Goal: Task Accomplishment & Management: Use online tool/utility

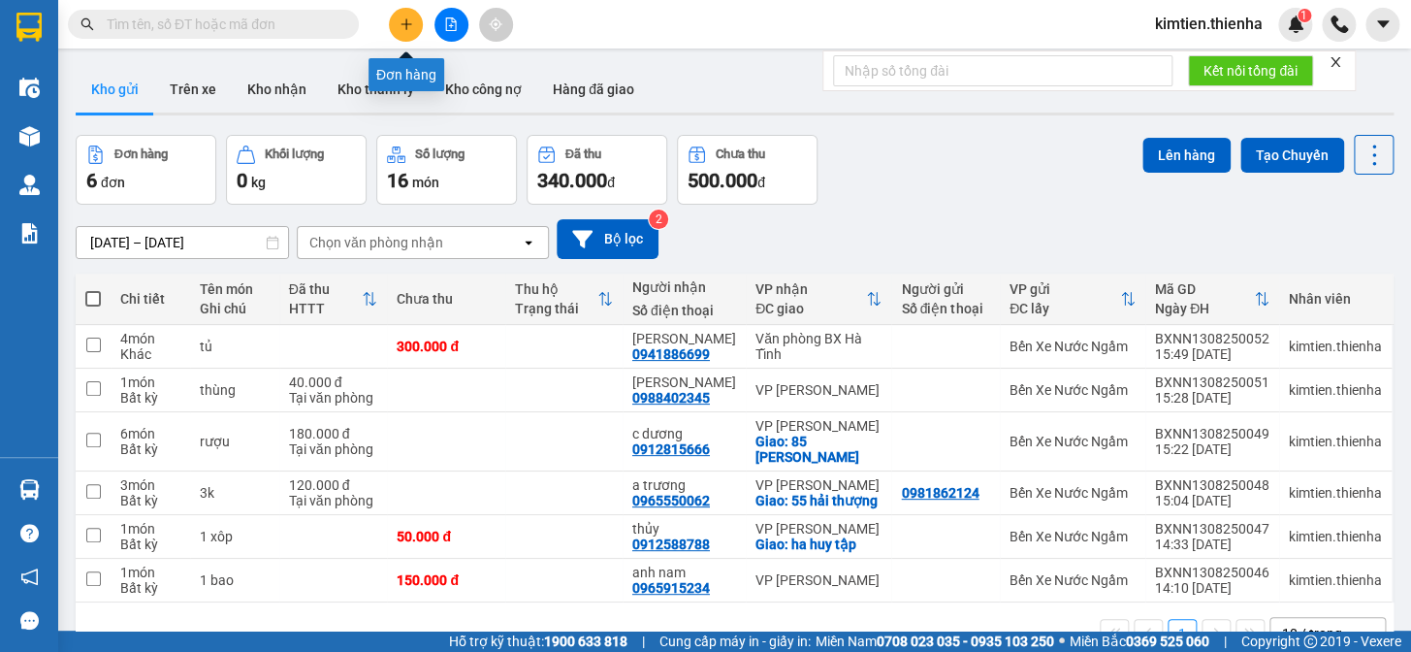
click at [393, 35] on button at bounding box center [406, 25] width 34 height 34
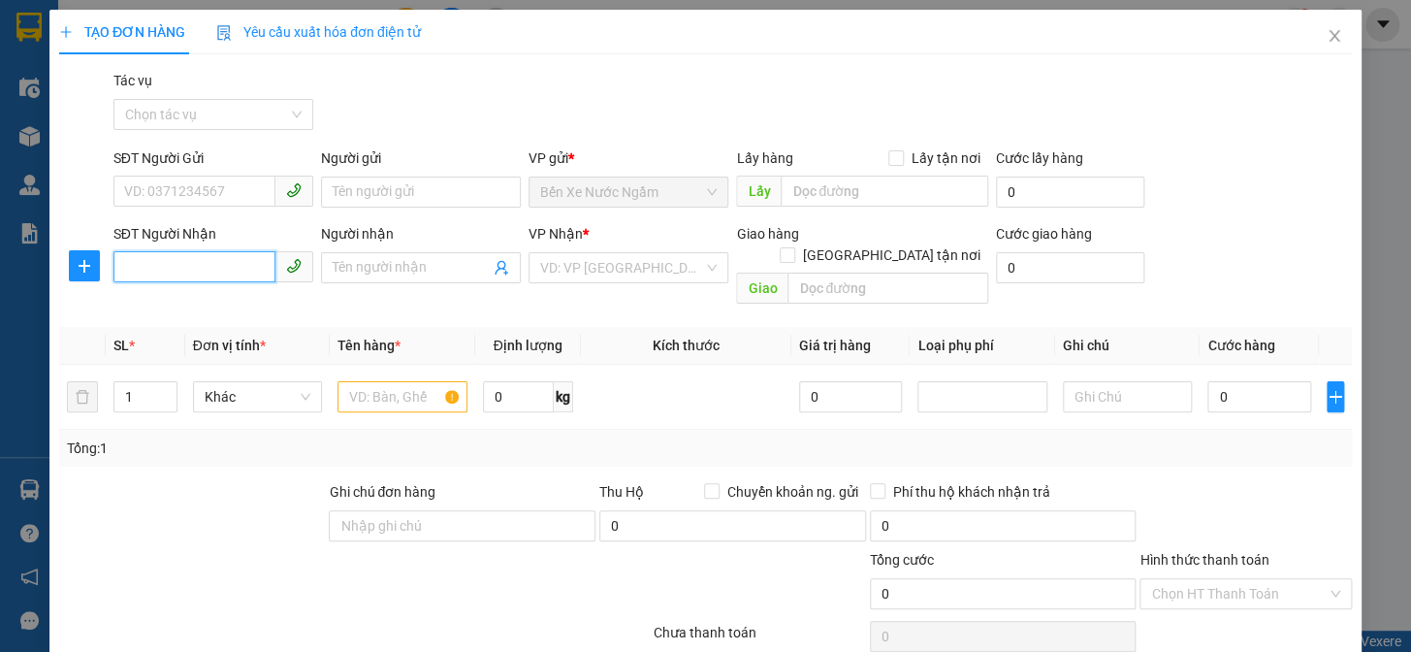
click at [198, 269] on input "SĐT Người Nhận" at bounding box center [194, 266] width 162 height 31
click at [227, 313] on div "0912684119 - a tuấn" at bounding box center [211, 306] width 175 height 21
type input "0912684119"
type input "a tuấn"
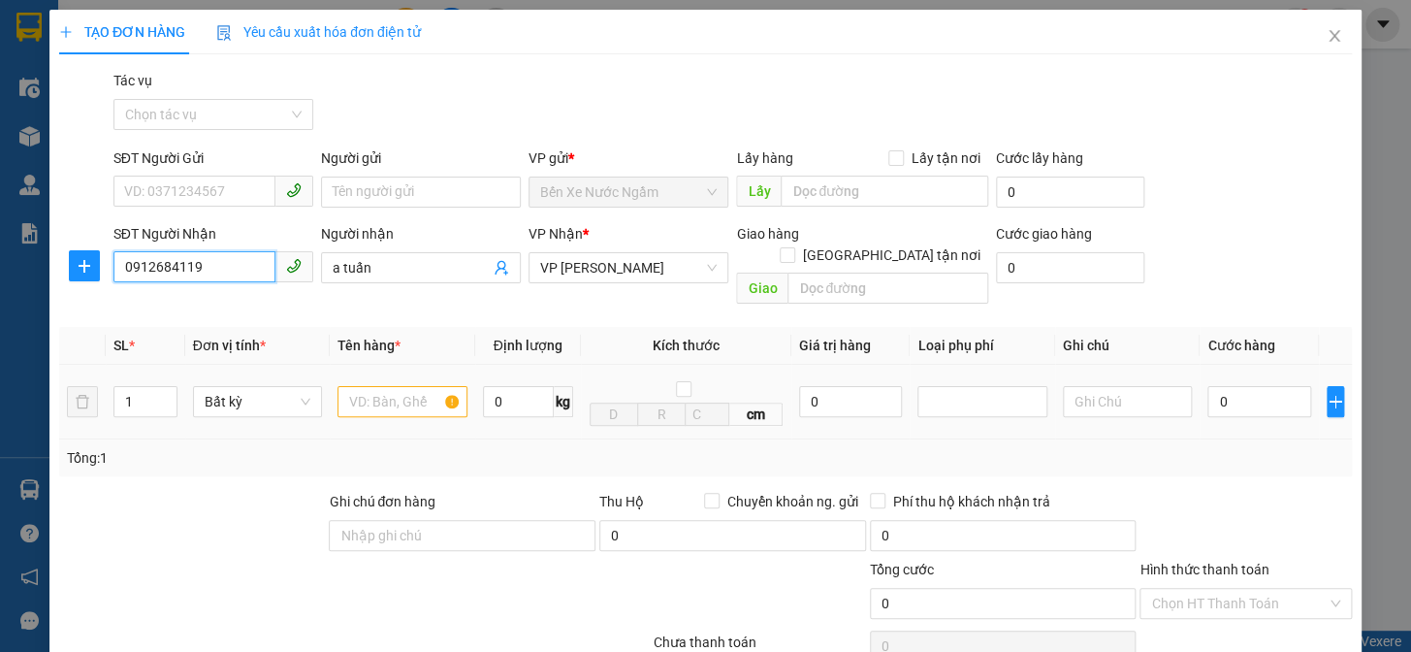
type input "0912684119"
click at [361, 386] on input "text" at bounding box center [402, 401] width 130 height 31
type input "hàng"
click at [1227, 394] on input "0" at bounding box center [1258, 401] width 103 height 31
type input "5"
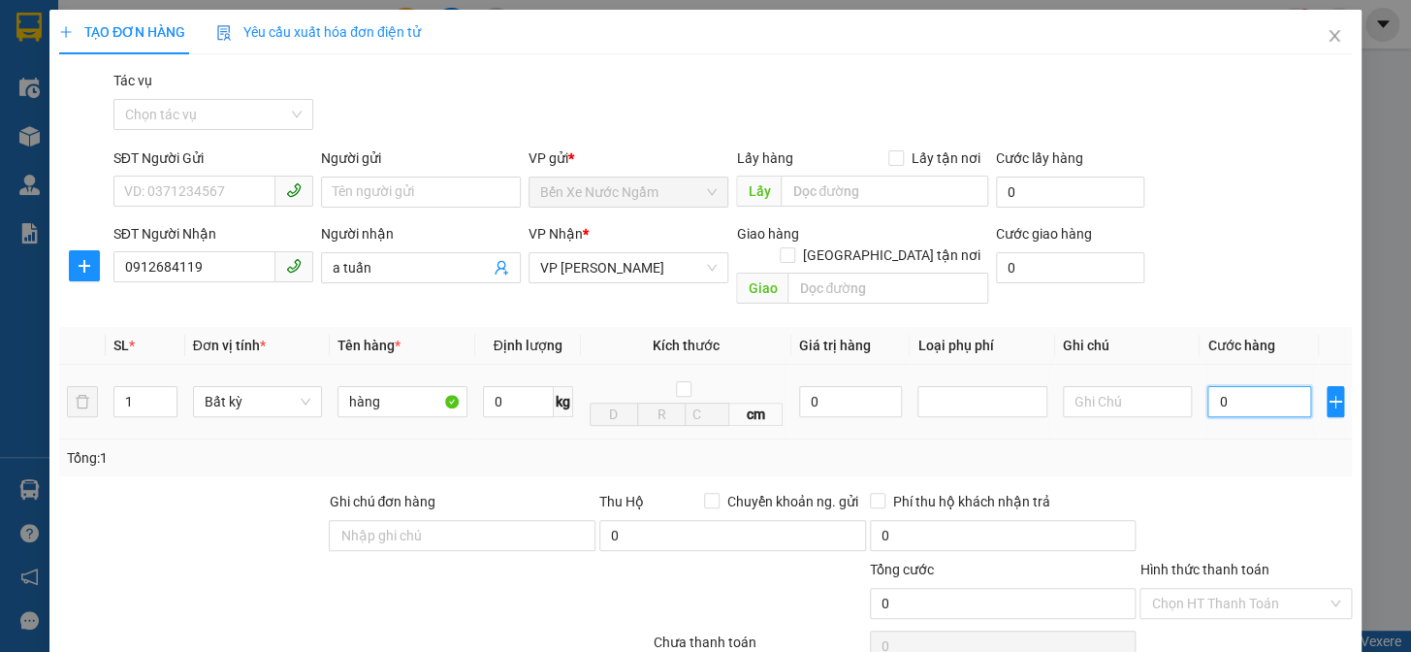
type input "5"
type input "50"
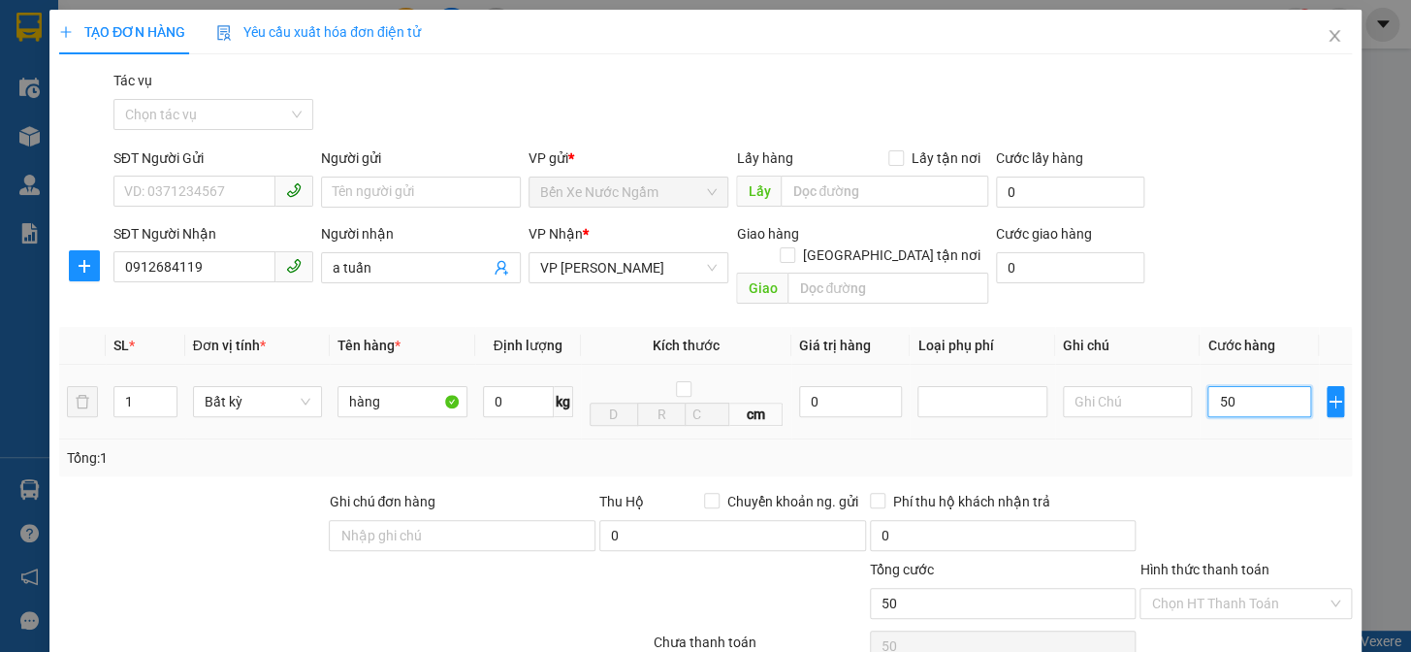
type input "500"
type input "5.000"
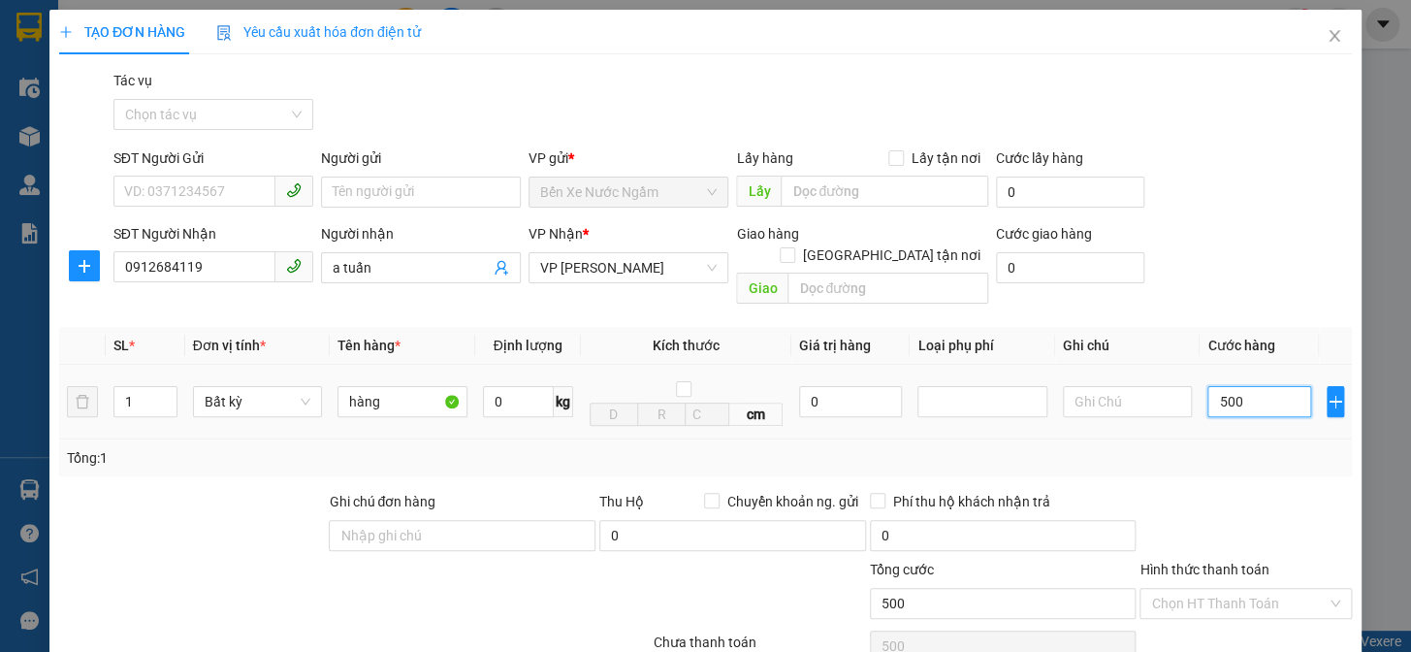
type input "5.000"
type input "50.000"
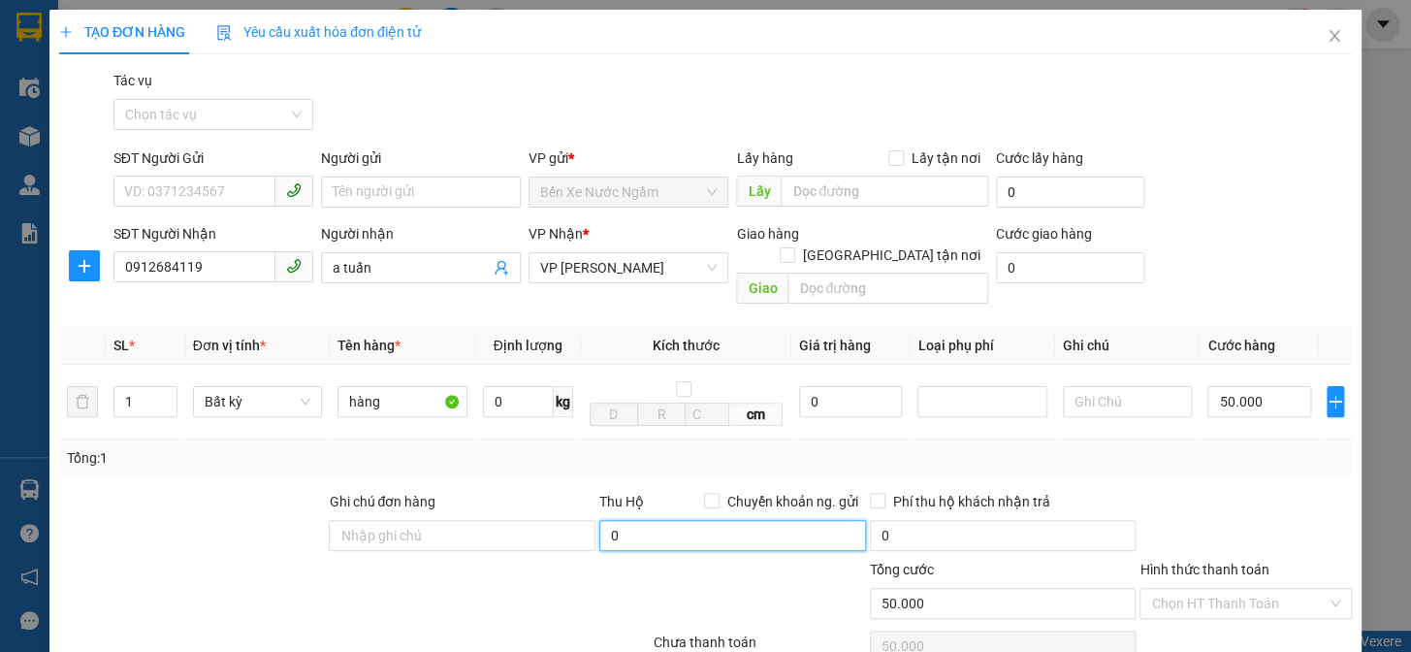
click at [694, 520] on input "0" at bounding box center [732, 535] width 267 height 31
type input "3.507.000"
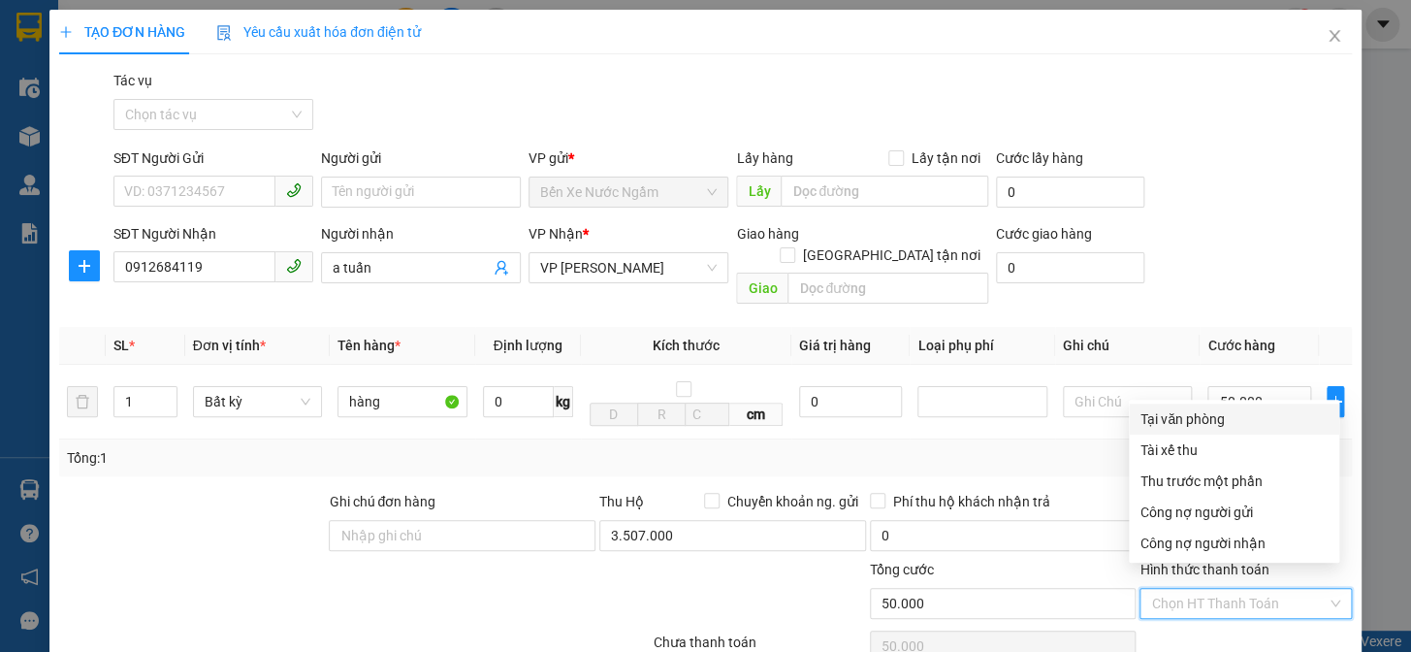
click at [1211, 589] on input "Hình thức thanh toán" at bounding box center [1239, 603] width 176 height 29
click at [1193, 426] on div "Tại văn phòng" at bounding box center [1233, 418] width 187 height 21
type input "0"
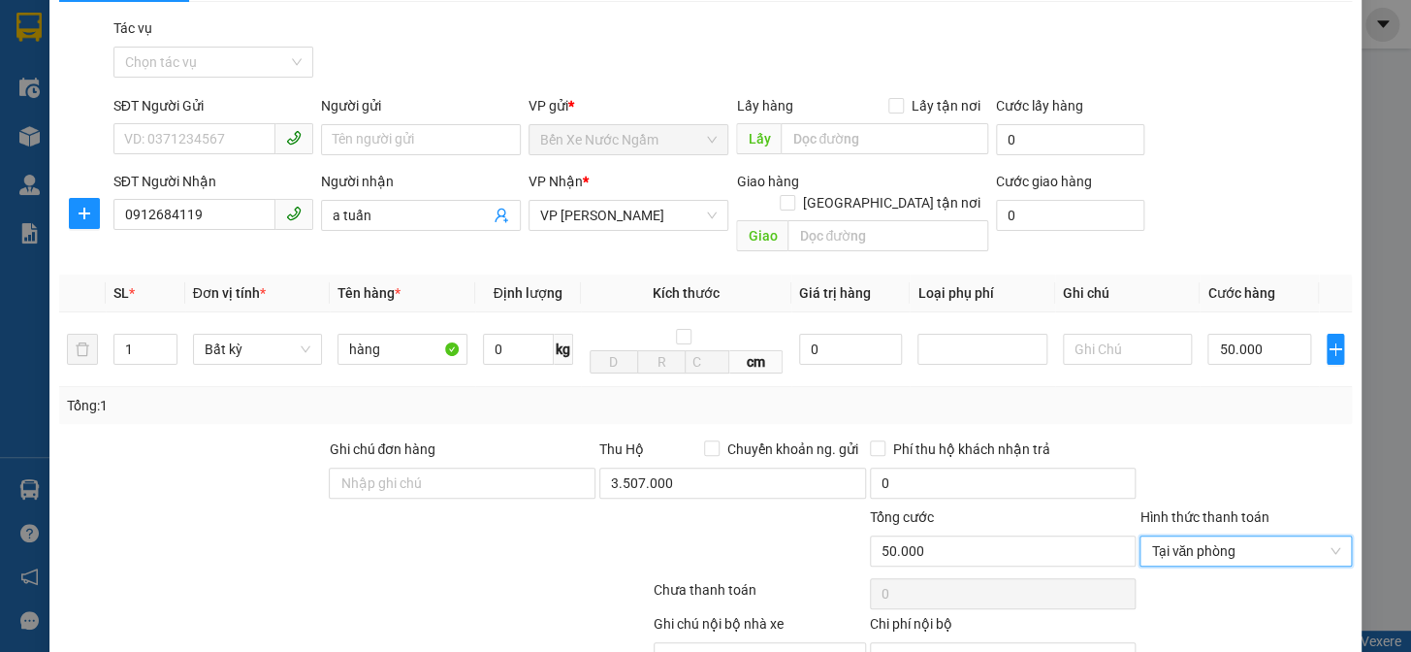
scroll to position [136, 0]
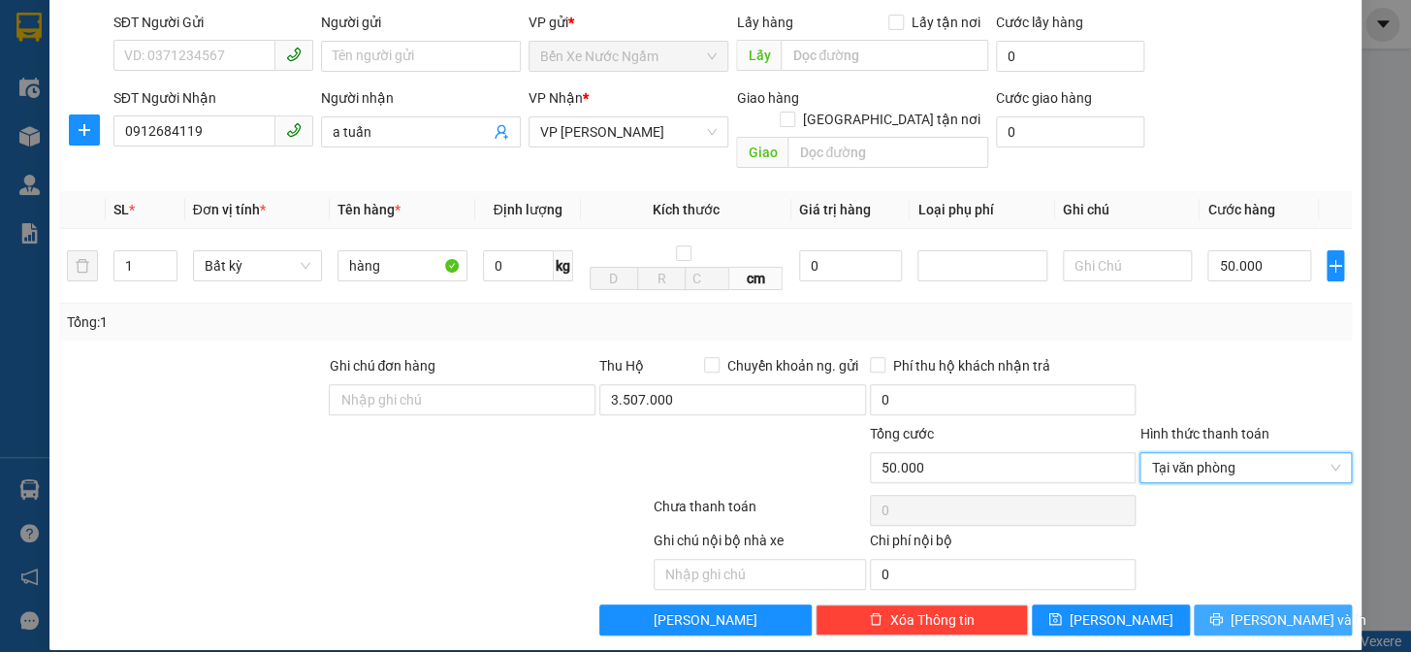
click at [1239, 604] on button "[PERSON_NAME] và In" at bounding box center [1273, 619] width 158 height 31
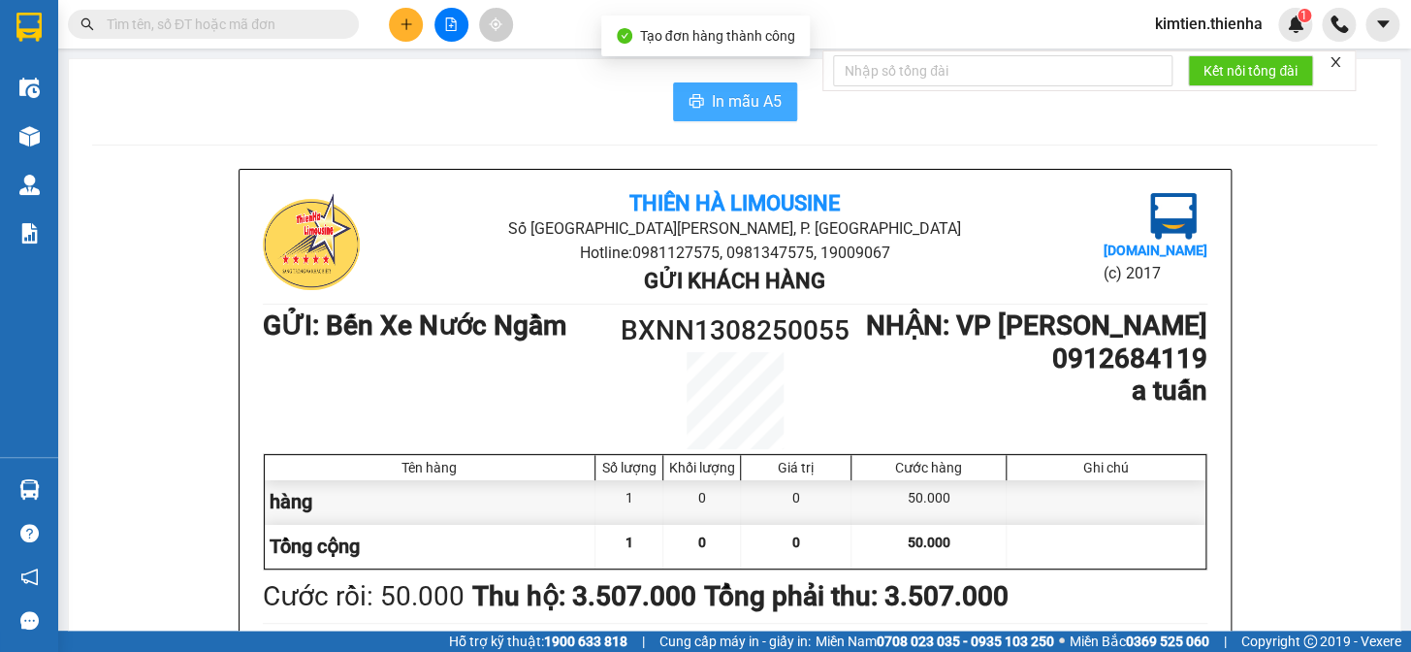
click at [759, 105] on span "In mẫu A5" at bounding box center [747, 101] width 70 height 24
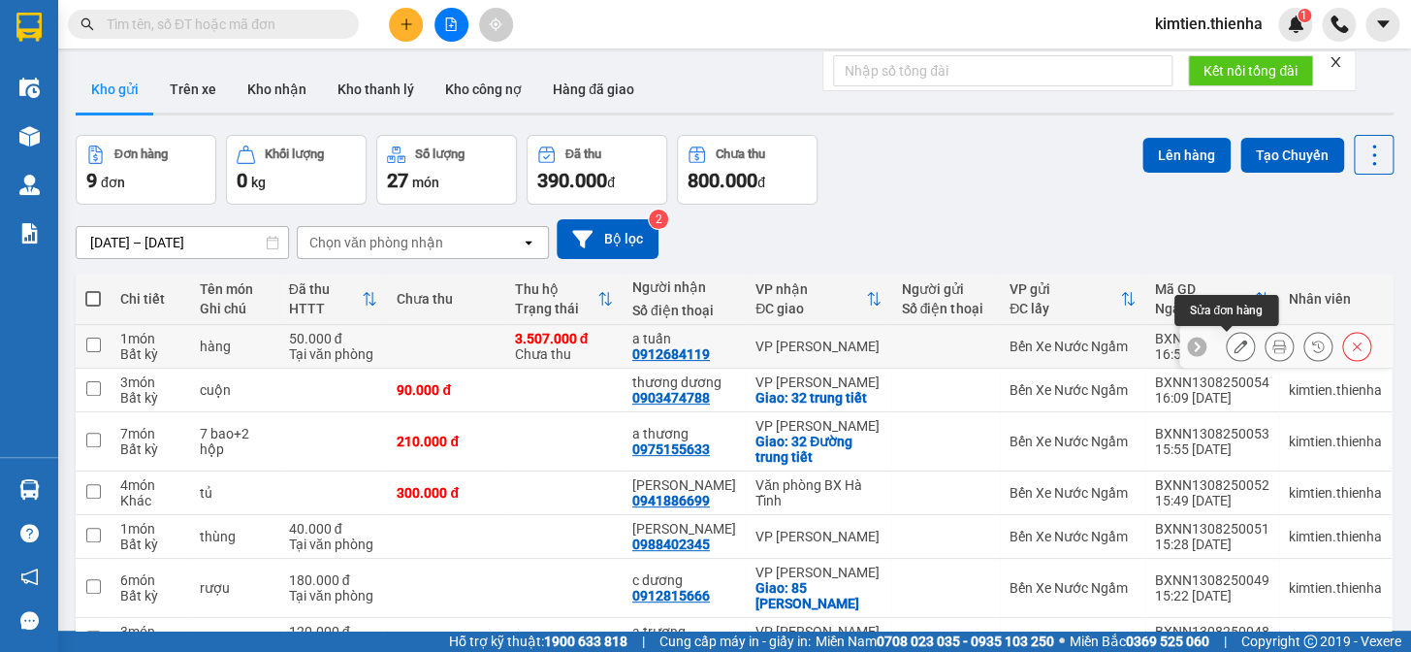
click at [1234, 346] on icon at bounding box center [1241, 346] width 14 height 14
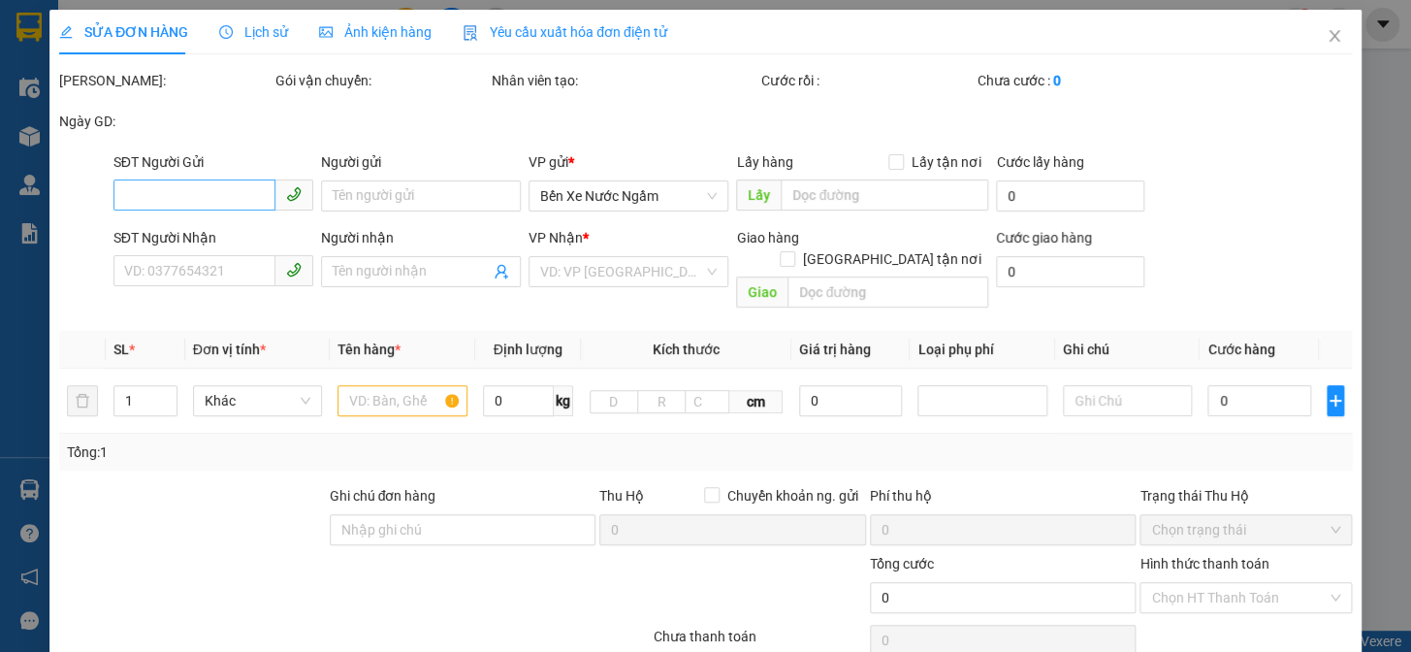
type input "0912684119"
type input "a tuấn"
type input "50.000"
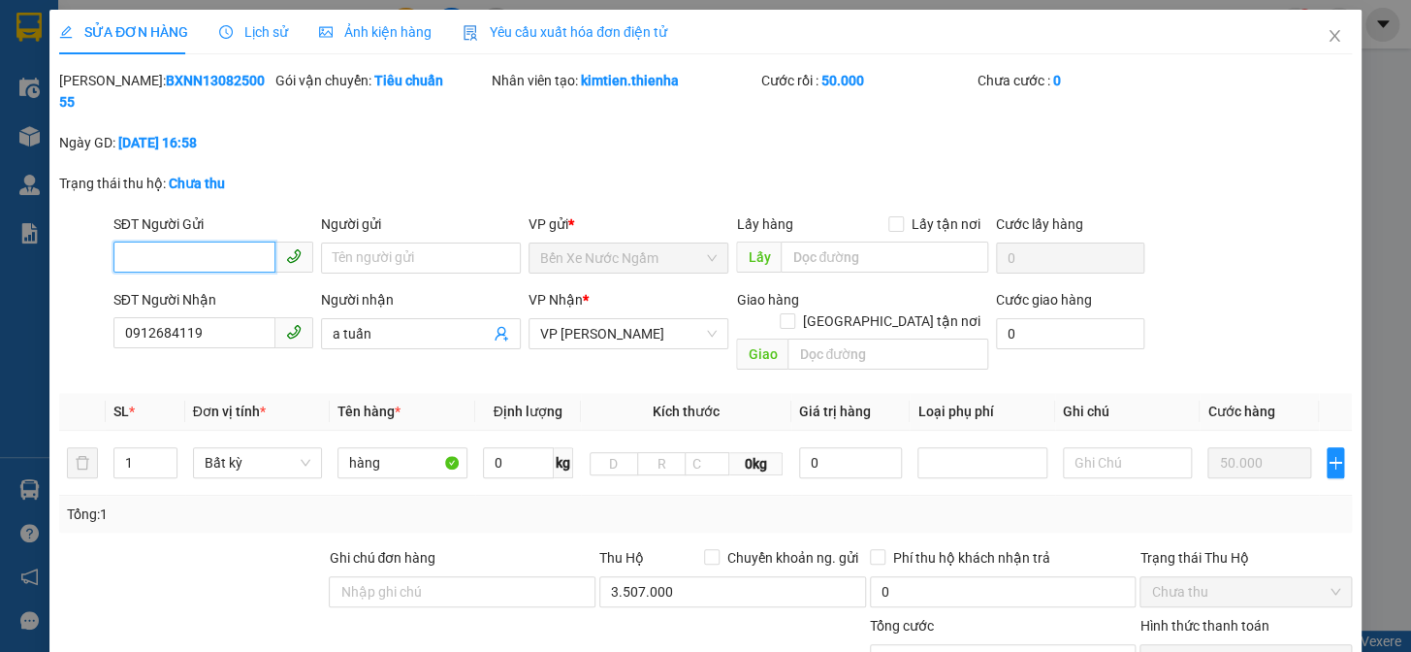
click at [188, 241] on input "SĐT Người Gửi" at bounding box center [194, 256] width 162 height 31
click at [357, 242] on input "Người gửi" at bounding box center [421, 257] width 200 height 31
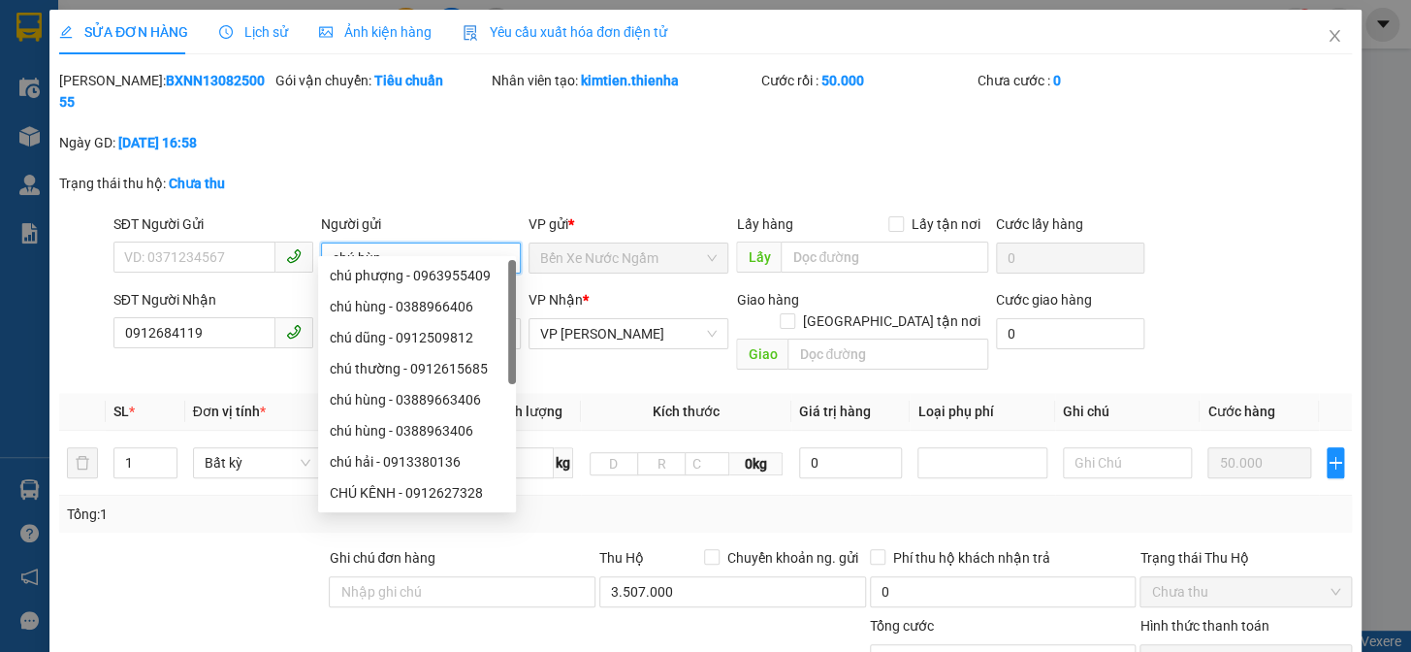
type input "chú hùng"
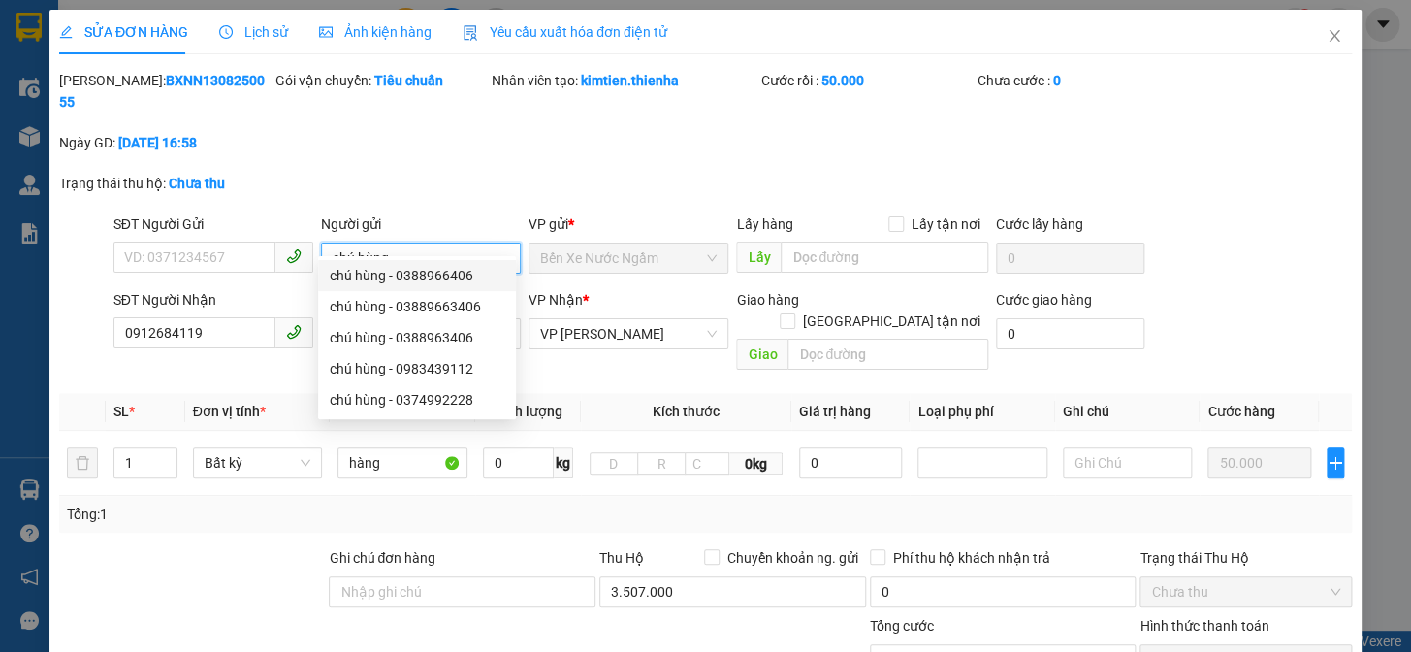
click at [412, 275] on div "chú hùng - 0388966406" at bounding box center [417, 275] width 175 height 21
type input "0388966406"
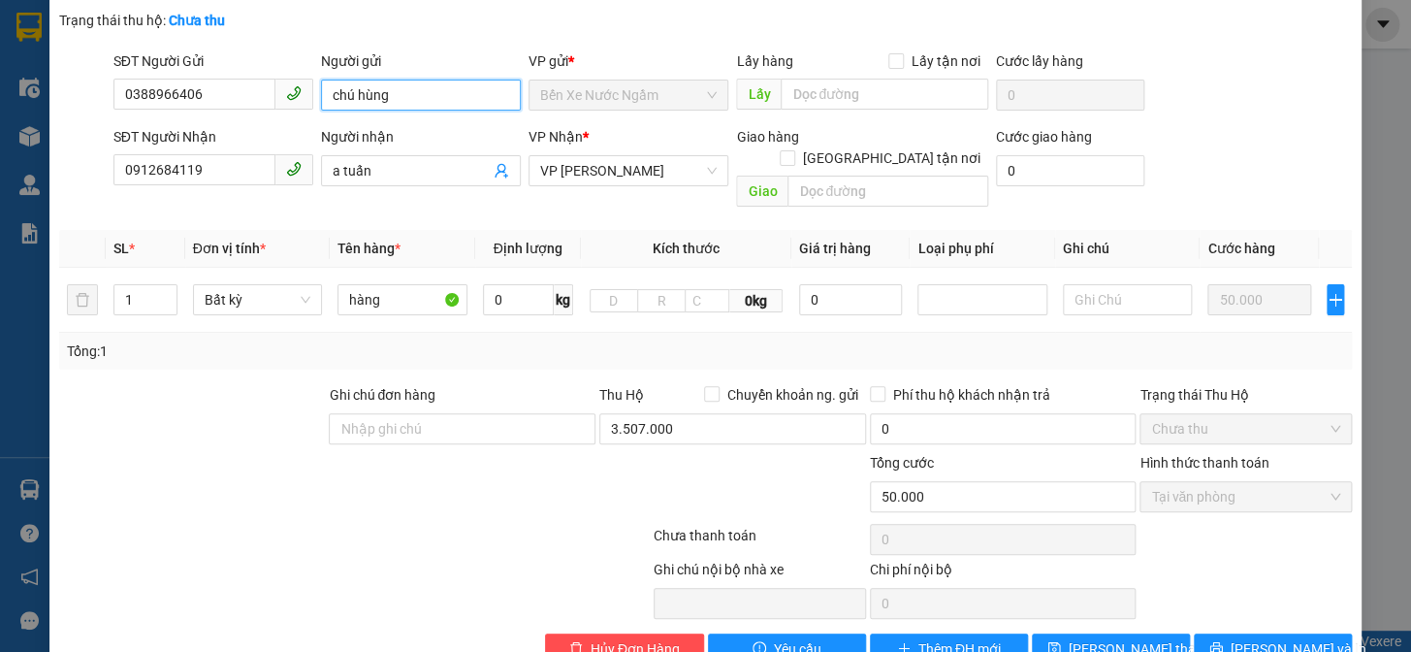
scroll to position [170, 0]
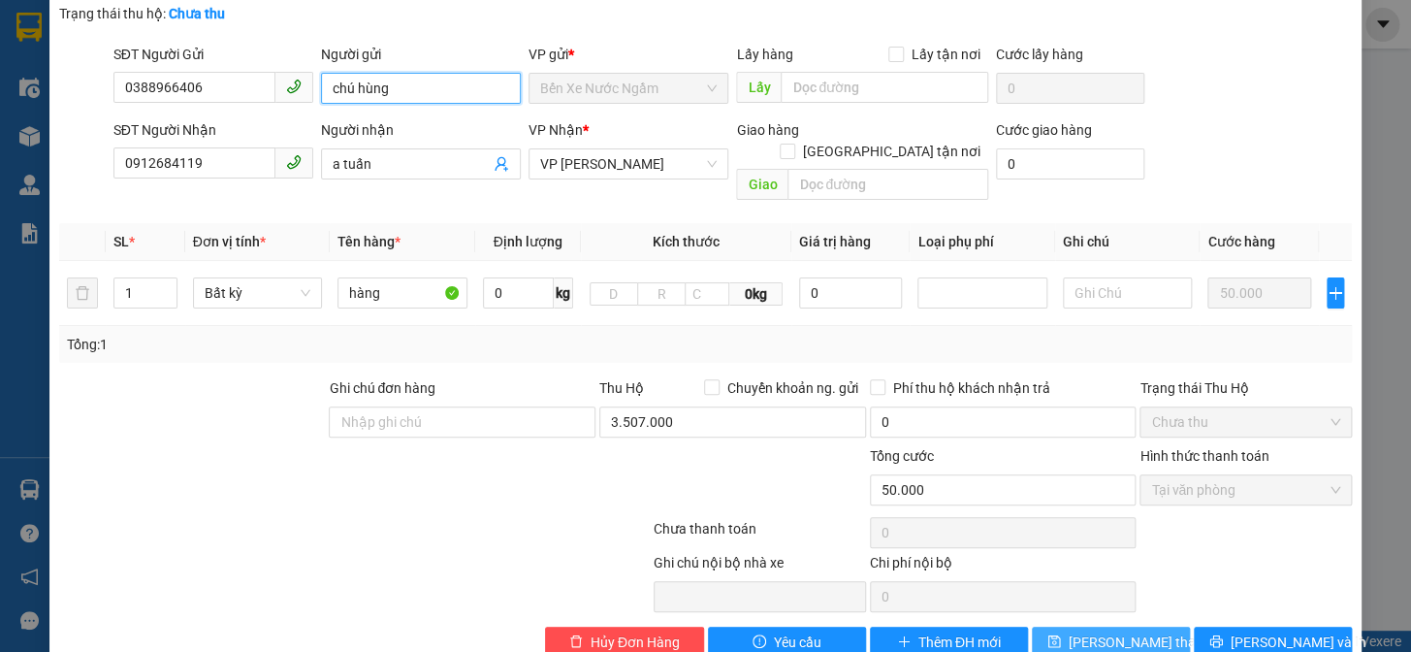
type input "chú hùng"
click at [1113, 631] on span "[PERSON_NAME] thay đổi" at bounding box center [1146, 641] width 155 height 21
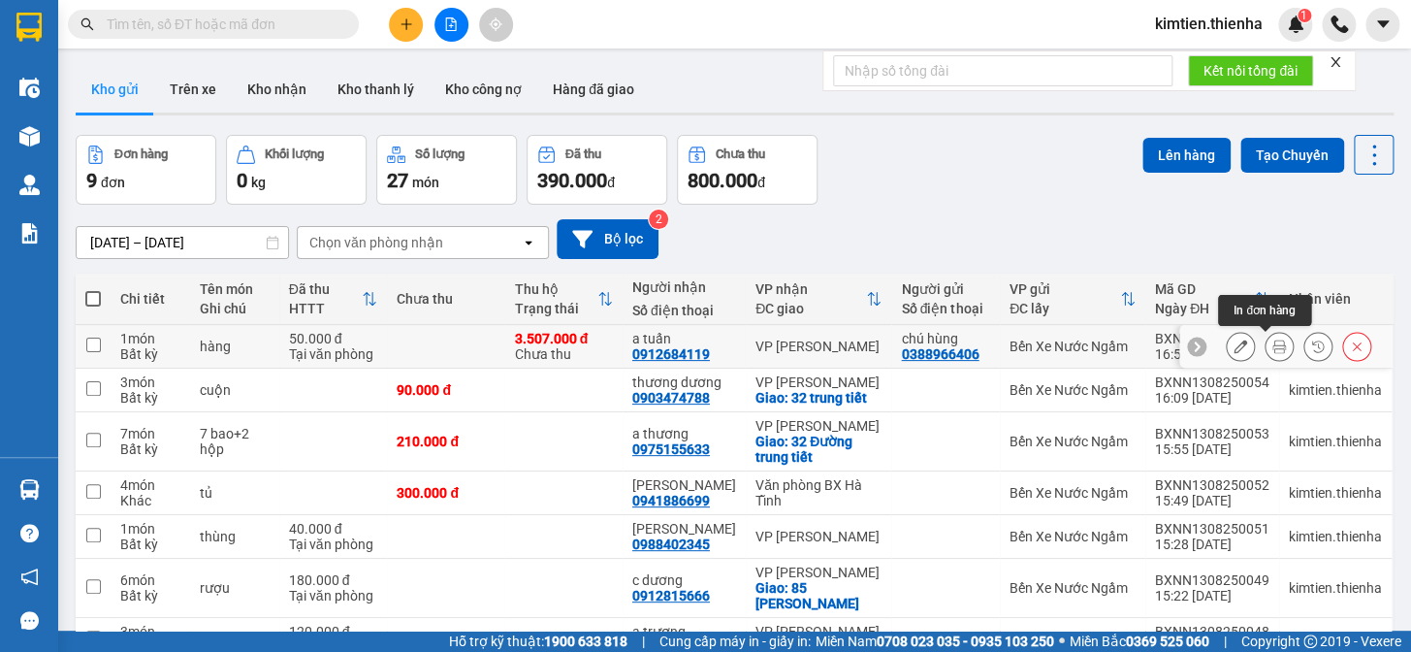
click at [1266, 340] on button at bounding box center [1279, 347] width 27 height 34
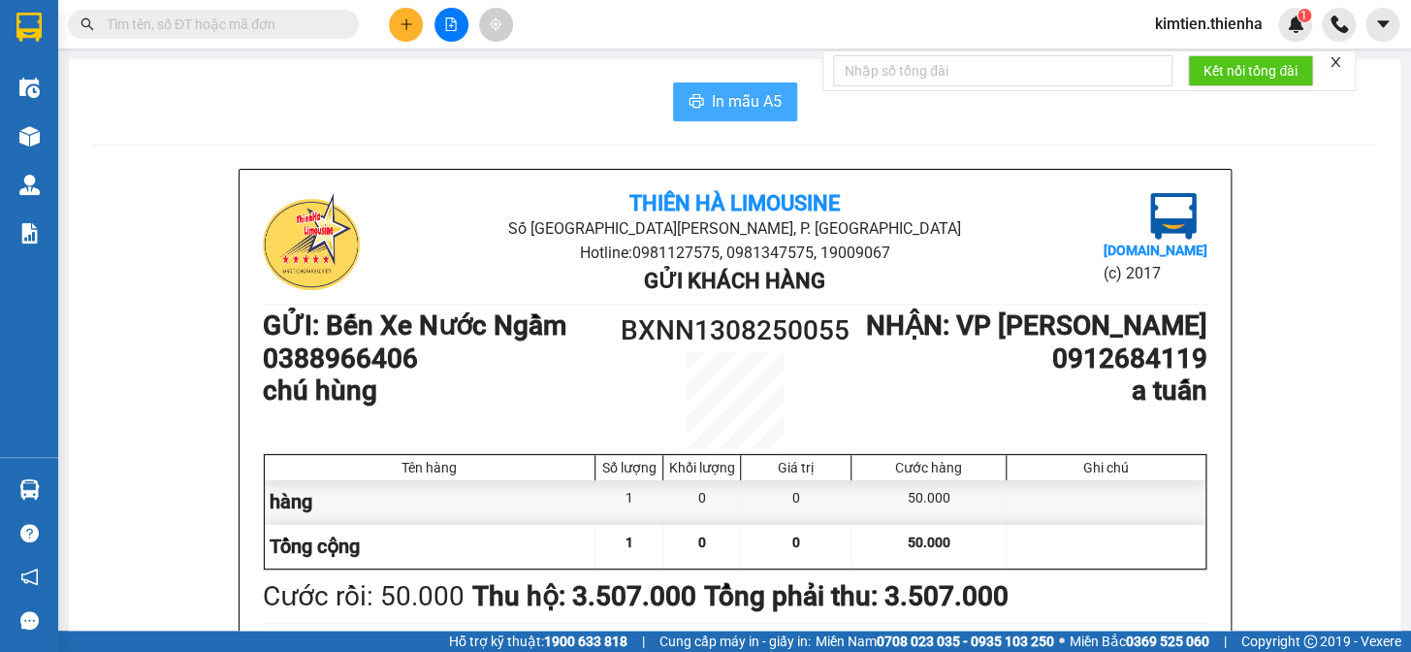
click at [759, 120] on button "In mẫu A5" at bounding box center [735, 101] width 124 height 39
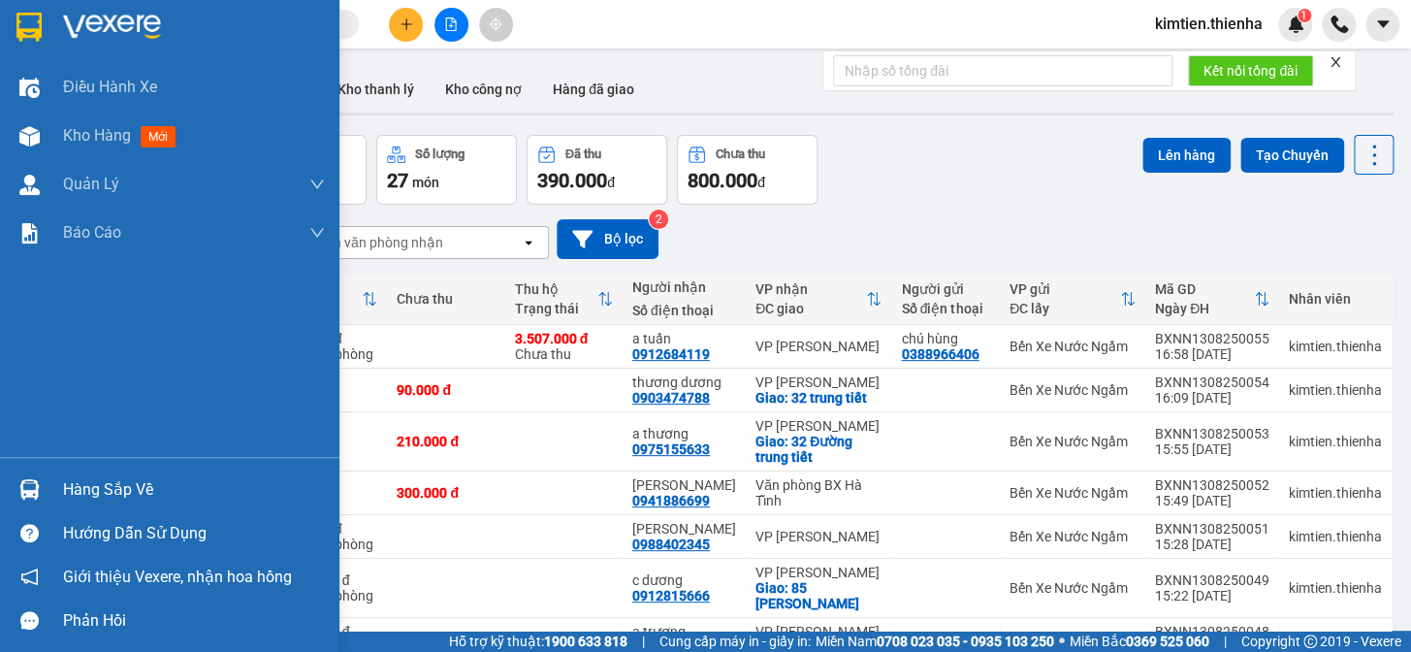
click at [34, 39] on img at bounding box center [28, 27] width 25 height 29
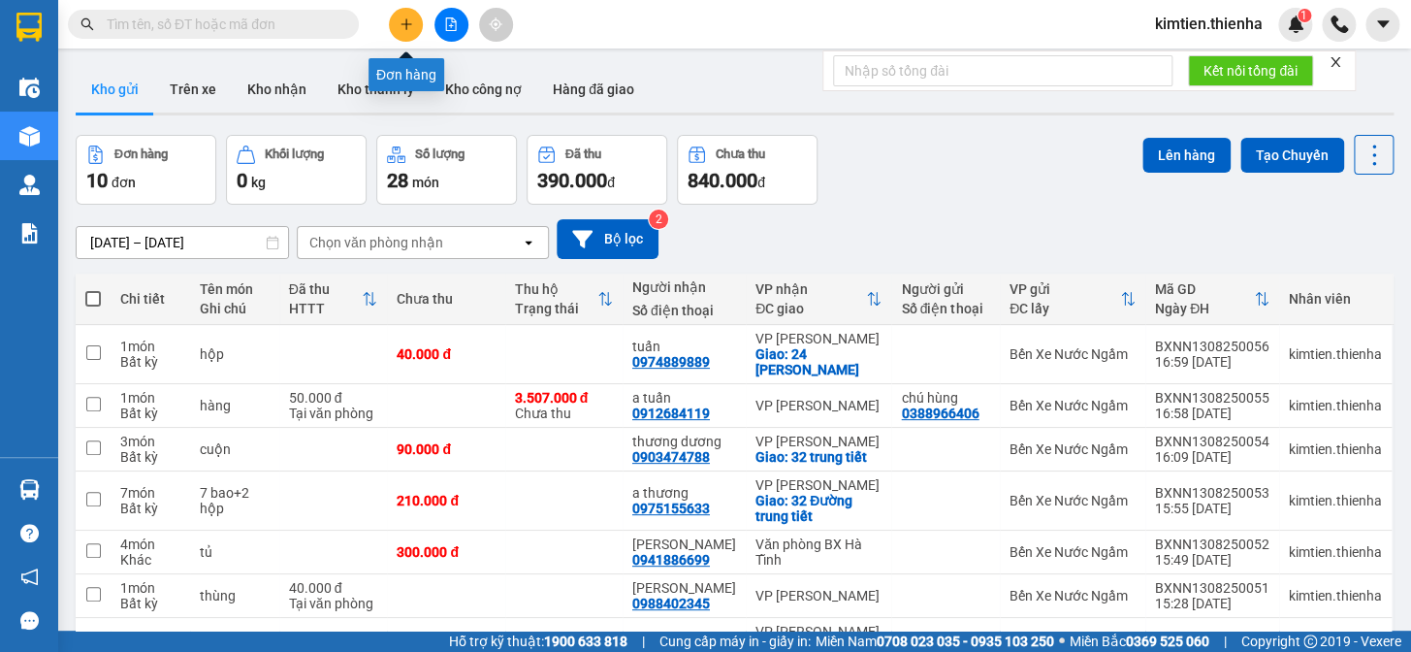
click at [410, 20] on icon "plus" at bounding box center [407, 24] width 14 height 14
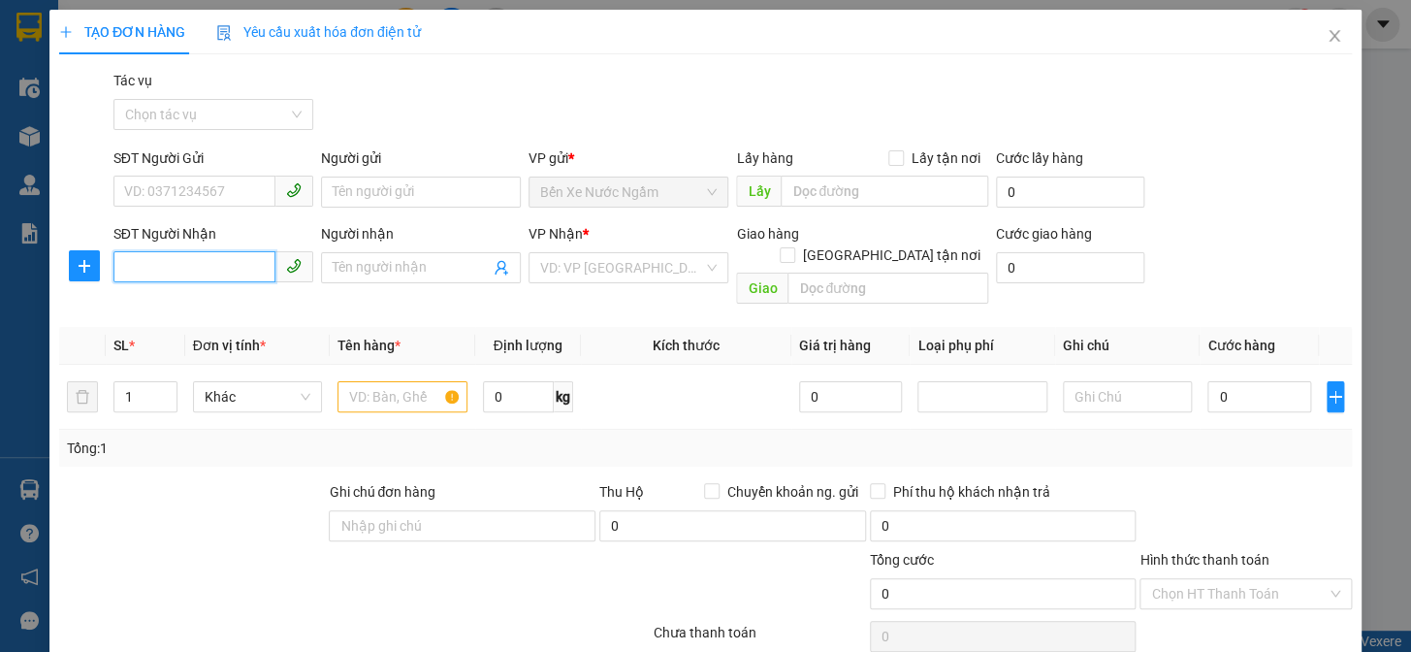
click at [225, 265] on input "SĐT Người Nhận" at bounding box center [194, 266] width 162 height 31
click at [232, 298] on div "0967998908 - THU HUYEN" at bounding box center [211, 306] width 175 height 21
type input "0967998908"
type input "THU HUYEN"
checkbox input "true"
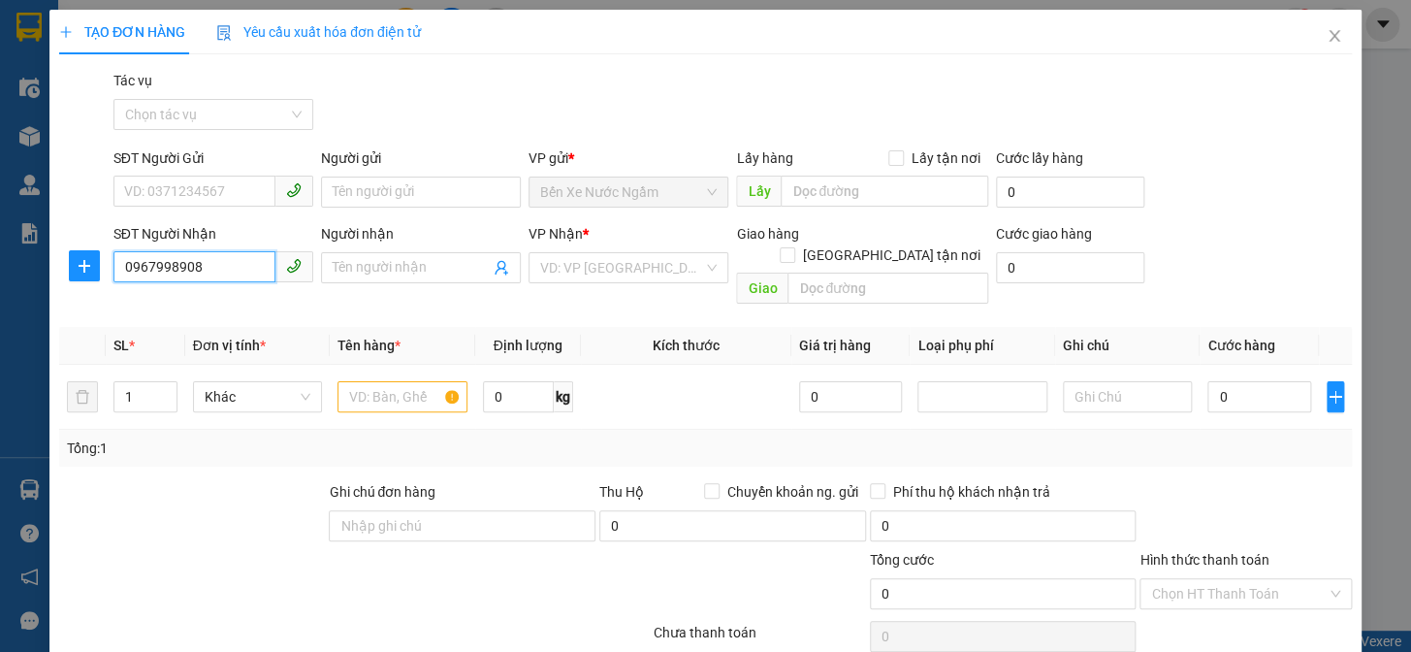
type input "ngõ 379 [PERSON_NAME]"
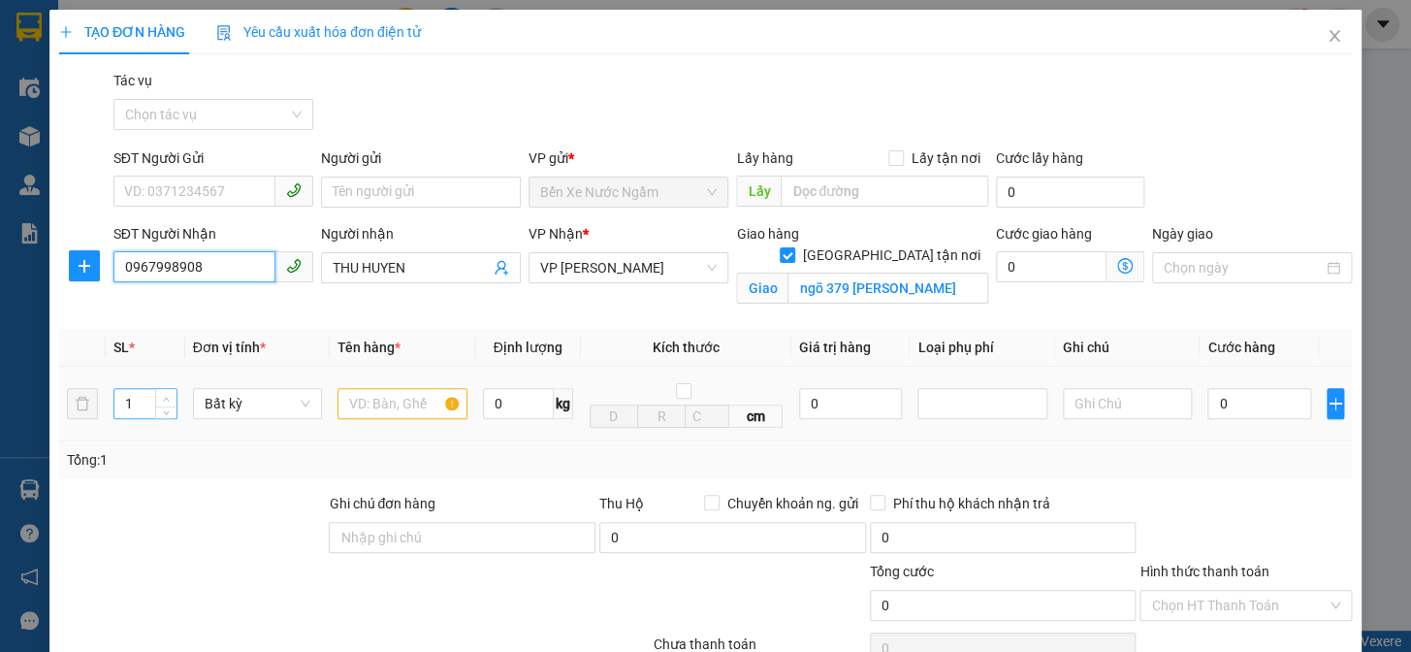
type input "0967998908"
type input "2"
click at [164, 397] on icon "up" at bounding box center [166, 399] width 7 height 7
click at [416, 407] on input "text" at bounding box center [402, 403] width 130 height 31
type input "xốp"
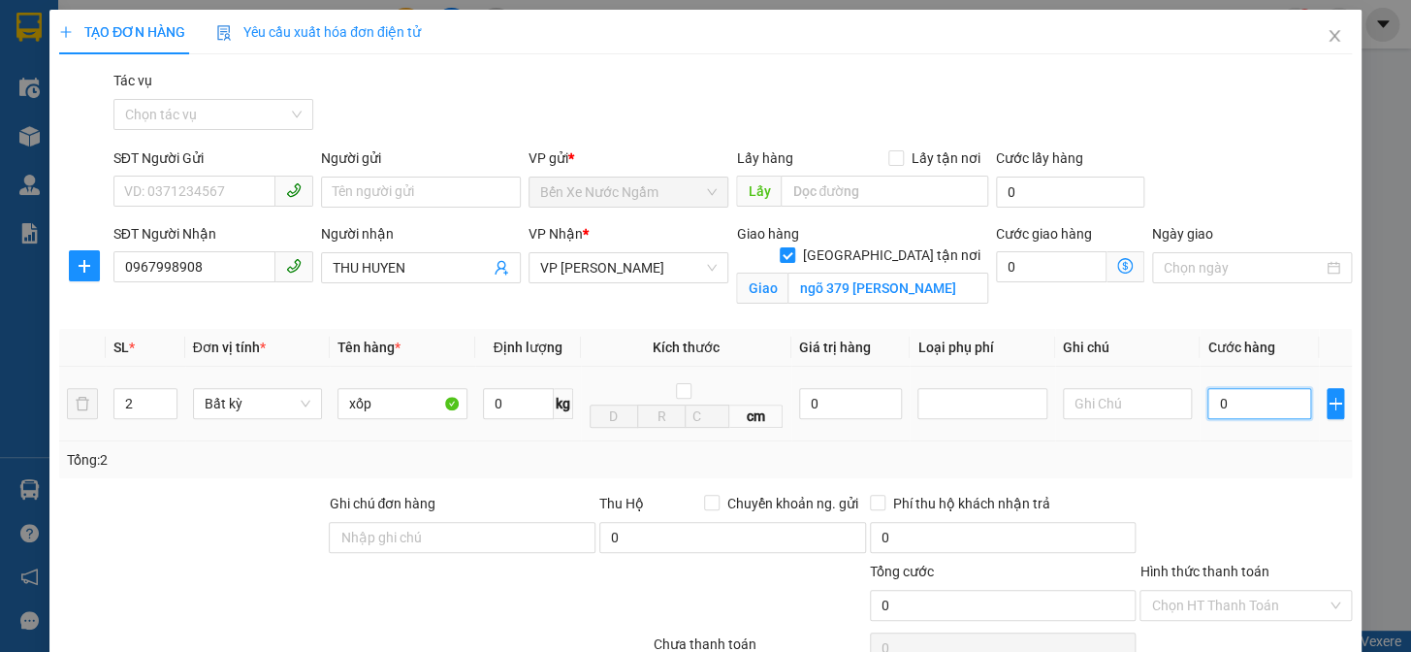
click at [1250, 400] on input "0" at bounding box center [1258, 403] width 103 height 31
type input "1"
type input "12"
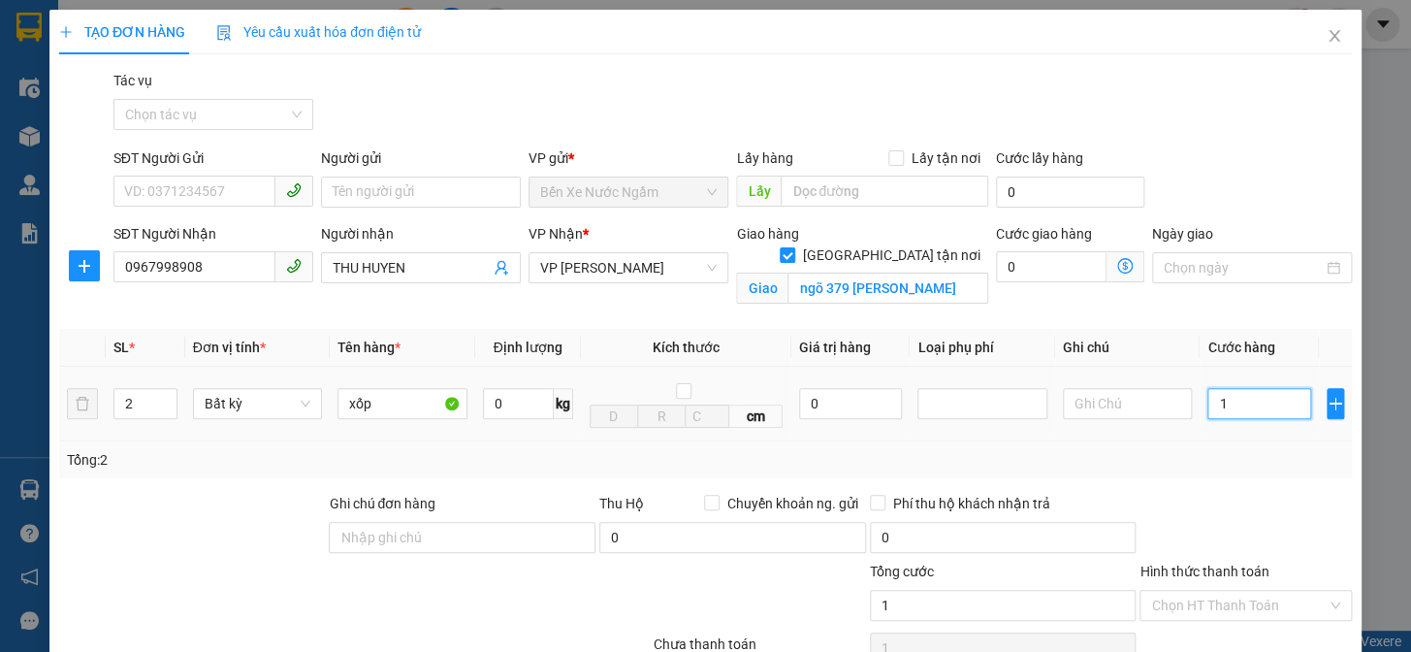
type input "12"
type input "120"
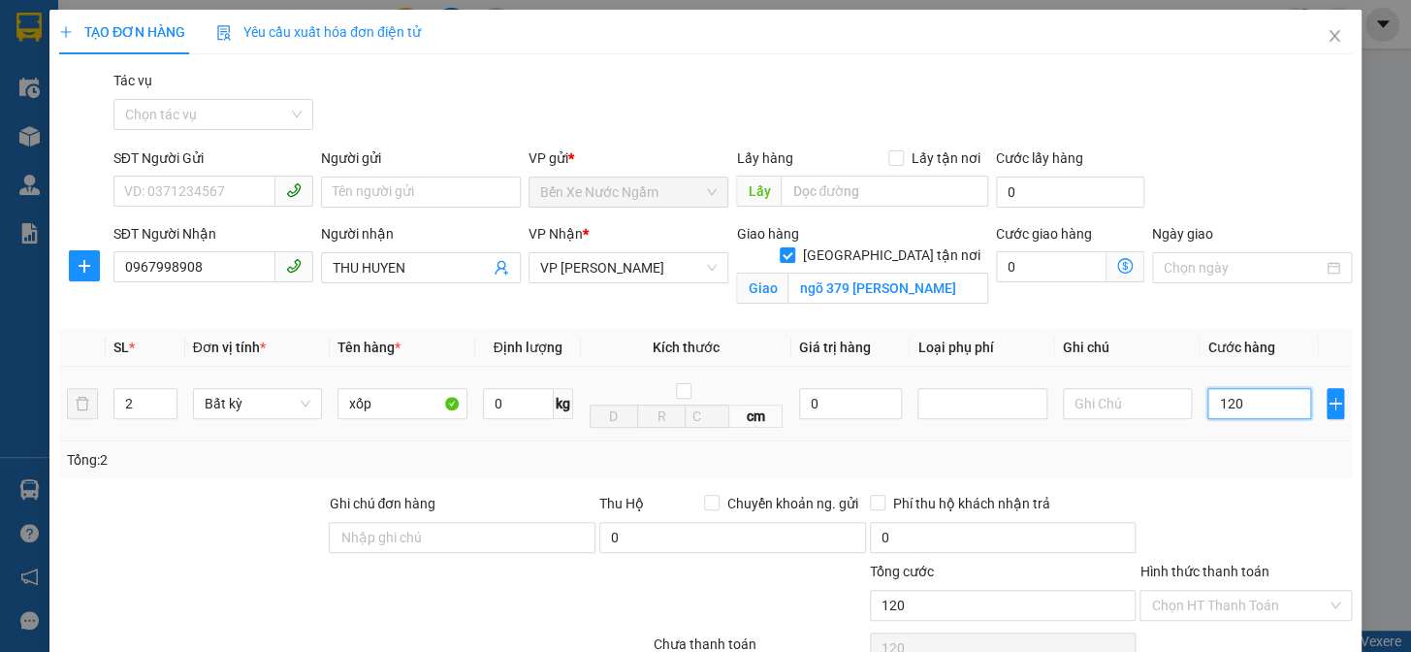
type input "1.200"
type input "12.000"
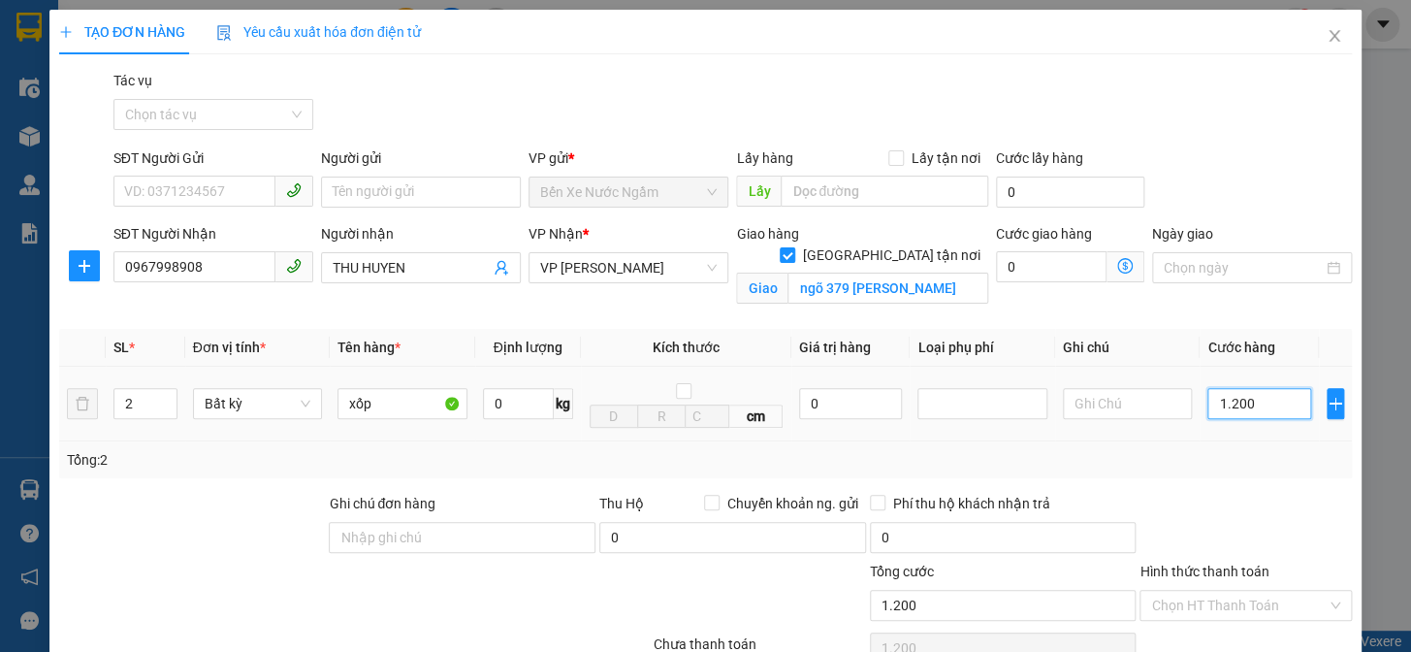
type input "12.000"
type input "120.000"
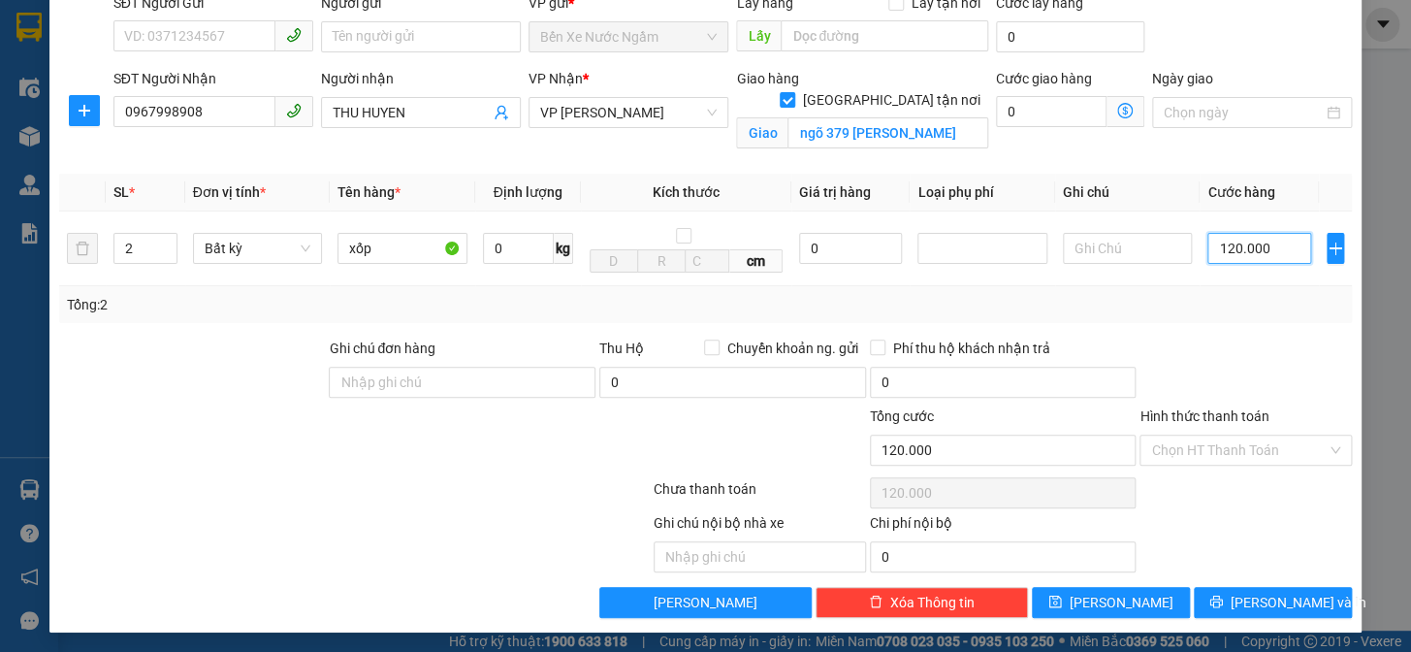
scroll to position [158, 0]
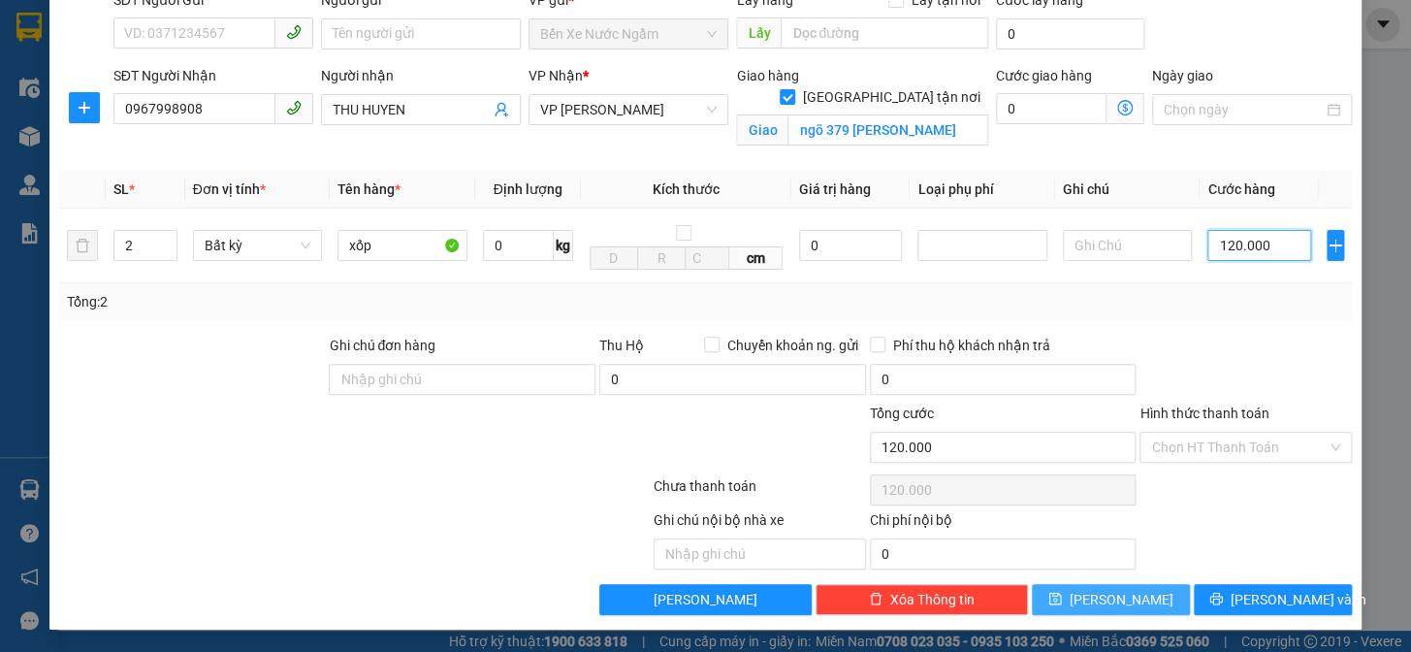
type input "120.000"
click at [1062, 593] on icon "save" at bounding box center [1055, 599] width 14 height 14
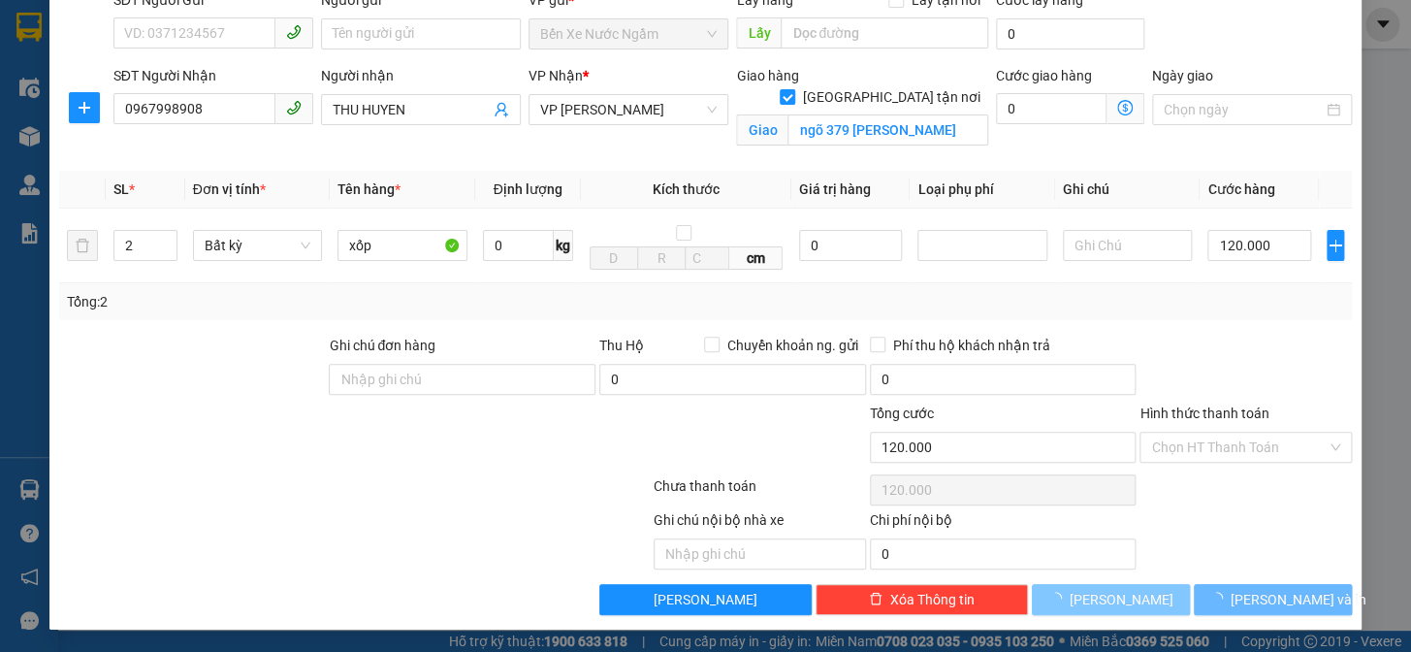
checkbox input "false"
type input "1"
type input "0"
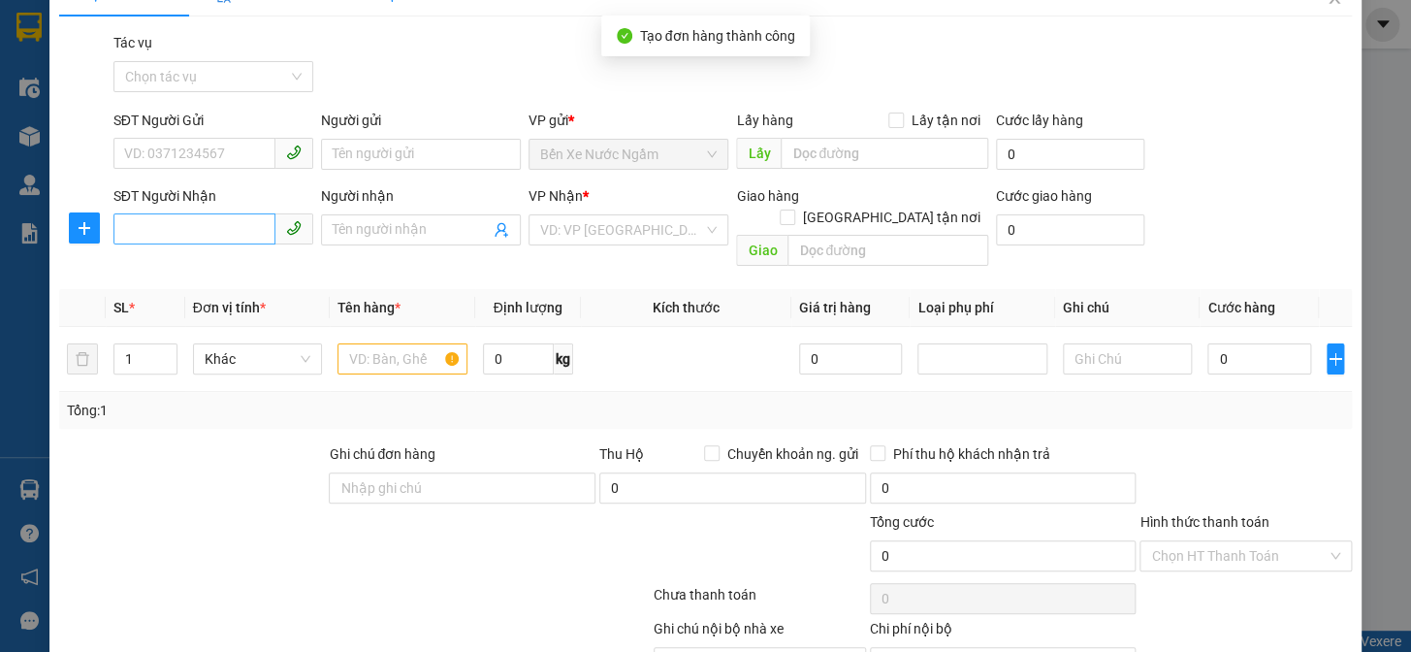
scroll to position [37, 0]
click at [204, 223] on input "SĐT Người Nhận" at bounding box center [194, 229] width 162 height 31
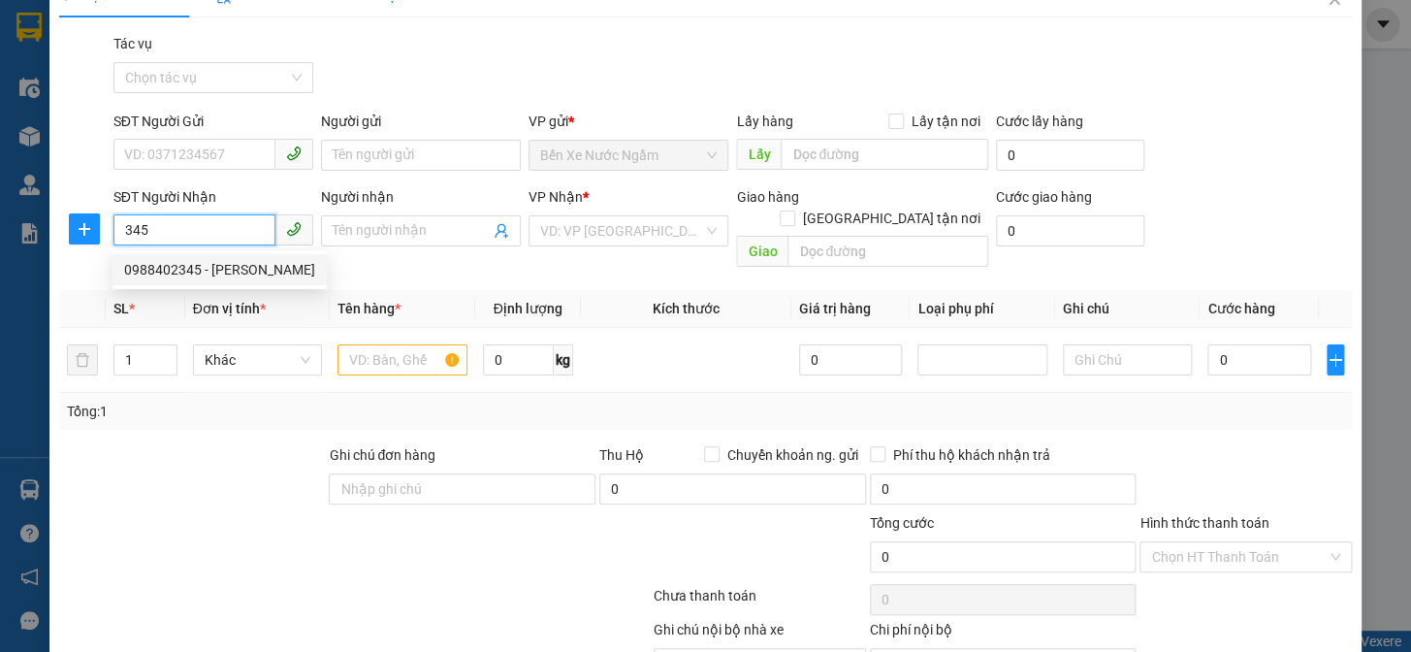
click at [233, 267] on div "0988402345 - [PERSON_NAME]" at bounding box center [219, 269] width 191 height 21
type input "0988402345"
type input "[PERSON_NAME]"
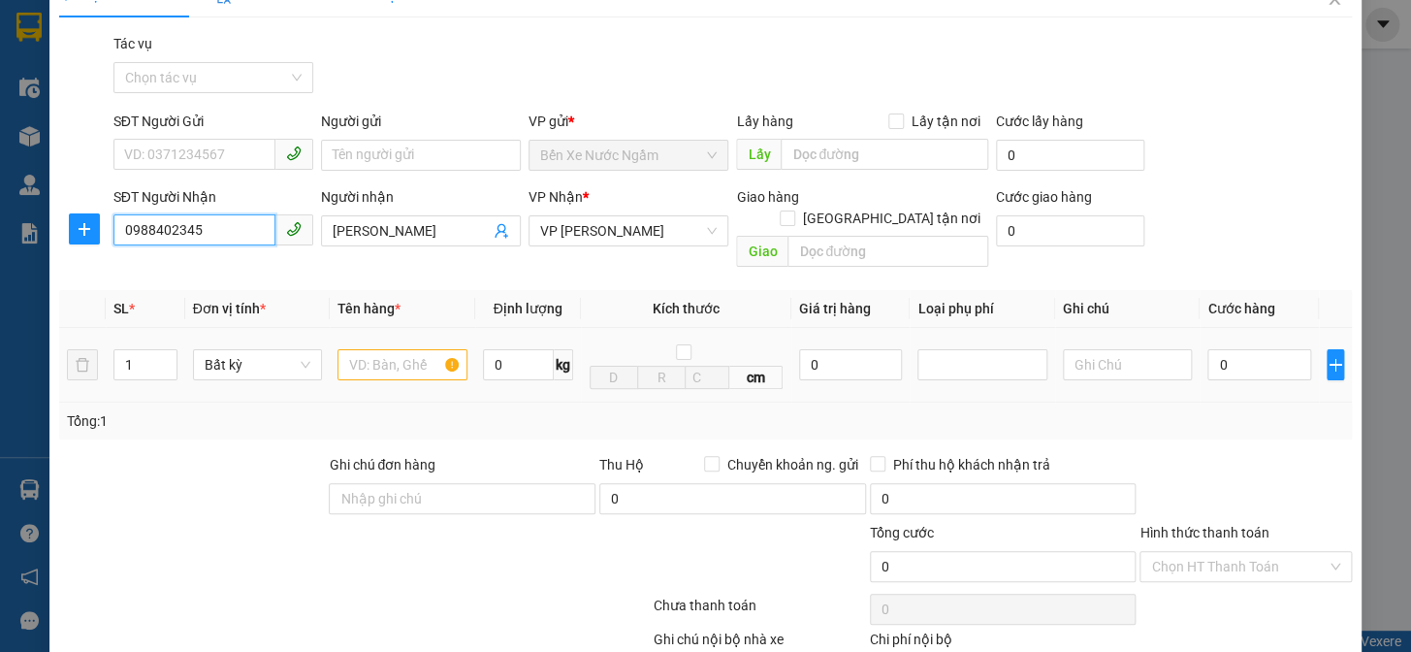
type input "0988402345"
click at [359, 350] on input "text" at bounding box center [402, 364] width 130 height 31
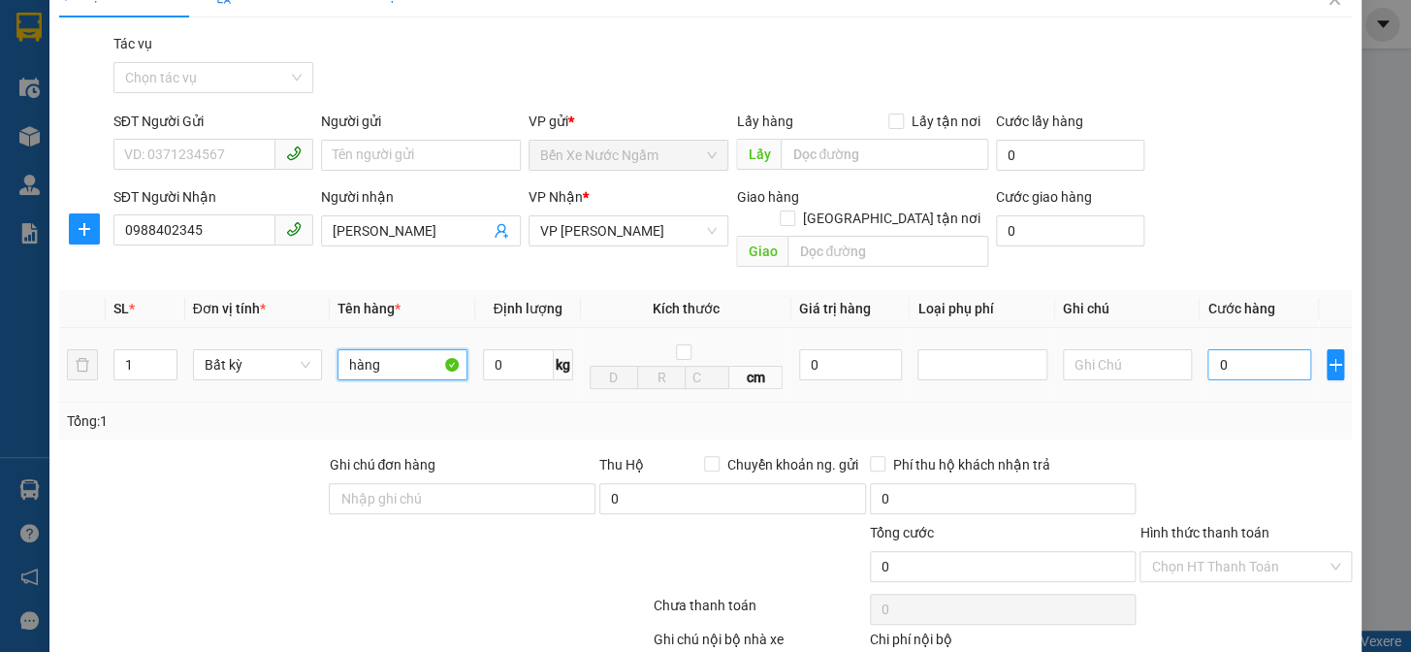
type input "hàng"
click at [1250, 354] on input "0" at bounding box center [1258, 364] width 103 height 31
type input "4"
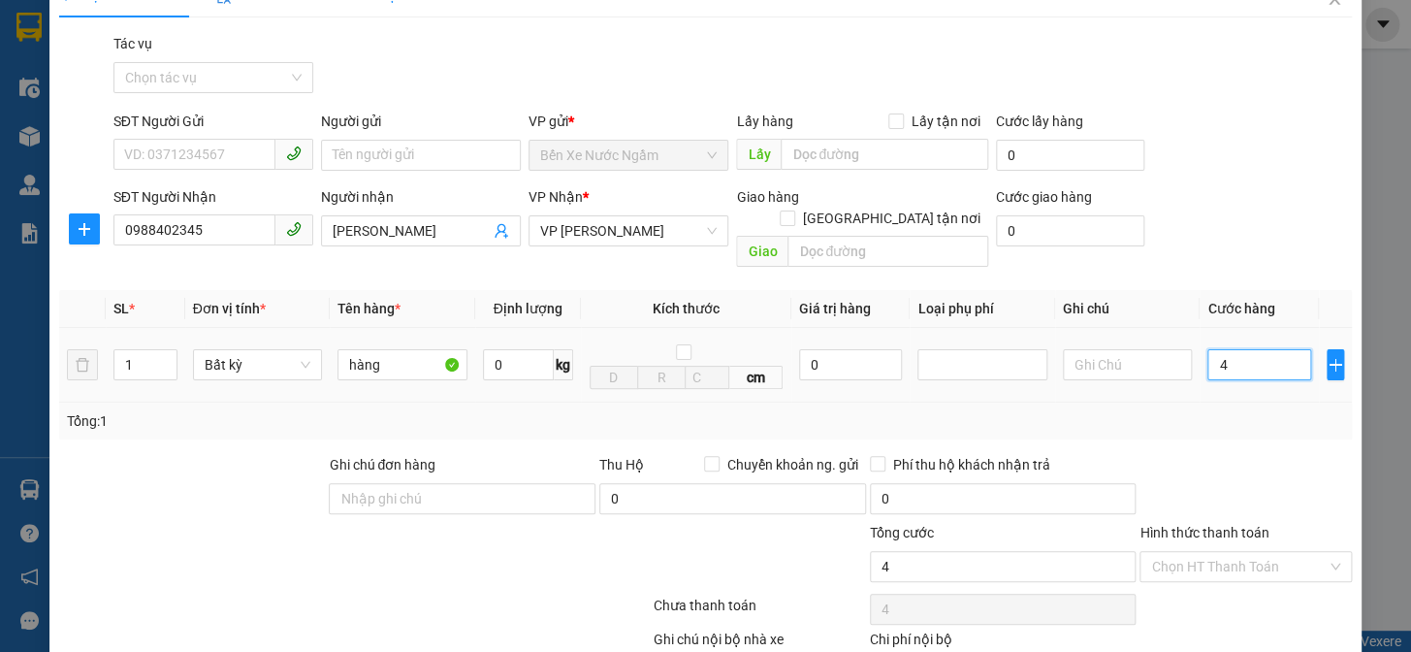
type input "40"
type input "400"
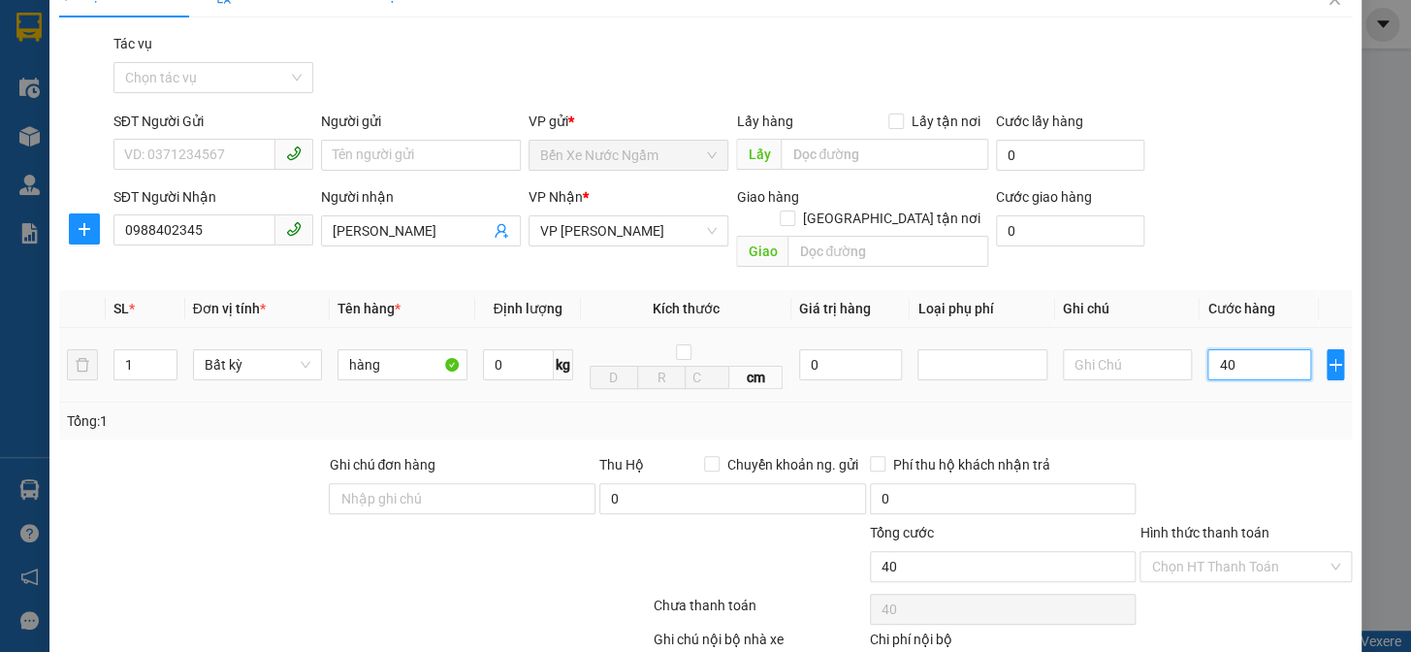
type input "400"
type input "4.000"
type input "40.000"
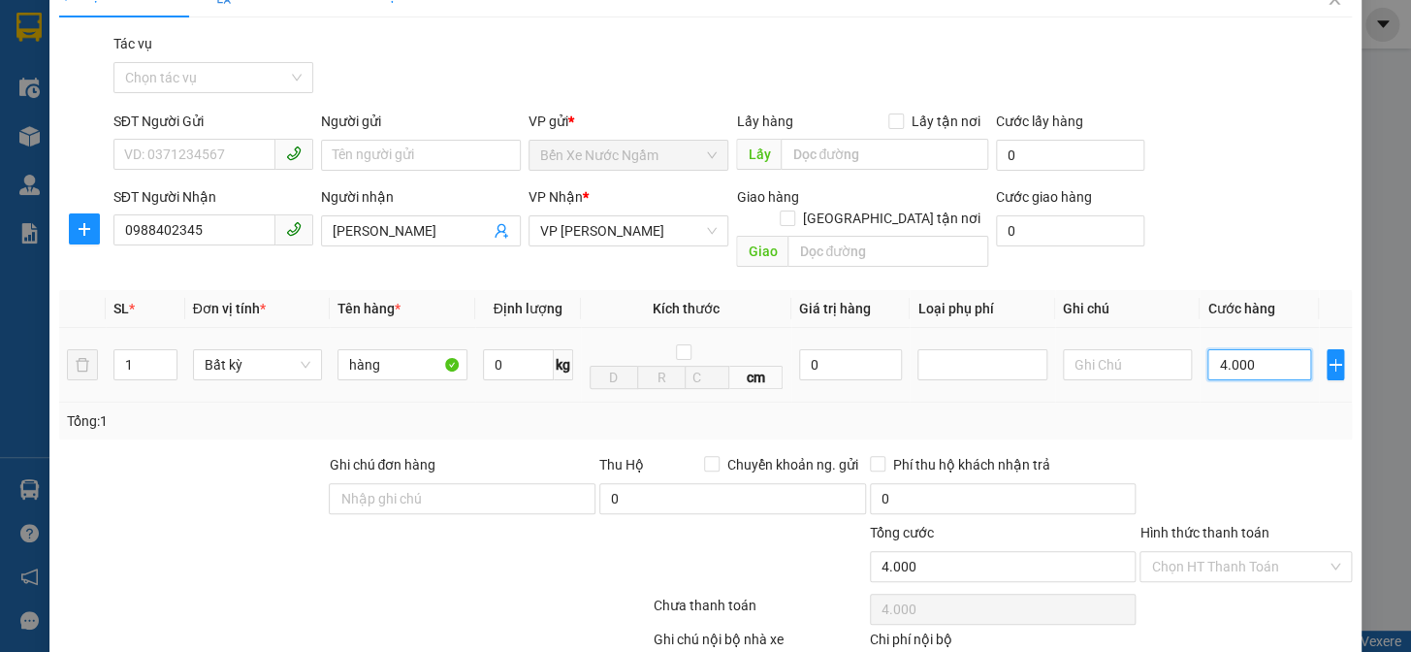
type input "40.000"
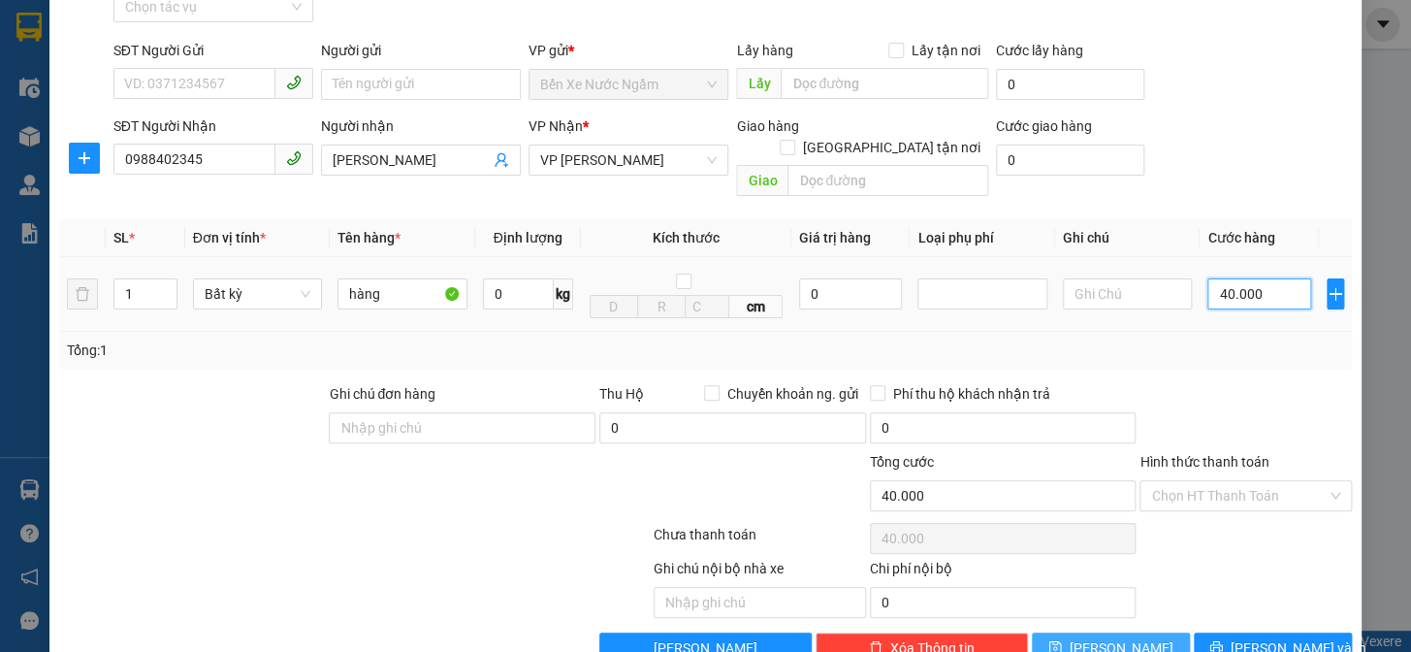
scroll to position [136, 0]
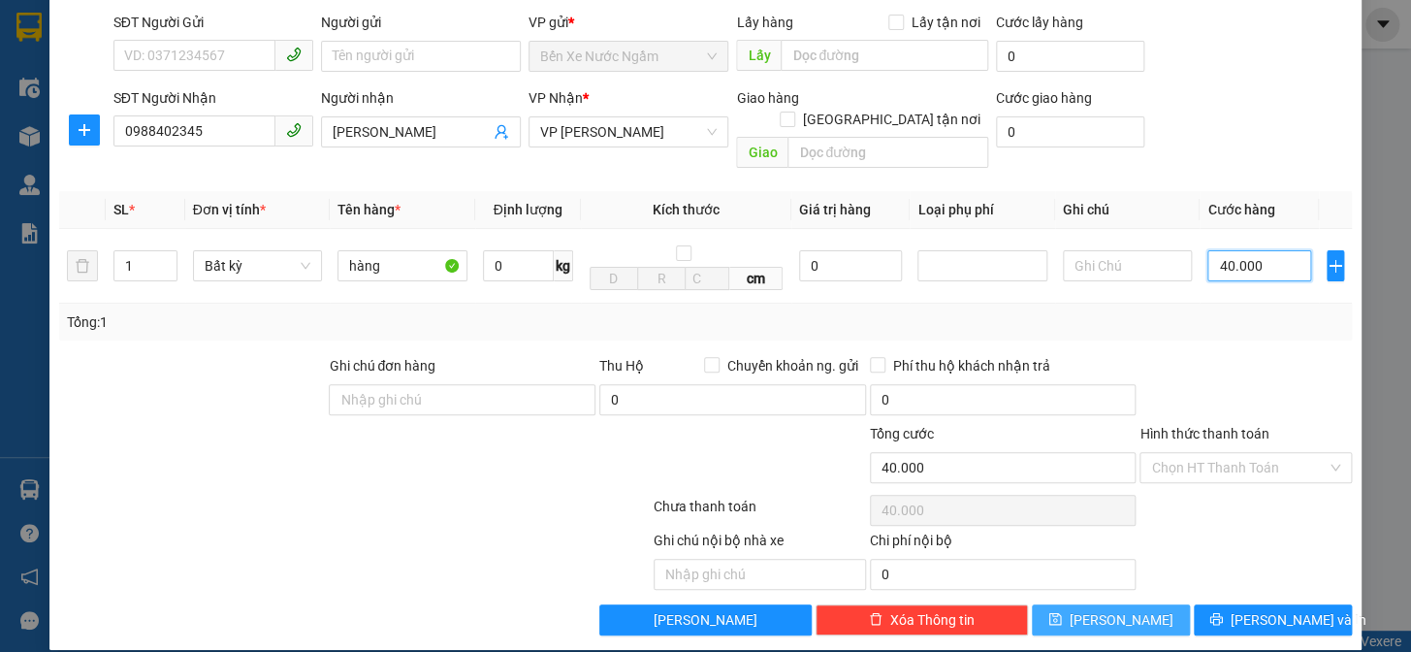
type input "40.000"
click at [1145, 604] on button "[PERSON_NAME]" at bounding box center [1111, 619] width 158 height 31
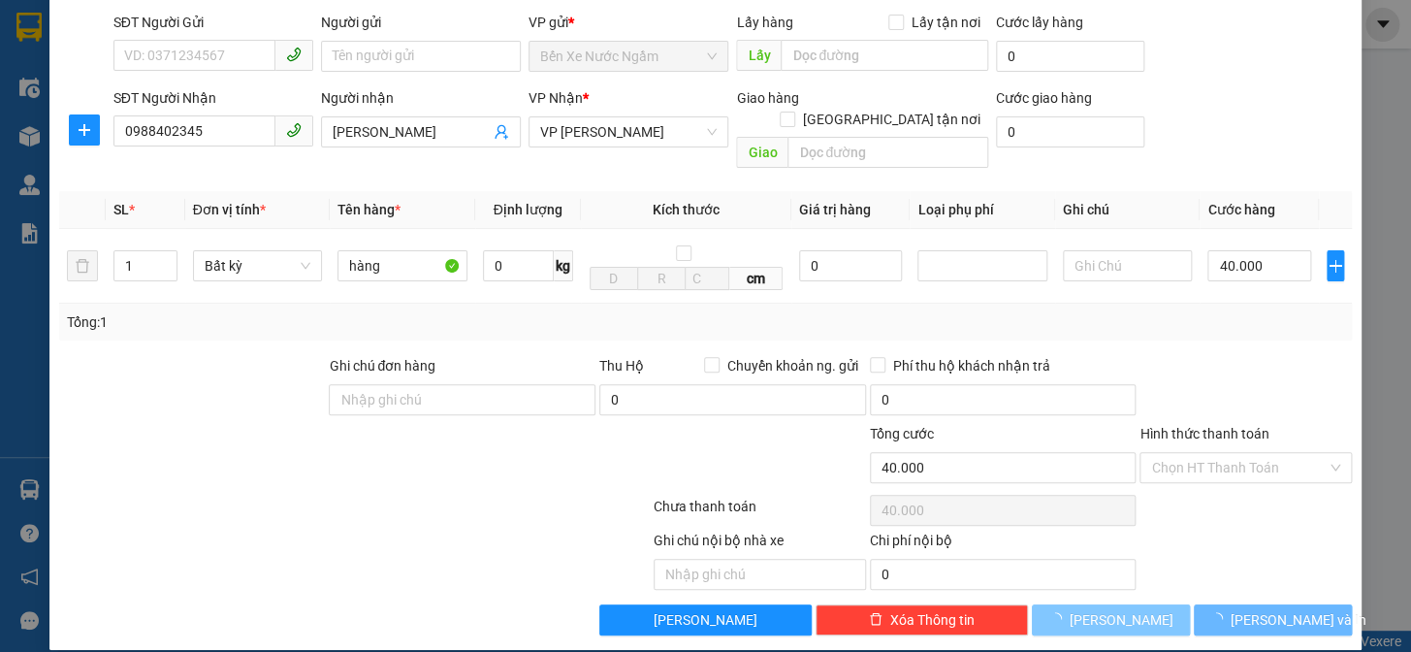
type input "0"
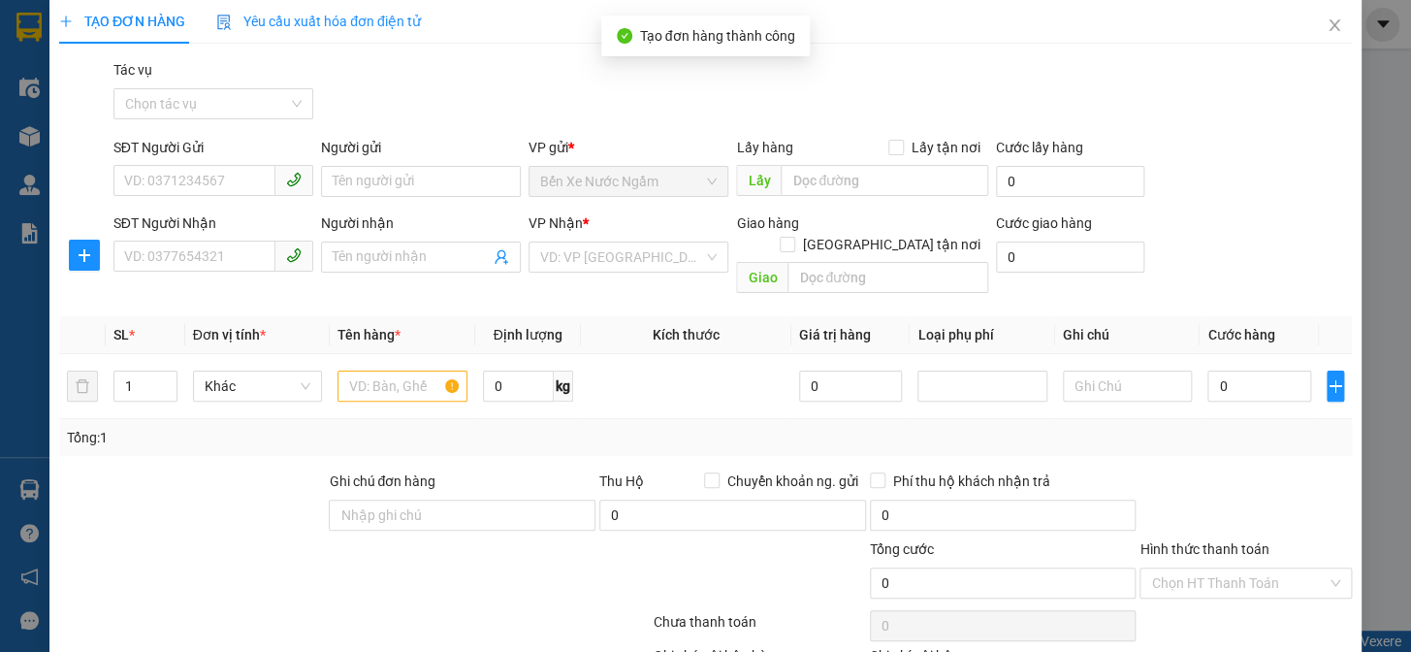
scroll to position [0, 0]
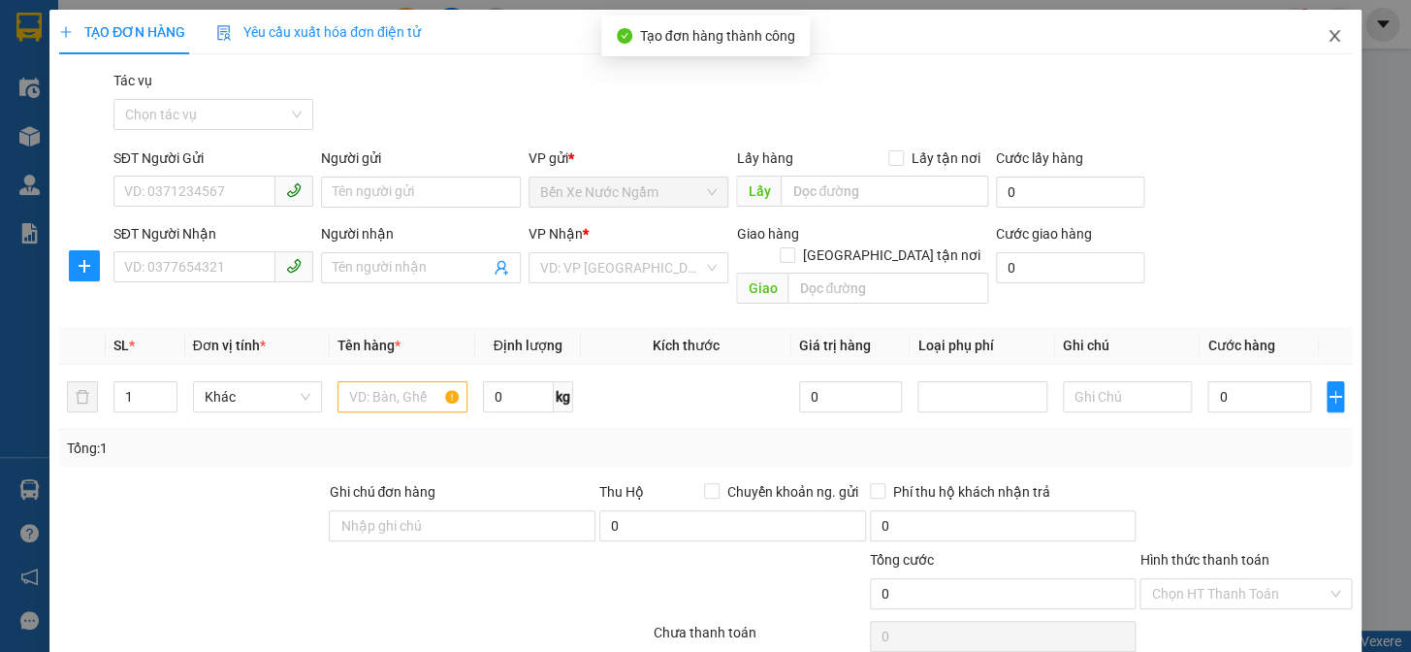
click at [1327, 28] on icon "close" at bounding box center [1335, 36] width 16 height 16
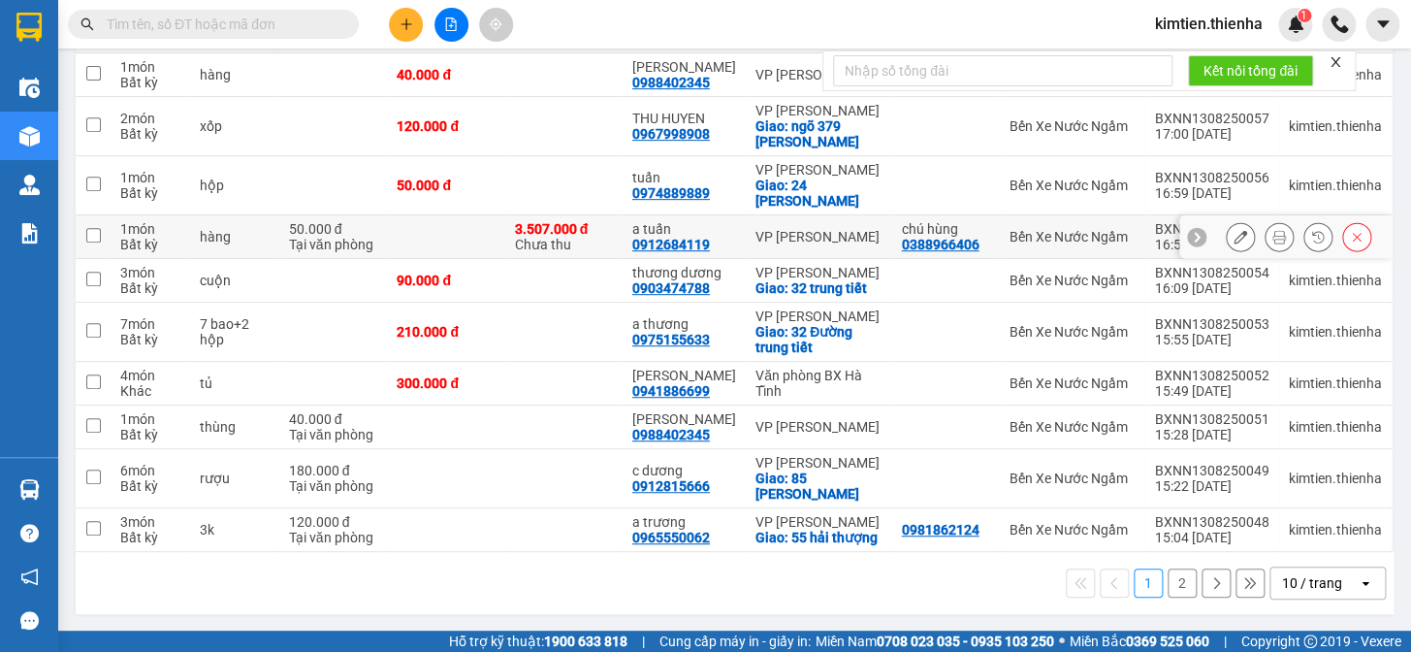
scroll to position [7, 0]
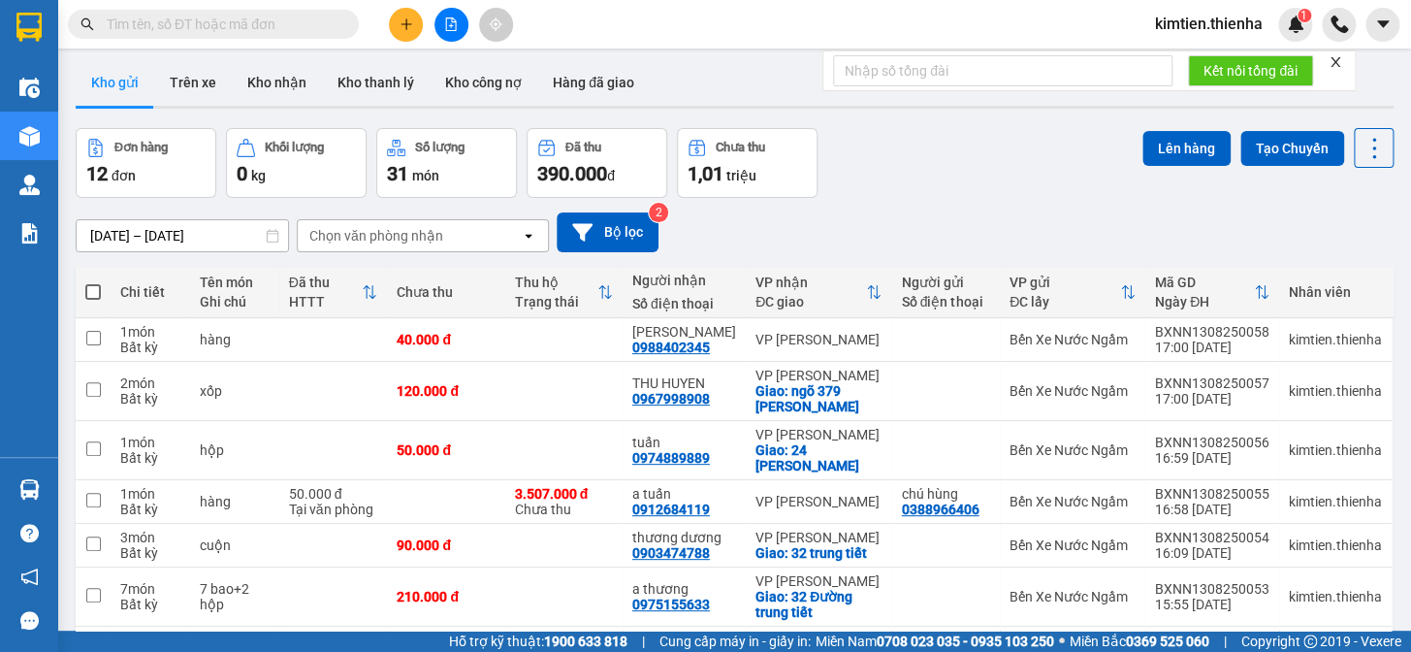
click at [99, 293] on span at bounding box center [93, 292] width 16 height 16
click at [93, 282] on input "checkbox" at bounding box center [93, 282] width 0 height 0
checkbox input "true"
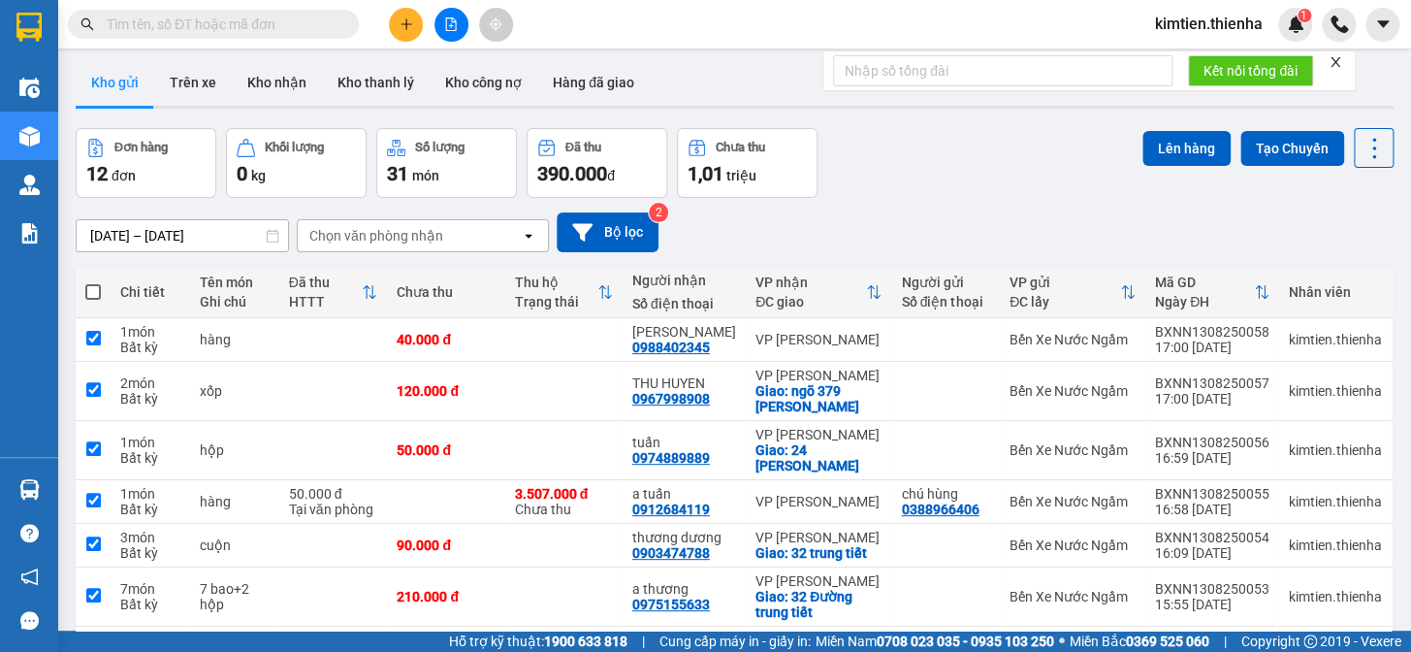
checkbox input "true"
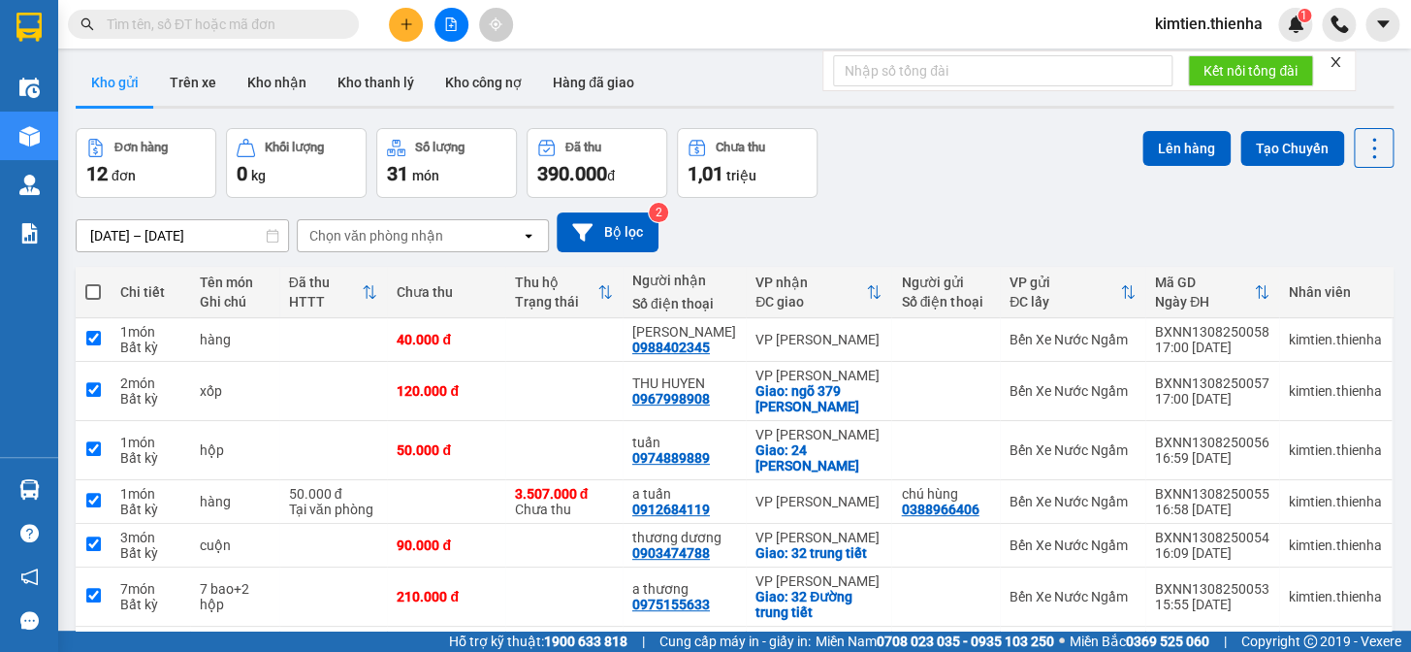
checkbox input "true"
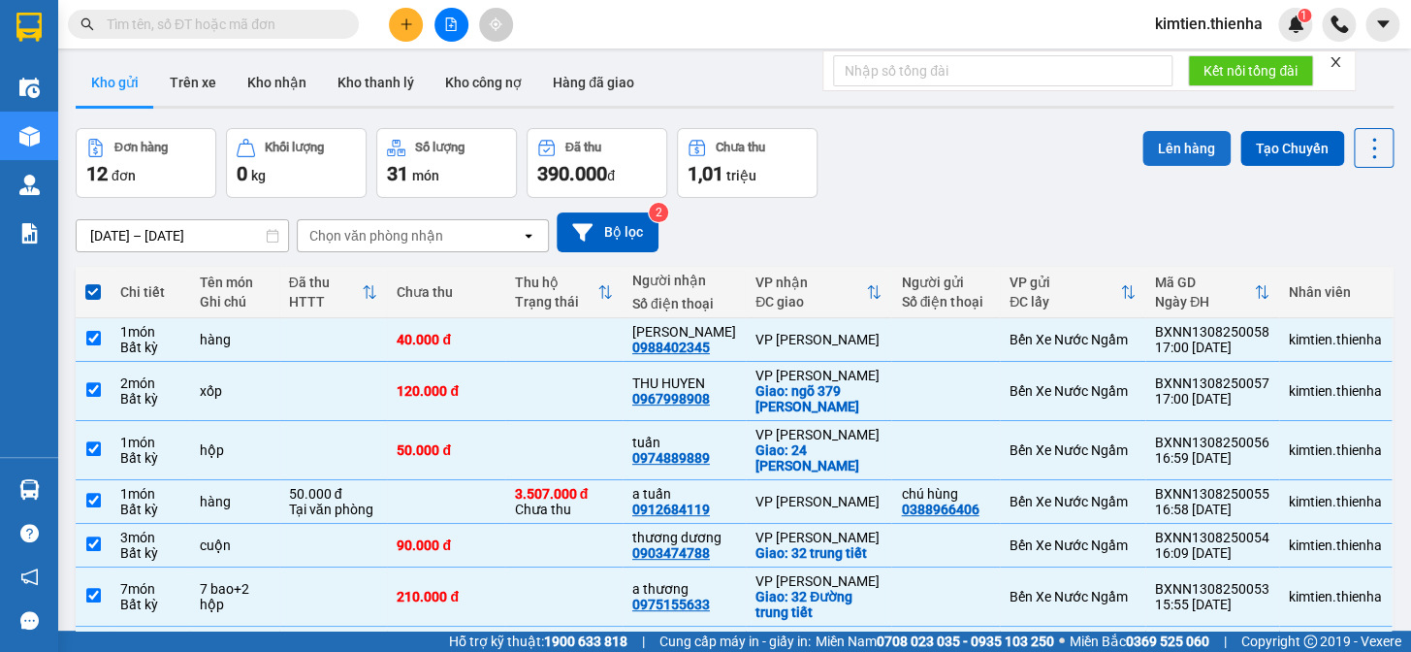
click at [1194, 135] on button "Lên hàng" at bounding box center [1186, 148] width 88 height 35
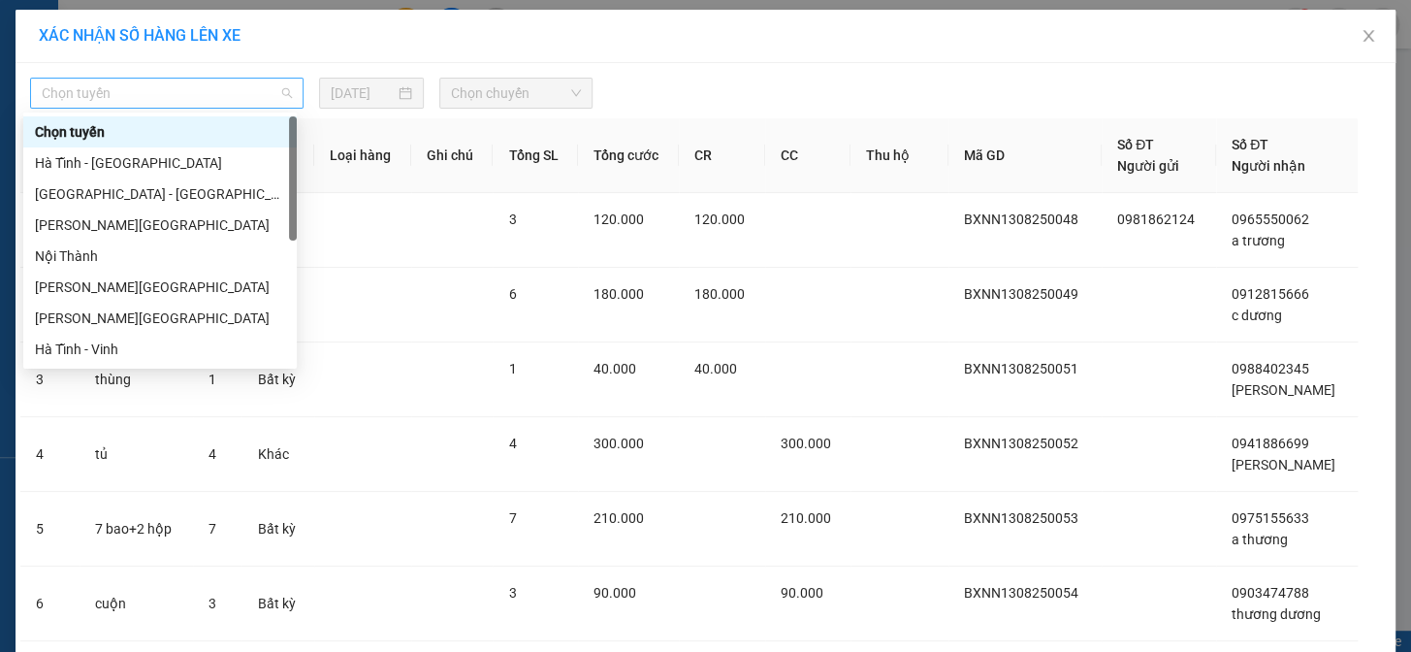
click at [144, 104] on span "Chọn tuyến" at bounding box center [167, 93] width 250 height 29
click at [128, 197] on div "[GEOGRAPHIC_DATA] - [GEOGRAPHIC_DATA]" at bounding box center [160, 193] width 250 height 21
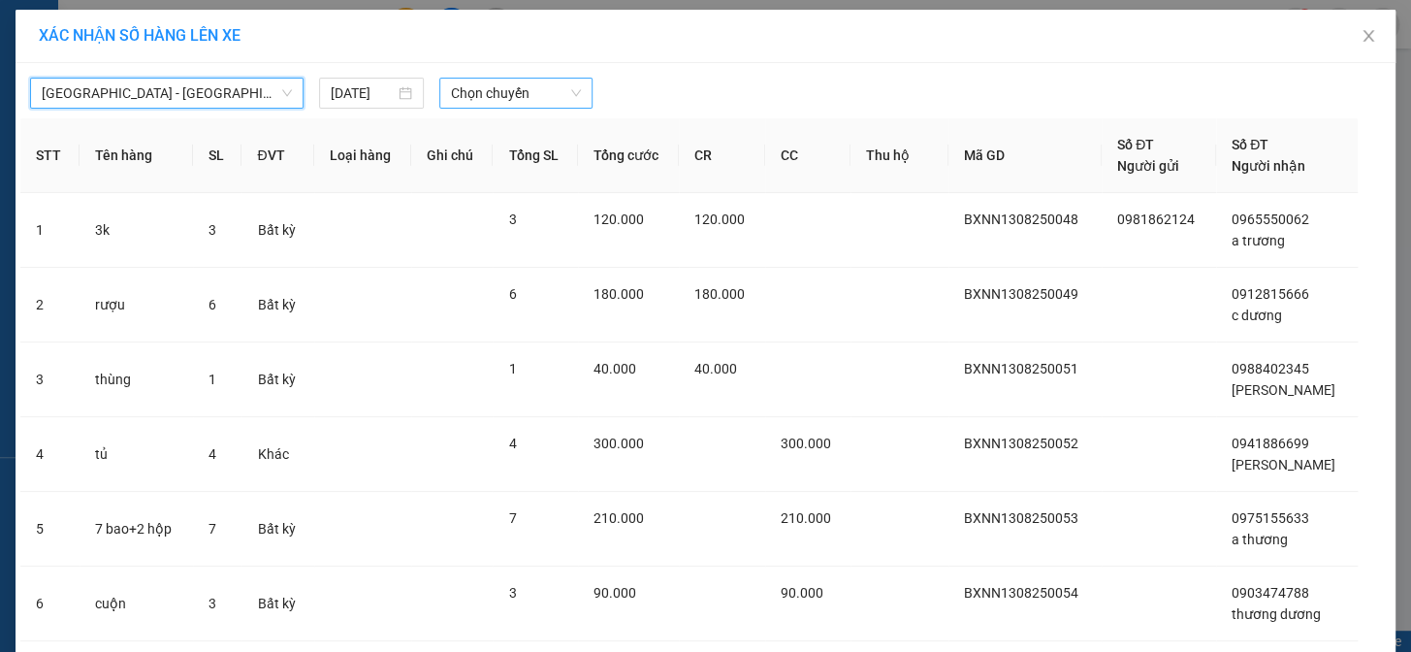
click at [484, 92] on span "Chọn chuyến" at bounding box center [516, 93] width 130 height 29
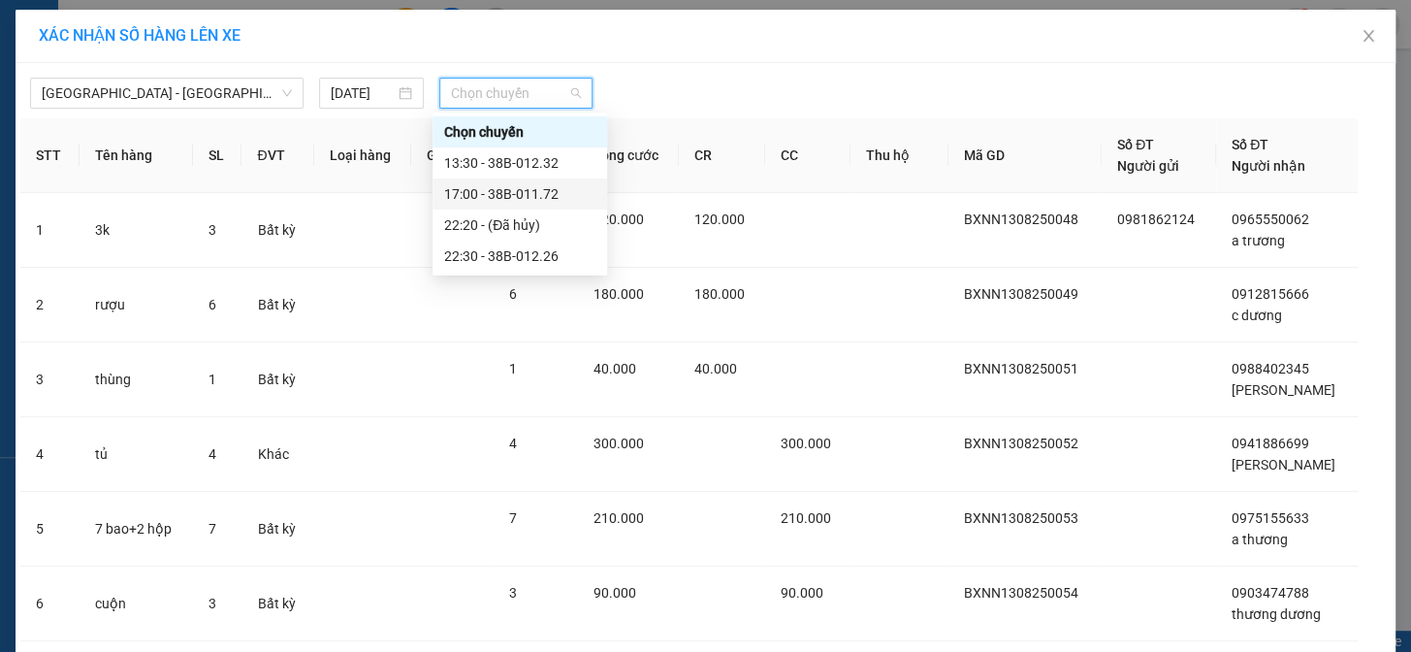
click at [494, 189] on div "17:00 - 38B-011.72" at bounding box center [519, 193] width 151 height 21
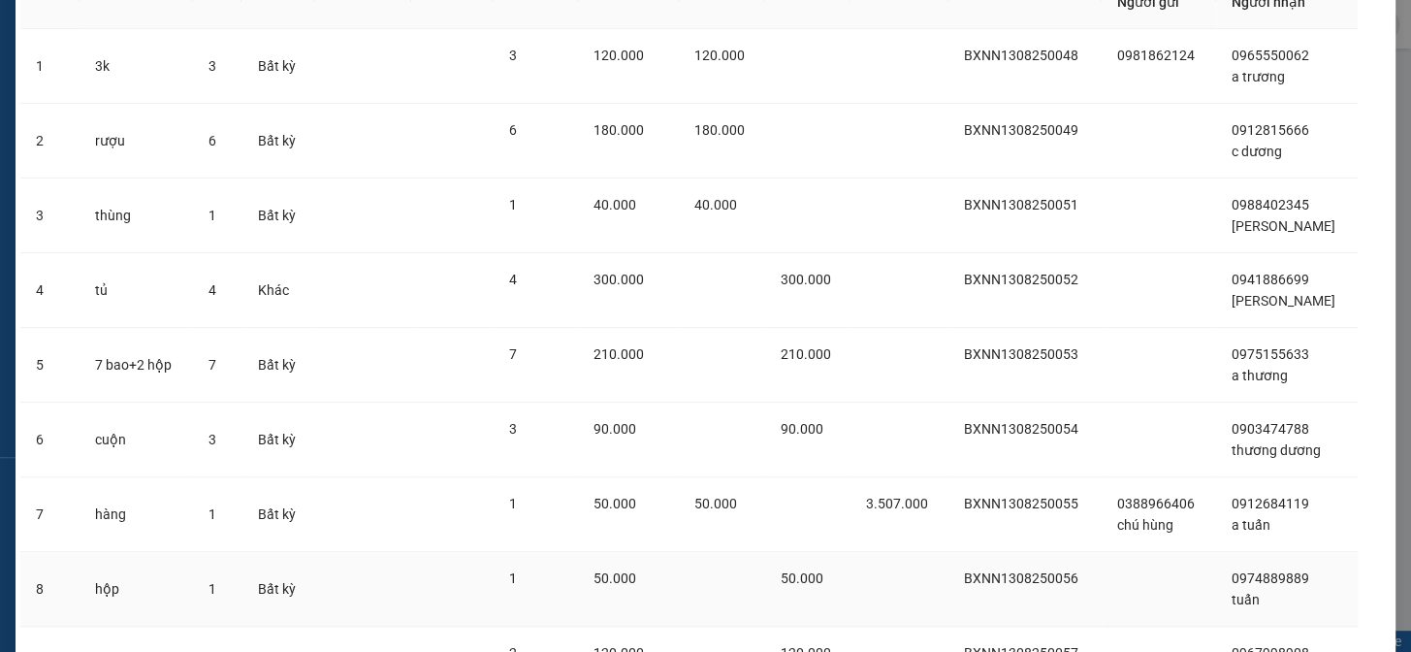
scroll to position [439, 0]
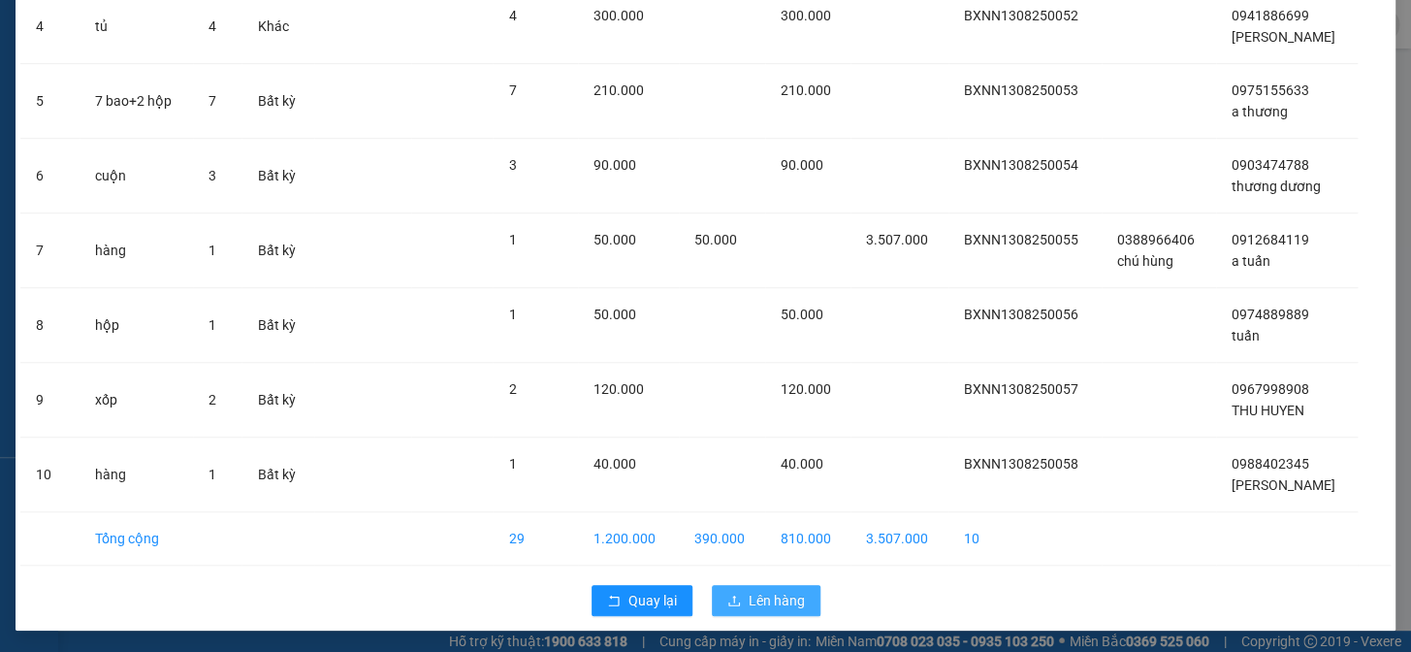
click at [753, 601] on span "Lên hàng" at bounding box center [777, 600] width 56 height 21
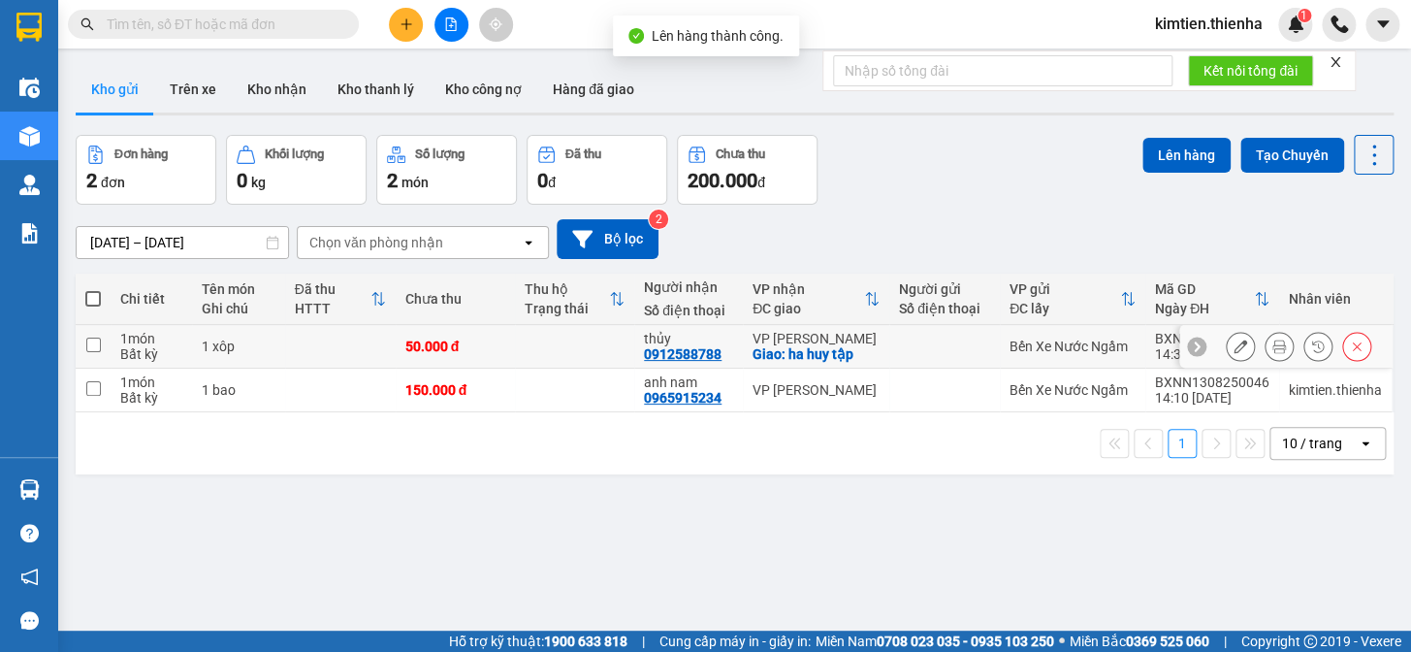
click at [341, 345] on td at bounding box center [340, 347] width 111 height 44
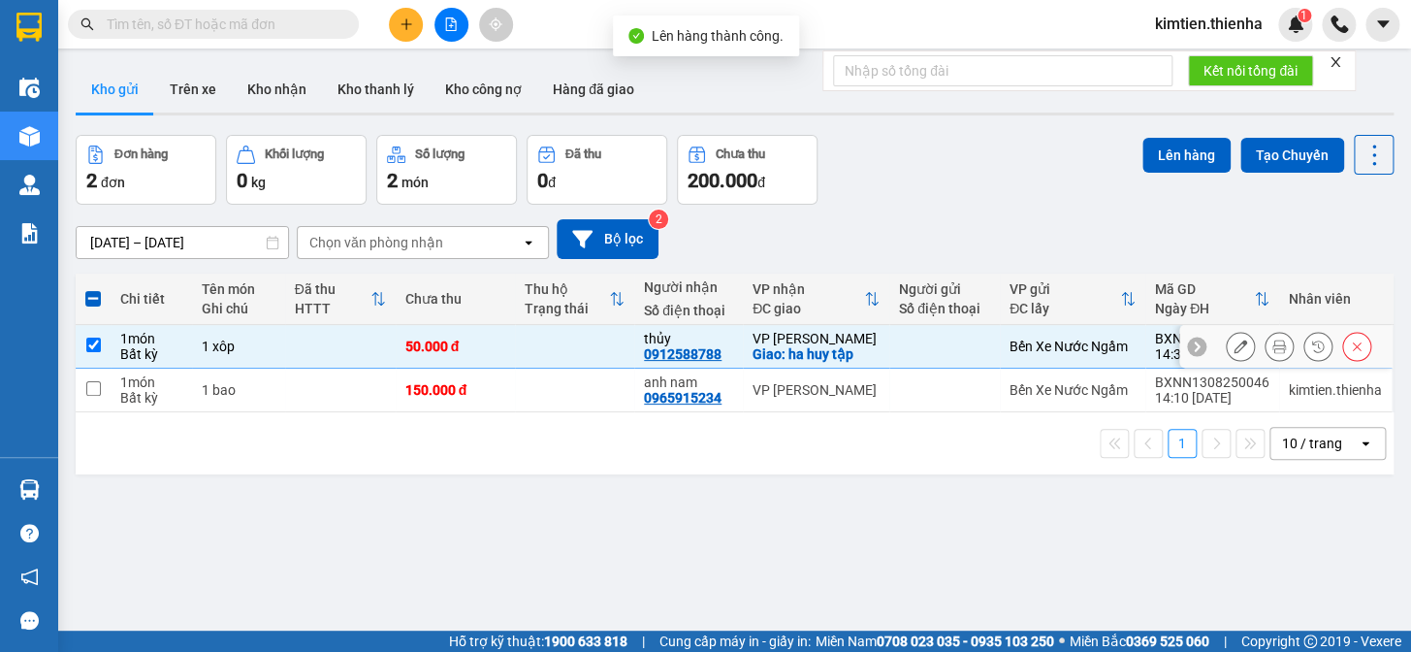
click at [341, 366] on td at bounding box center [340, 347] width 111 height 44
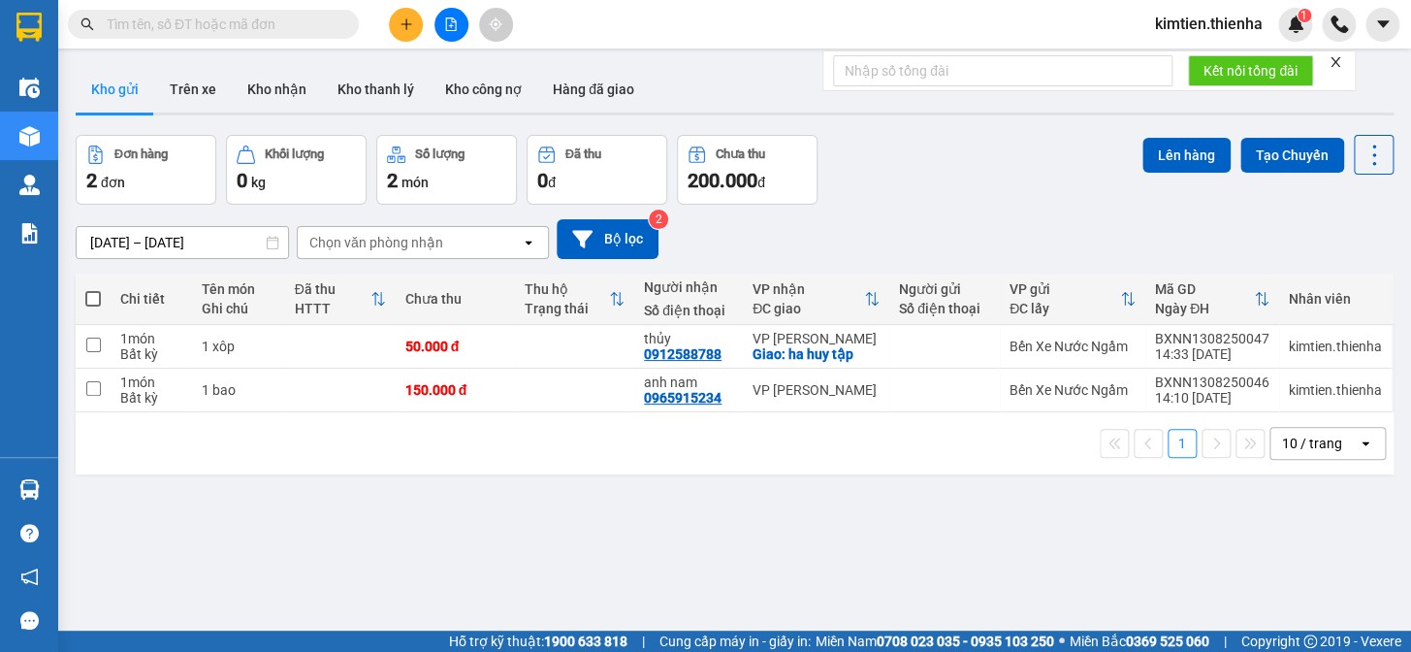
click at [99, 301] on span at bounding box center [93, 299] width 16 height 16
click at [93, 289] on input "checkbox" at bounding box center [93, 289] width 0 height 0
checkbox input "true"
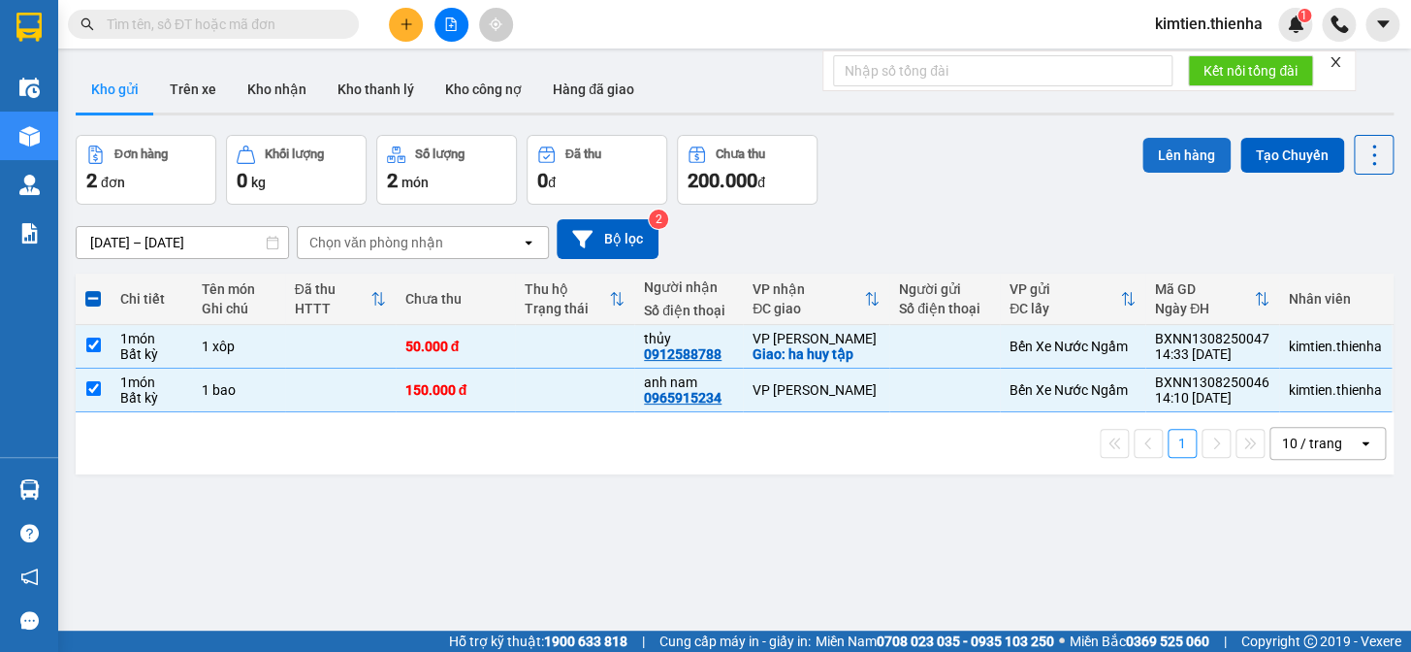
click at [1182, 158] on button "Lên hàng" at bounding box center [1186, 155] width 88 height 35
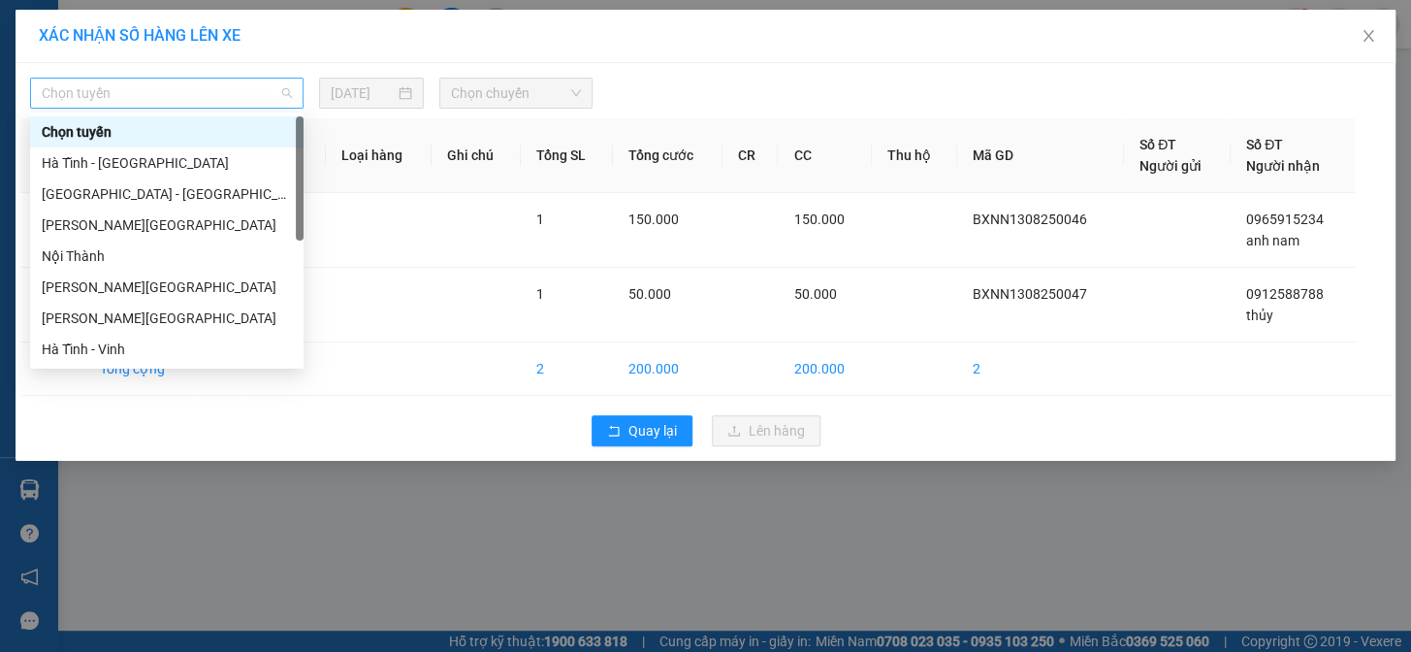
click at [116, 96] on span "Chọn tuyến" at bounding box center [167, 93] width 250 height 29
click at [110, 187] on div "[GEOGRAPHIC_DATA] - [GEOGRAPHIC_DATA]" at bounding box center [167, 193] width 250 height 21
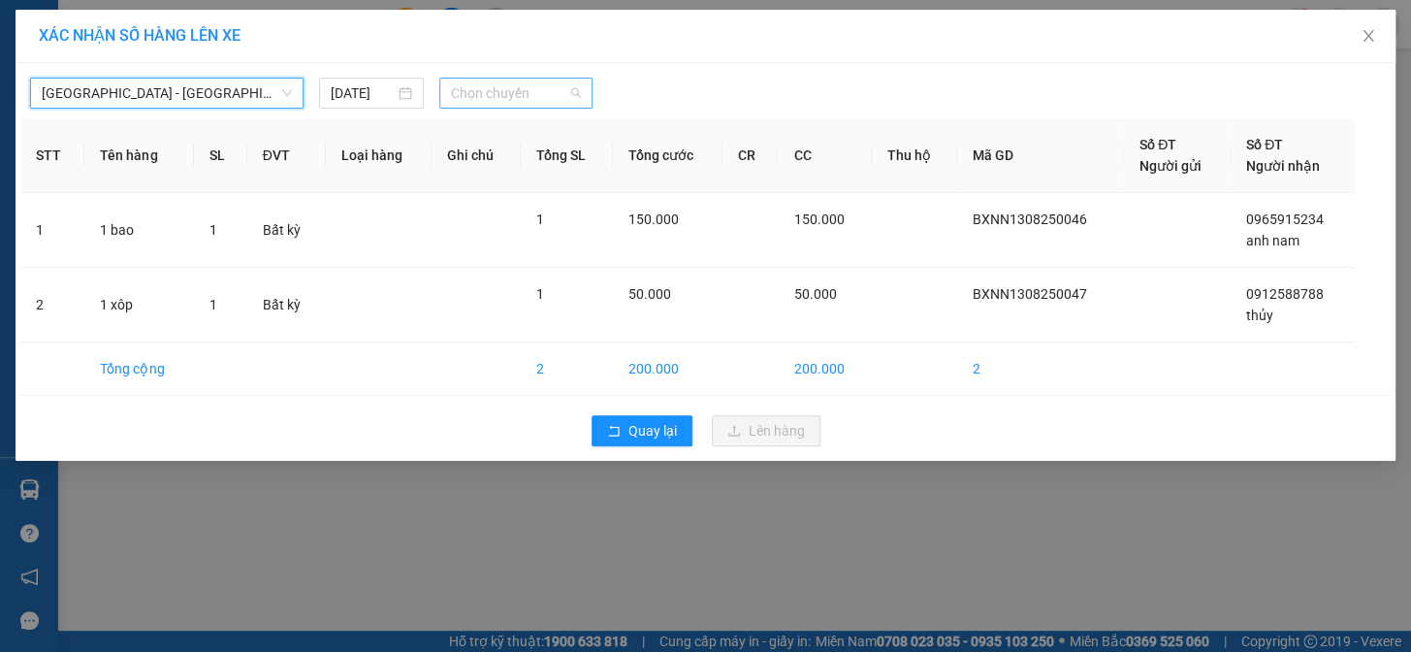
click at [482, 95] on span "Chọn chuyến" at bounding box center [516, 93] width 130 height 29
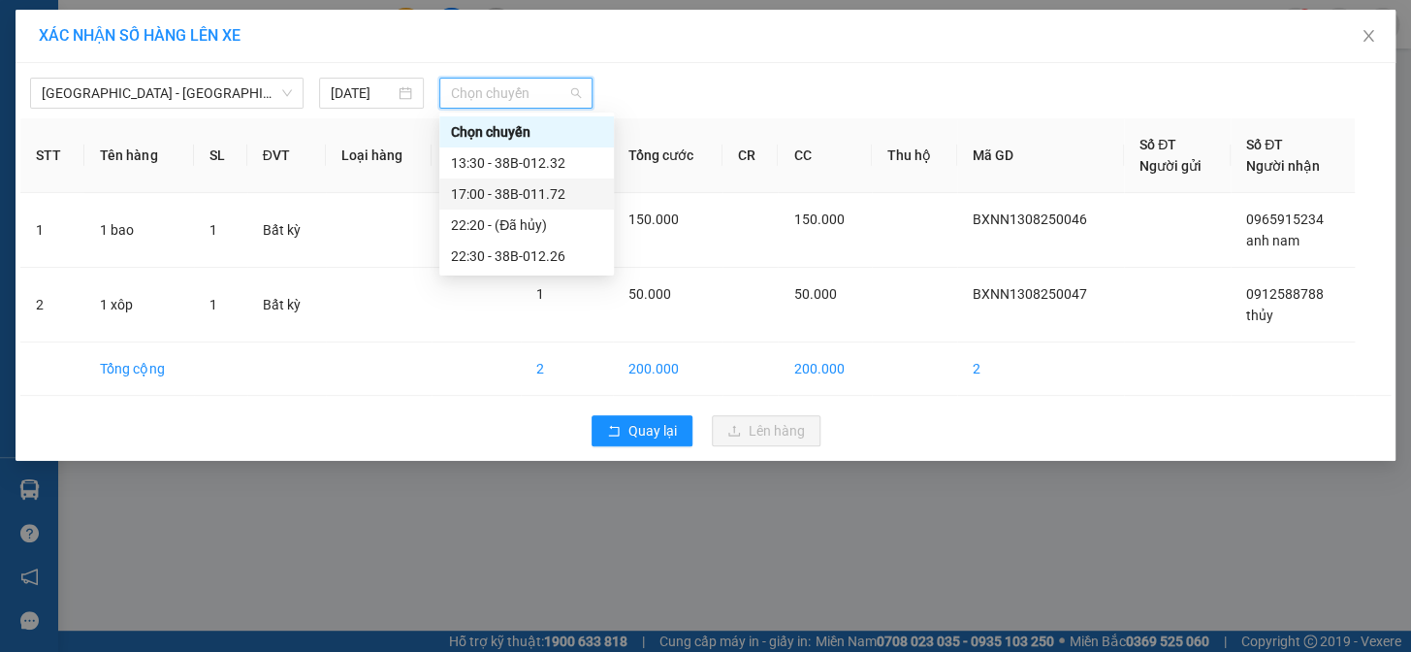
click at [504, 191] on div "17:00 - 38B-011.72" at bounding box center [526, 193] width 151 height 21
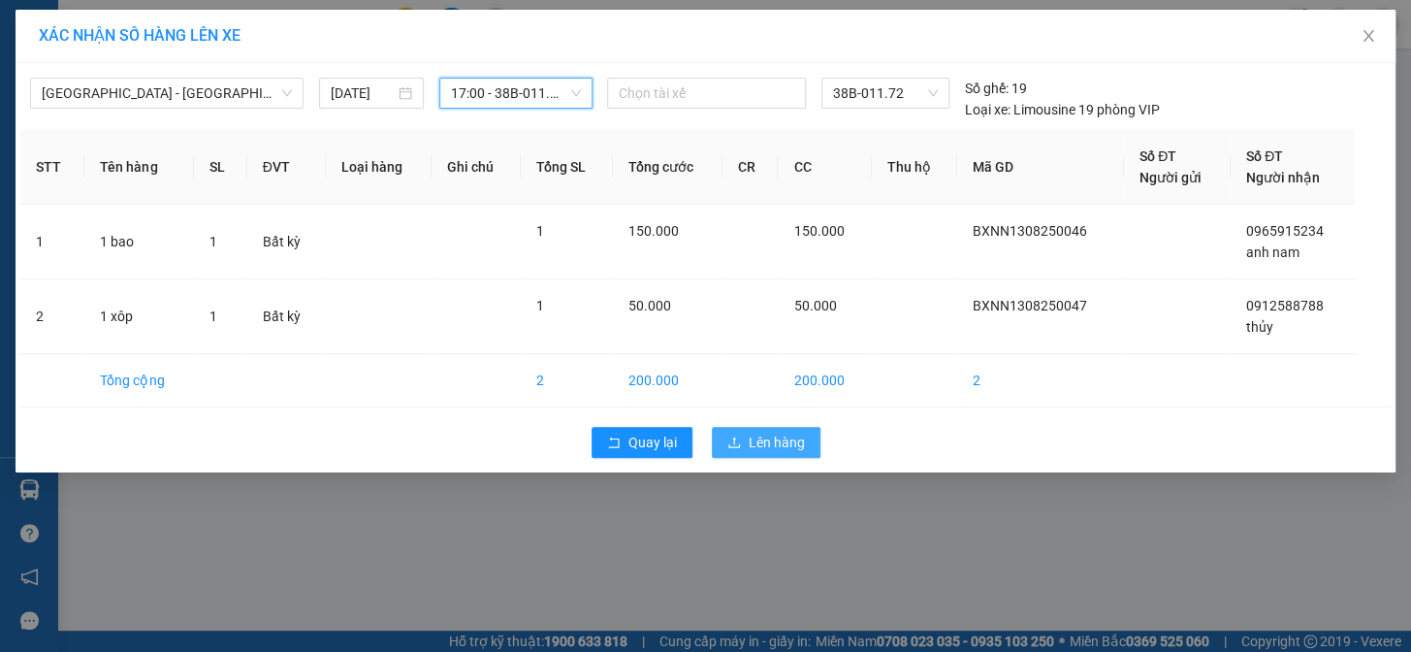
click at [759, 443] on span "Lên hàng" at bounding box center [777, 442] width 56 height 21
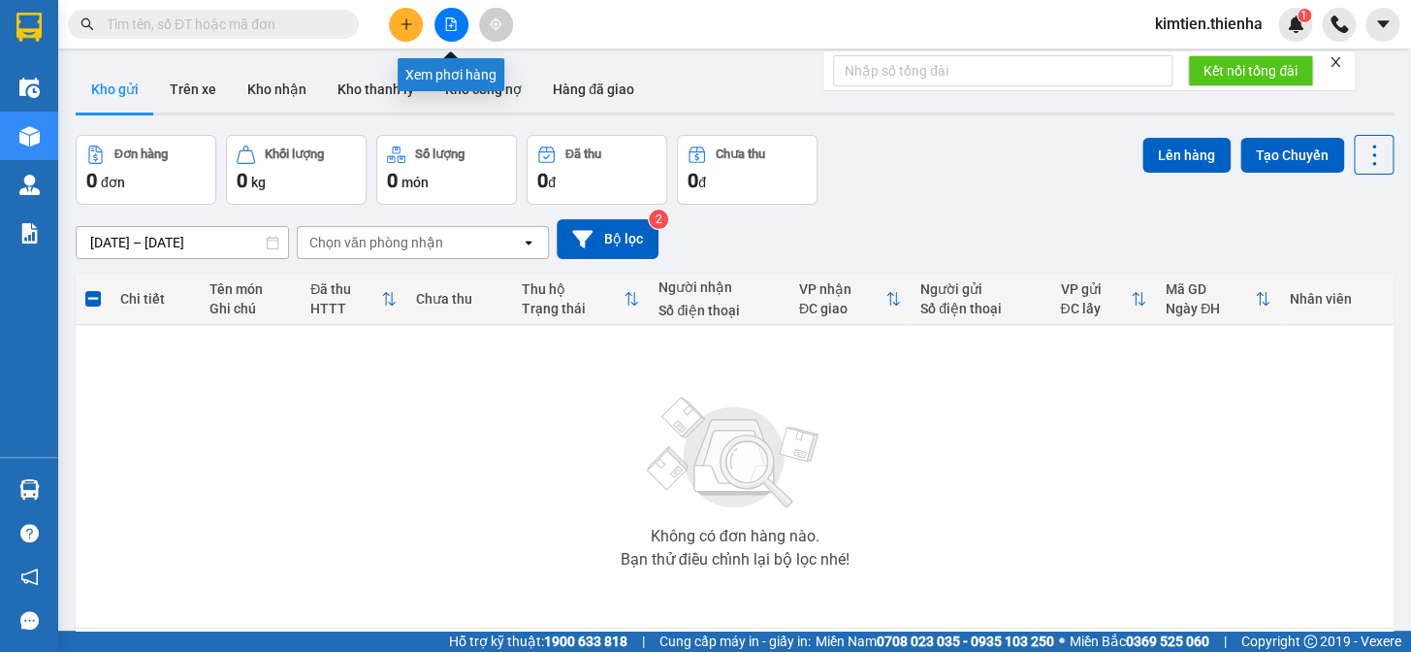
click at [463, 22] on button at bounding box center [451, 25] width 34 height 34
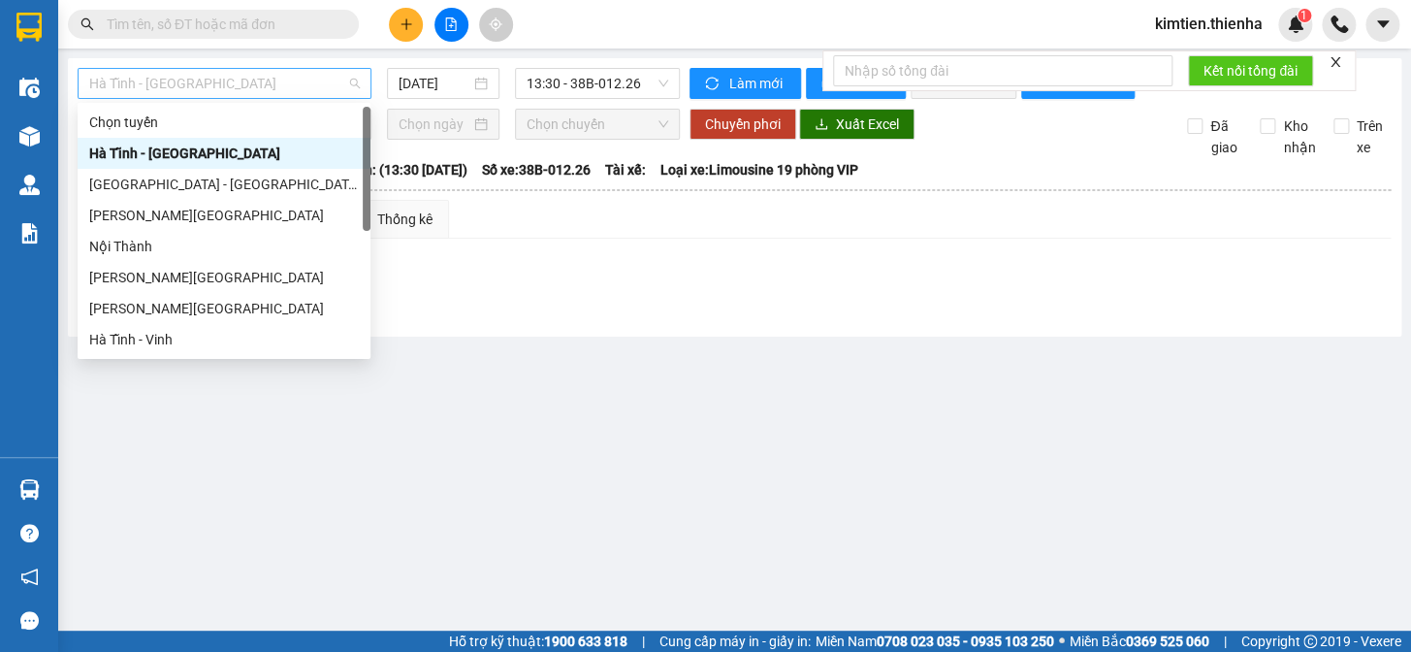
click at [166, 87] on span "Hà Tĩnh - [GEOGRAPHIC_DATA]" at bounding box center [224, 83] width 271 height 29
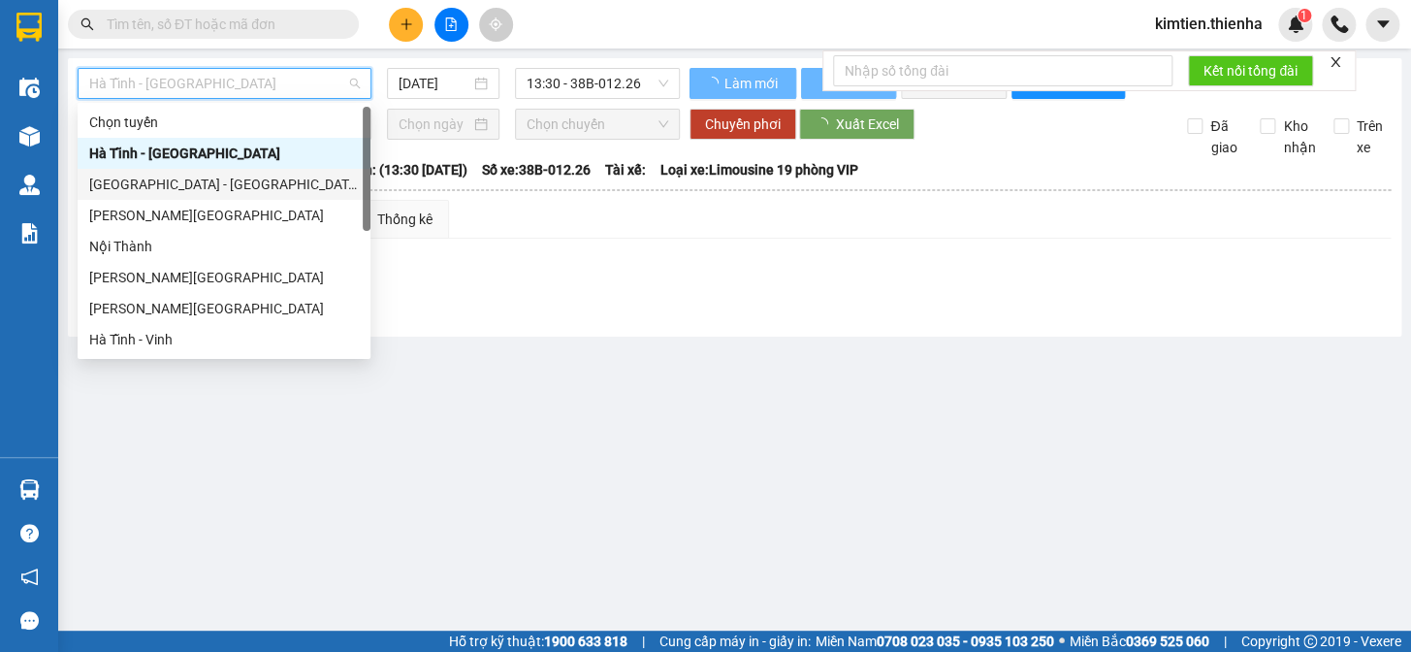
click at [146, 178] on div "[GEOGRAPHIC_DATA] - [GEOGRAPHIC_DATA]" at bounding box center [224, 184] width 270 height 21
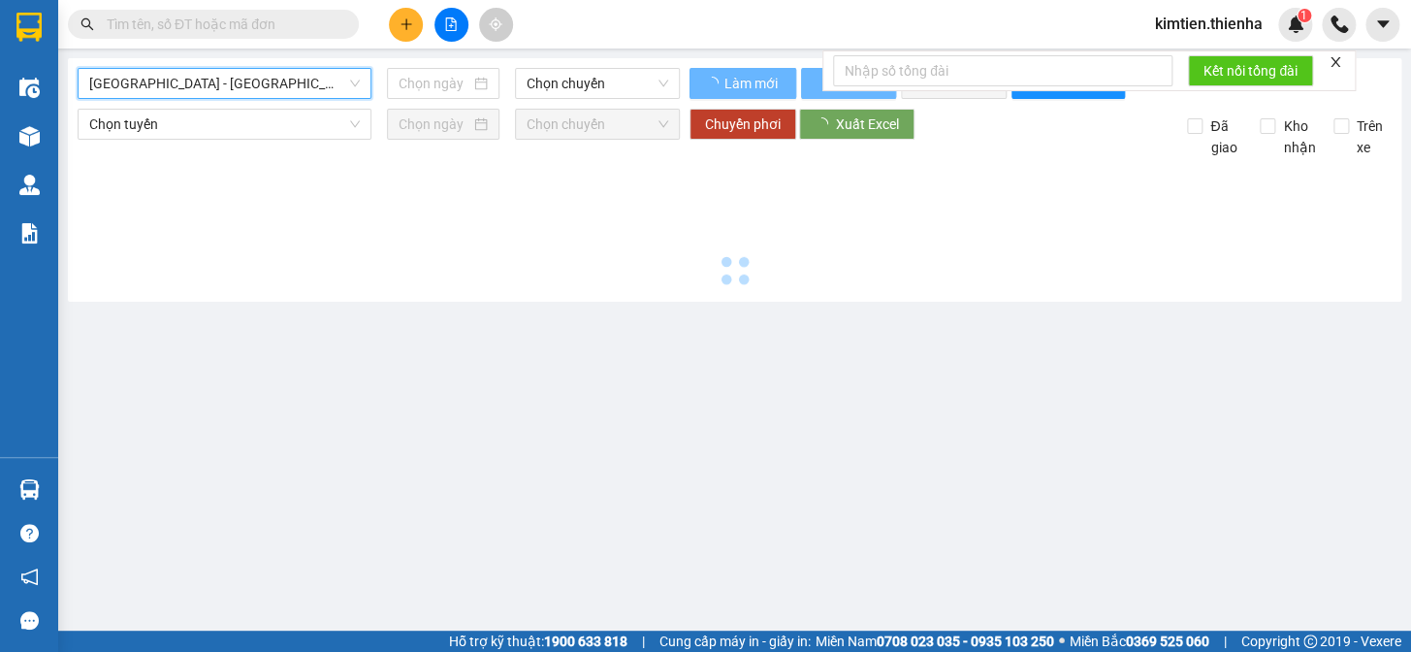
type input "[DATE]"
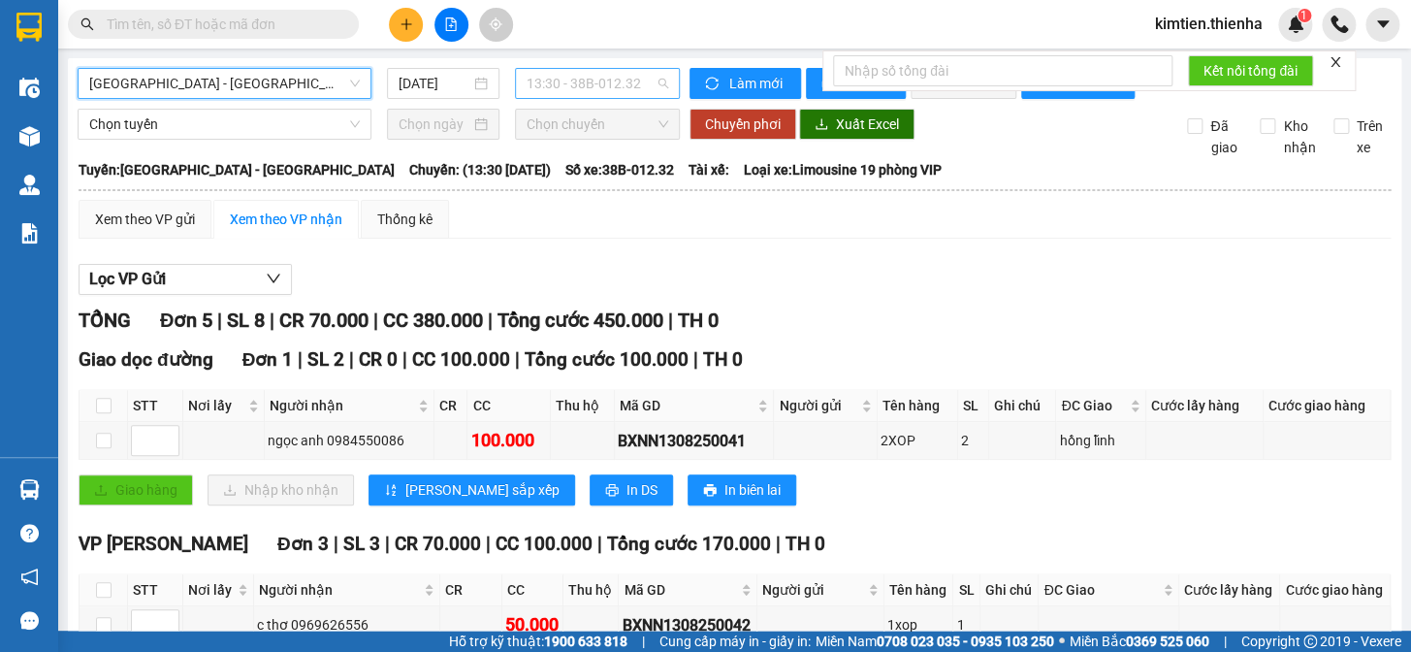
click at [602, 84] on span "13:30 - 38B-012.32" at bounding box center [598, 83] width 142 height 29
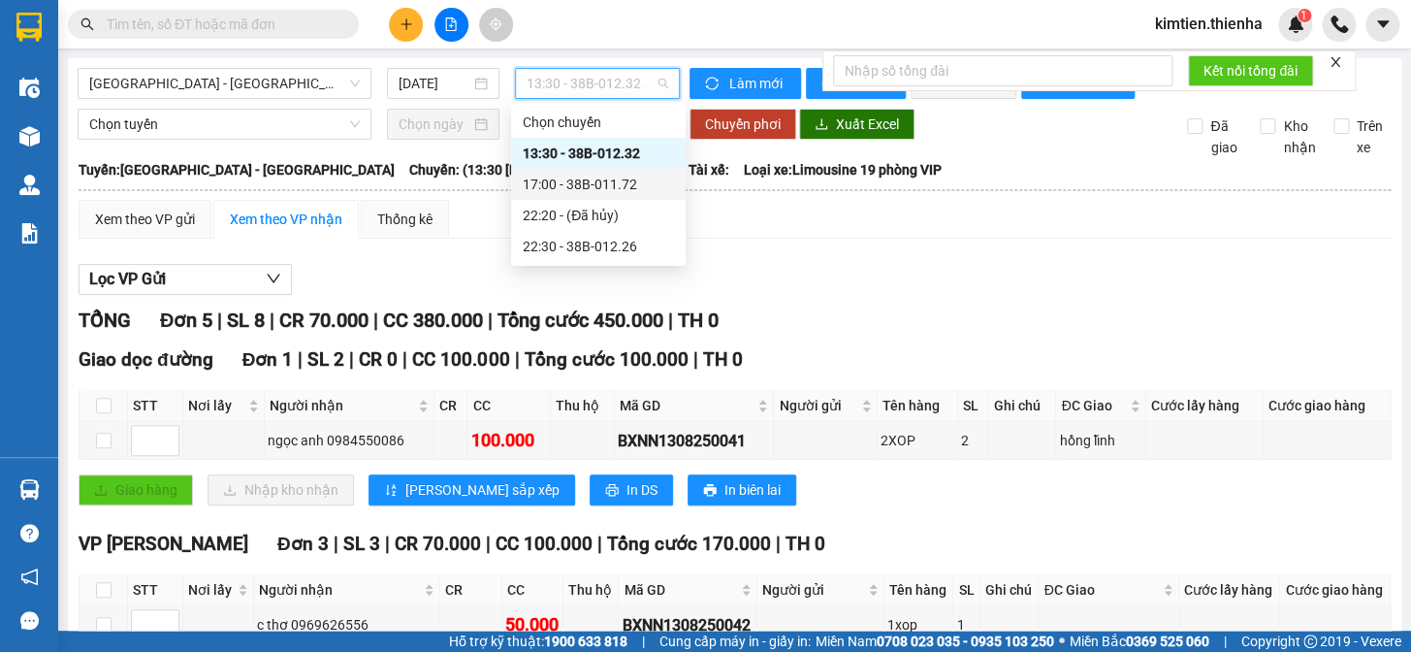
click at [605, 190] on div "17:00 - 38B-011.72" at bounding box center [598, 184] width 151 height 21
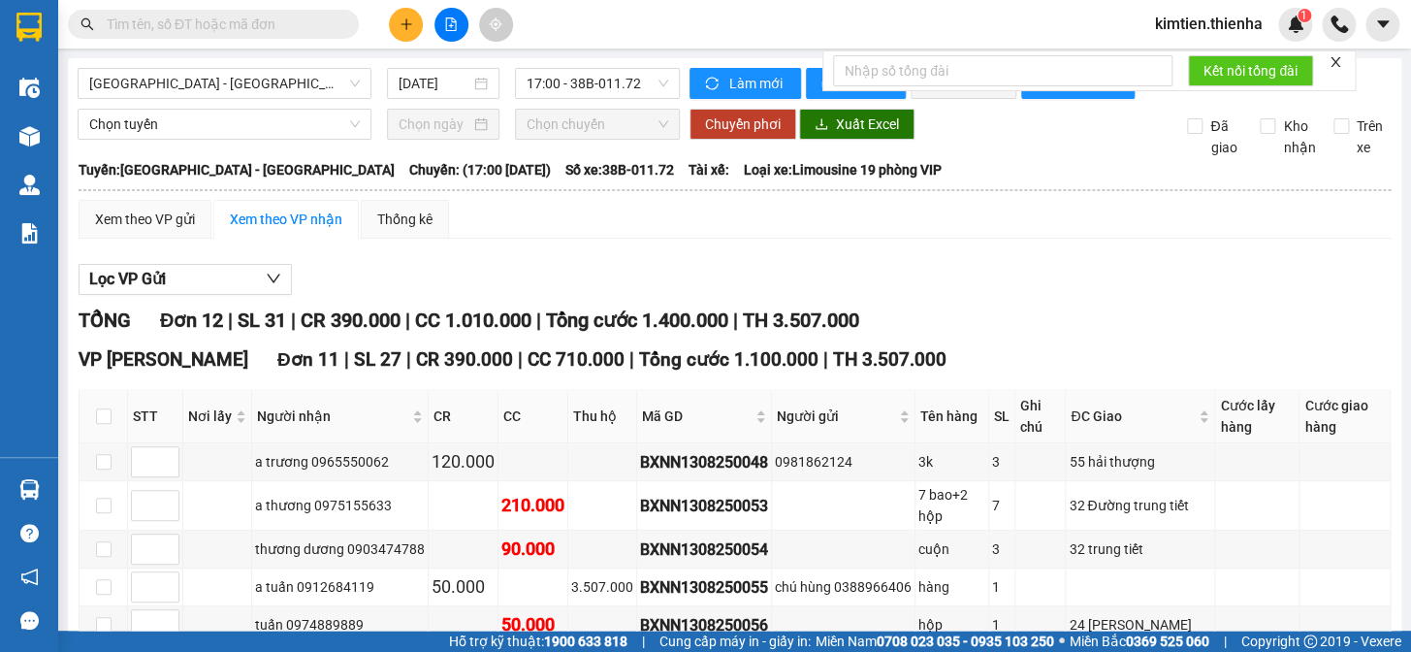
click at [1333, 62] on icon "close" at bounding box center [1336, 62] width 14 height 14
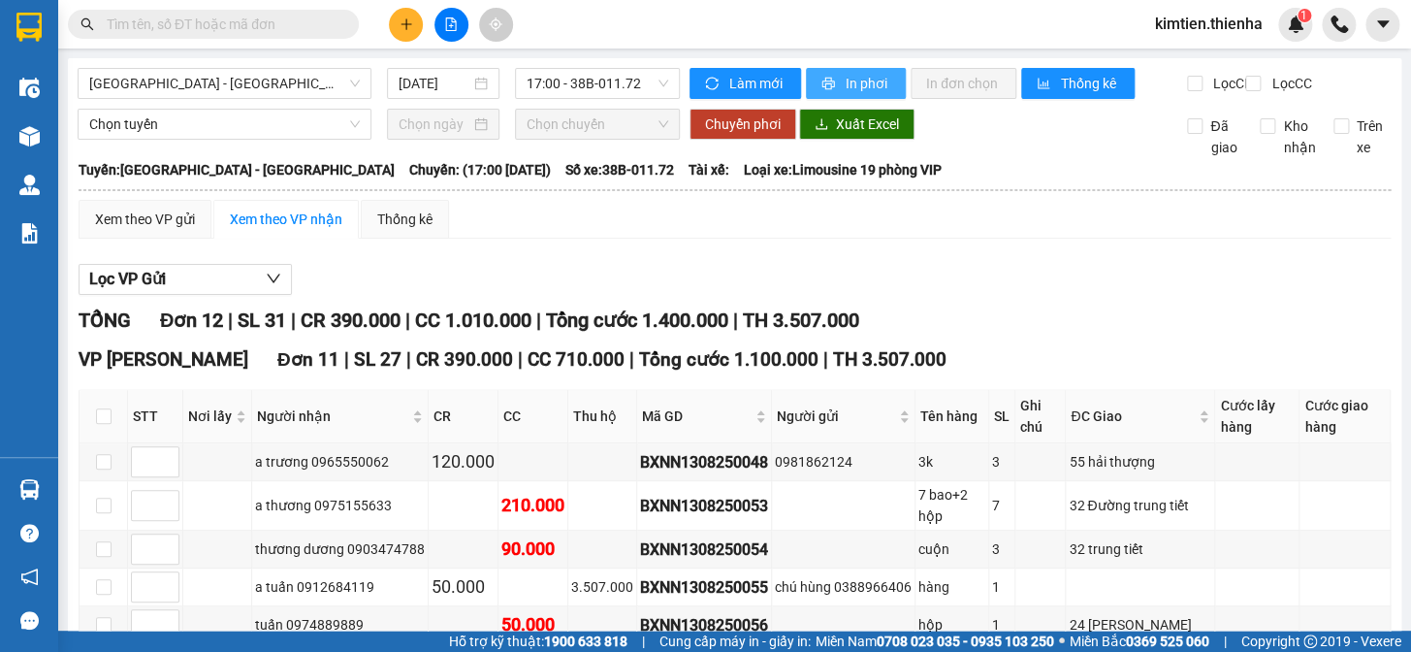
click at [853, 87] on span "In phơi" at bounding box center [868, 83] width 45 height 21
click at [124, 230] on div "Xem theo VP gửi" at bounding box center [145, 219] width 100 height 21
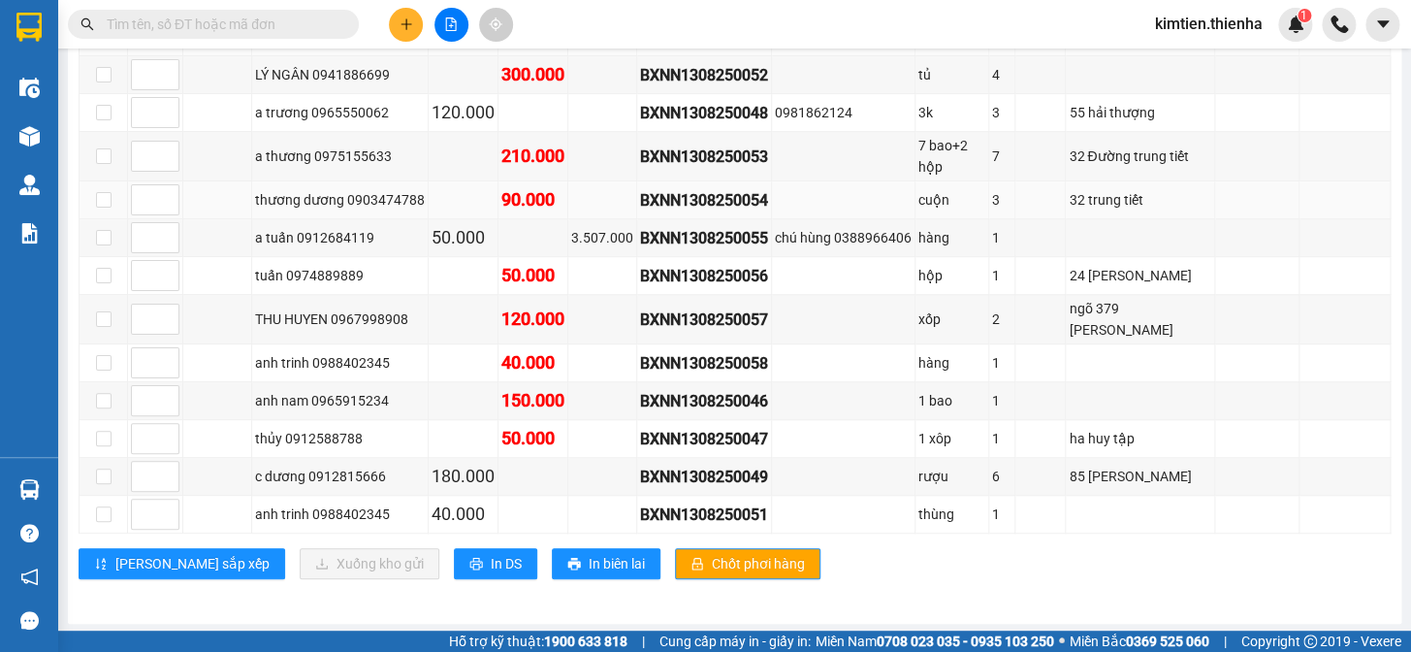
scroll to position [402, 0]
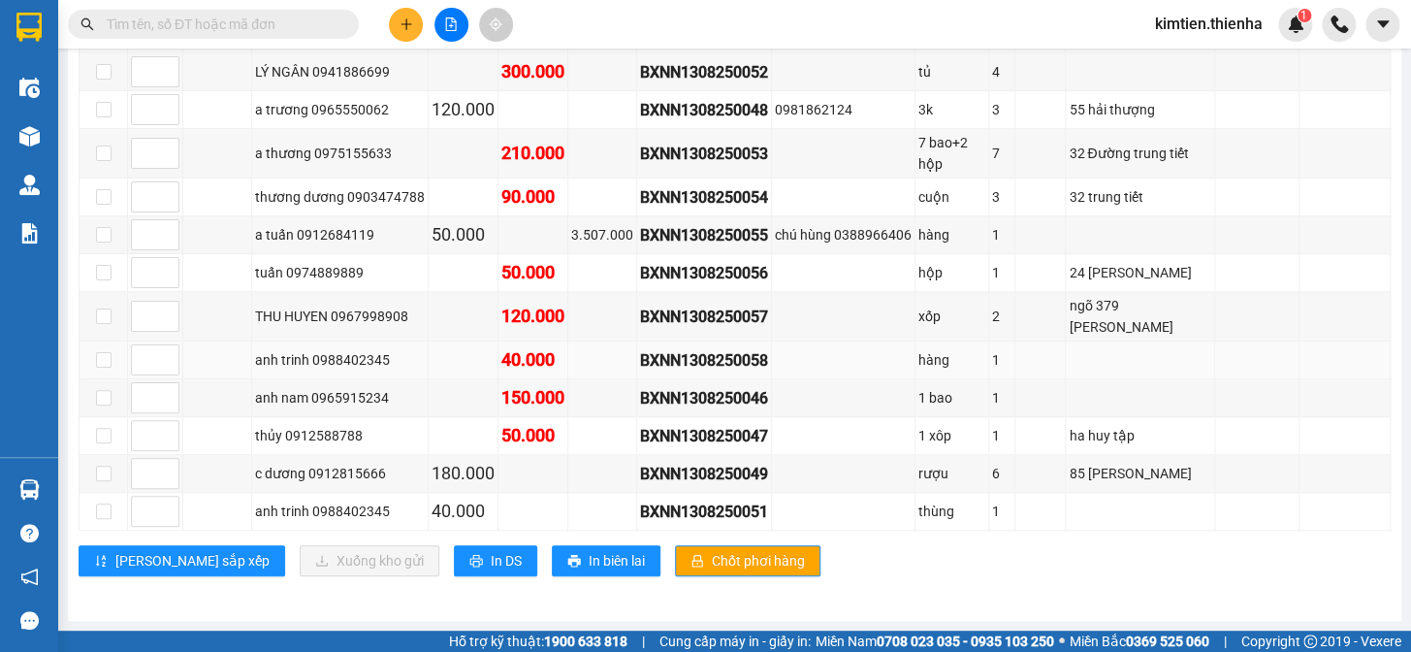
click at [94, 363] on td at bounding box center [104, 360] width 48 height 38
click at [108, 362] on input "checkbox" at bounding box center [104, 360] width 16 height 16
checkbox input "true"
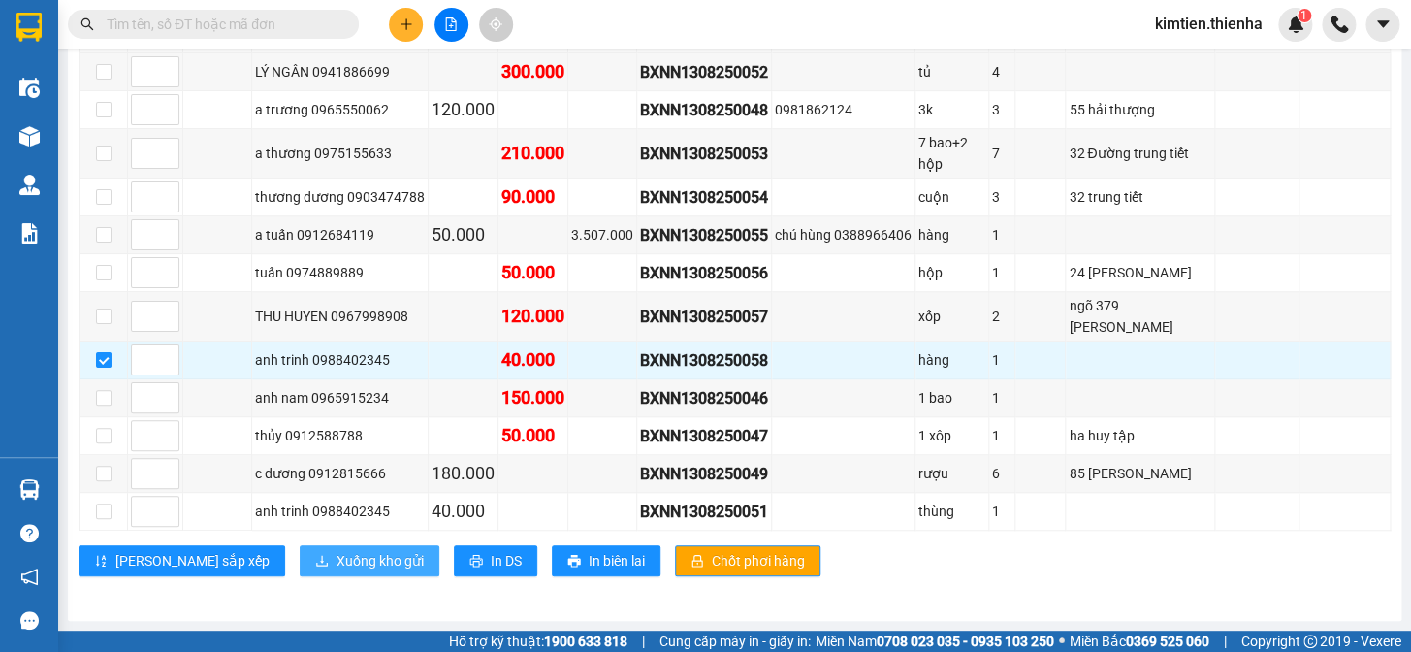
click at [300, 545] on button "Xuống kho gửi" at bounding box center [370, 560] width 140 height 31
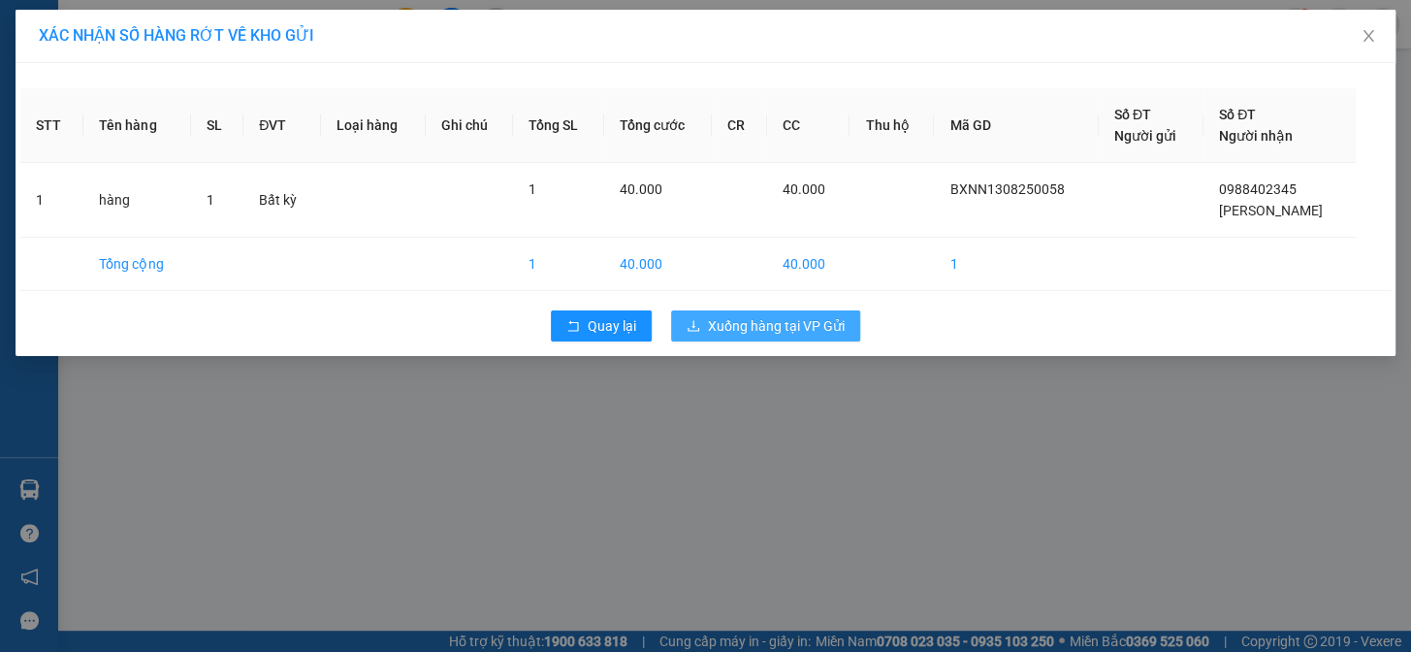
click at [781, 324] on span "Xuống hàng tại VP Gửi" at bounding box center [776, 325] width 137 height 21
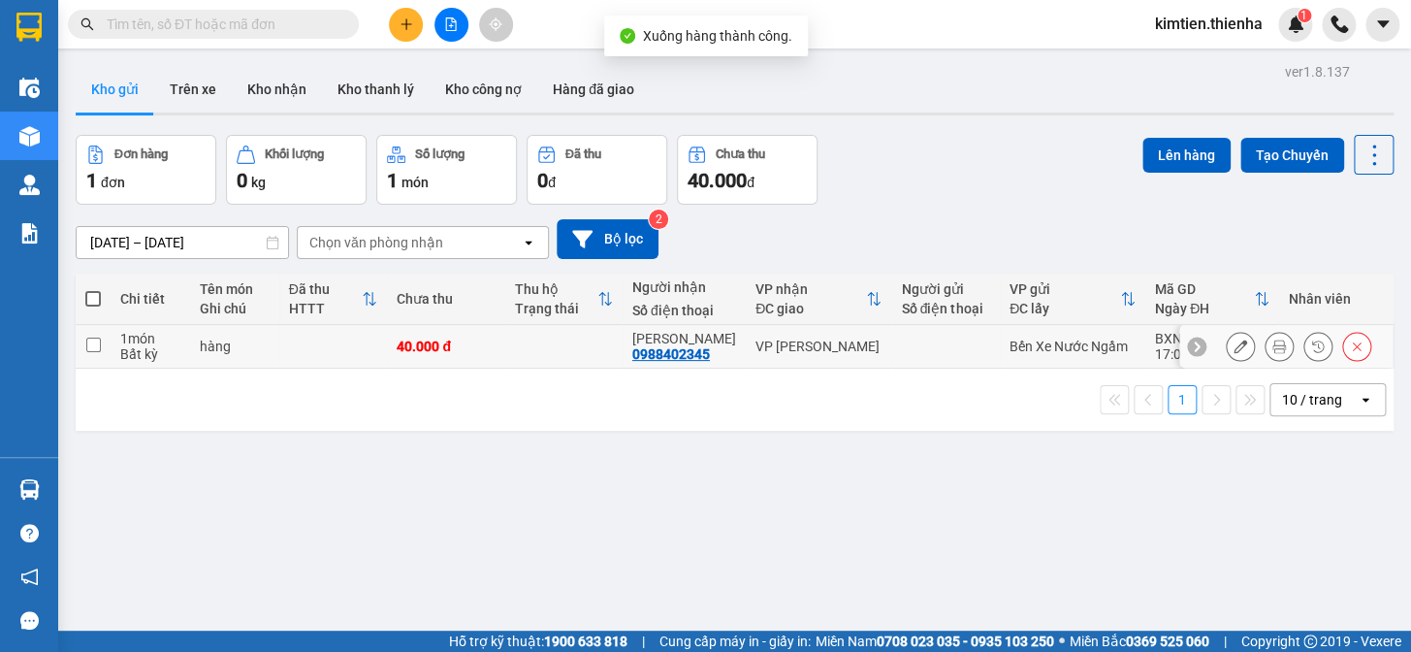
click at [1235, 339] on button at bounding box center [1240, 347] width 27 height 34
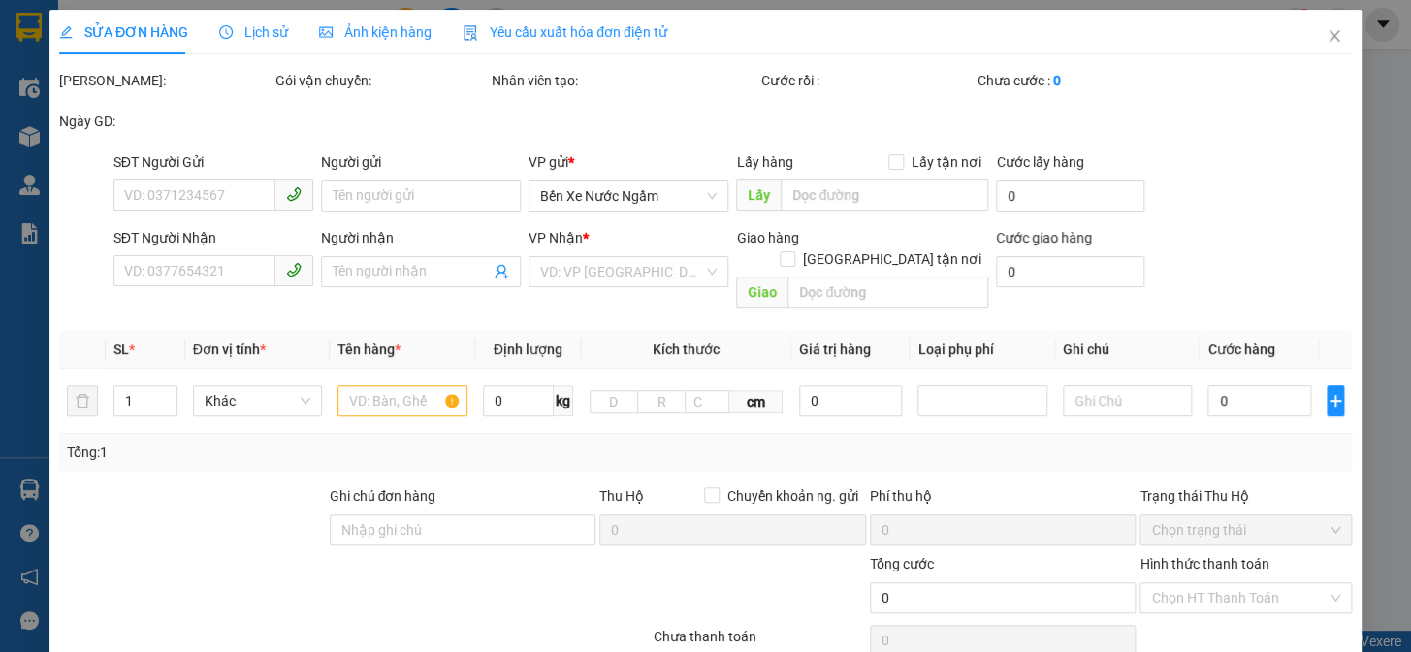
type input "0988402345"
type input "[PERSON_NAME]"
type input "40.000"
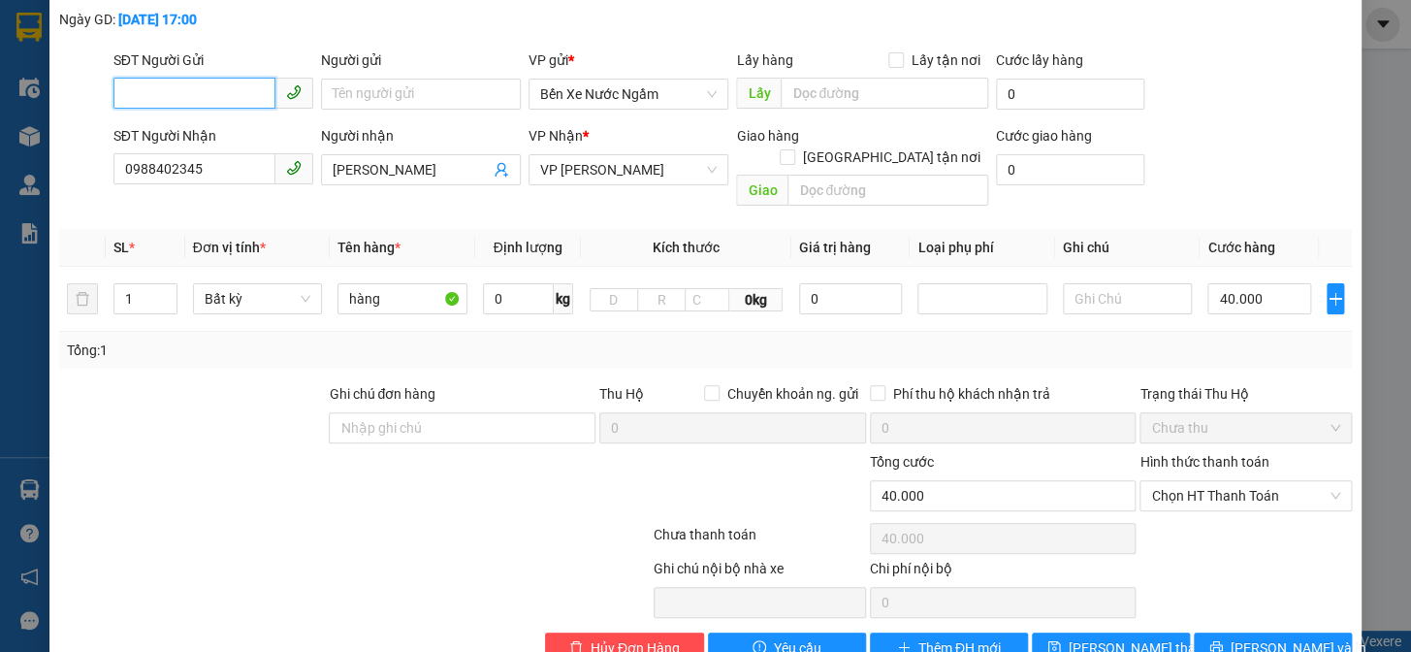
scroll to position [128, 0]
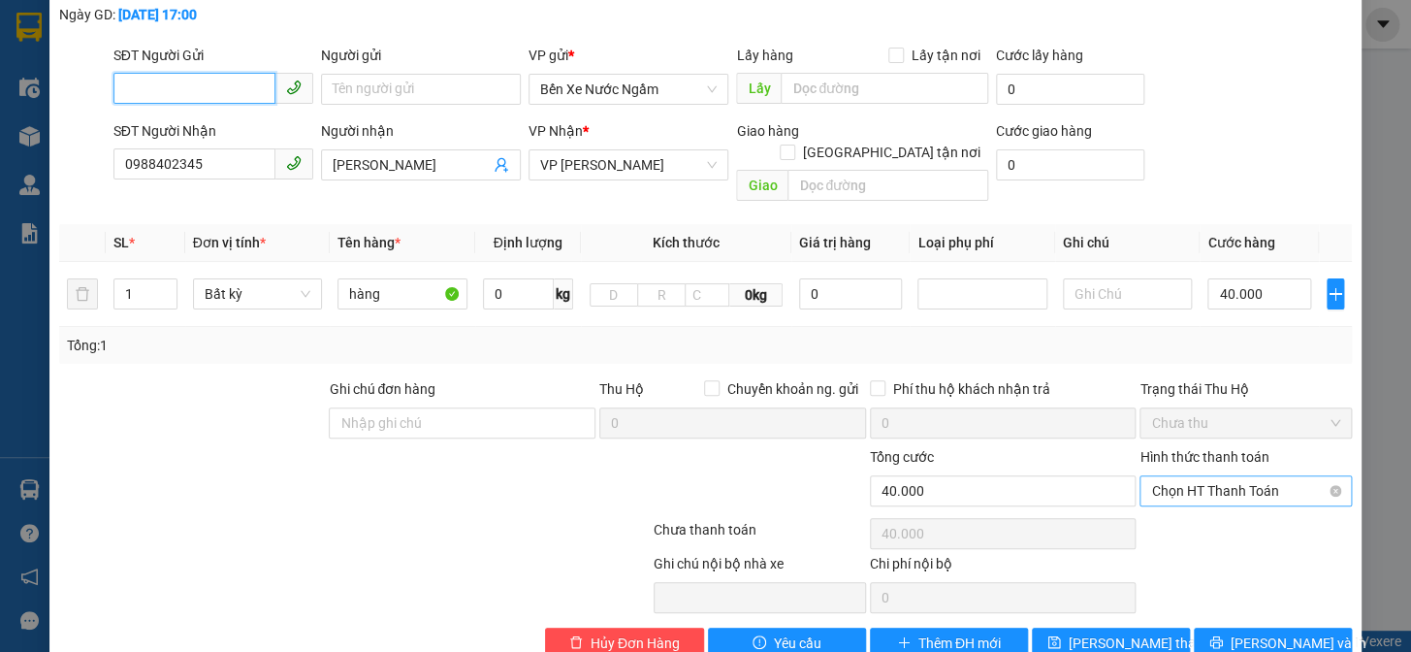
click at [1208, 476] on span "Chọn HT Thanh Toán" at bounding box center [1245, 490] width 189 height 29
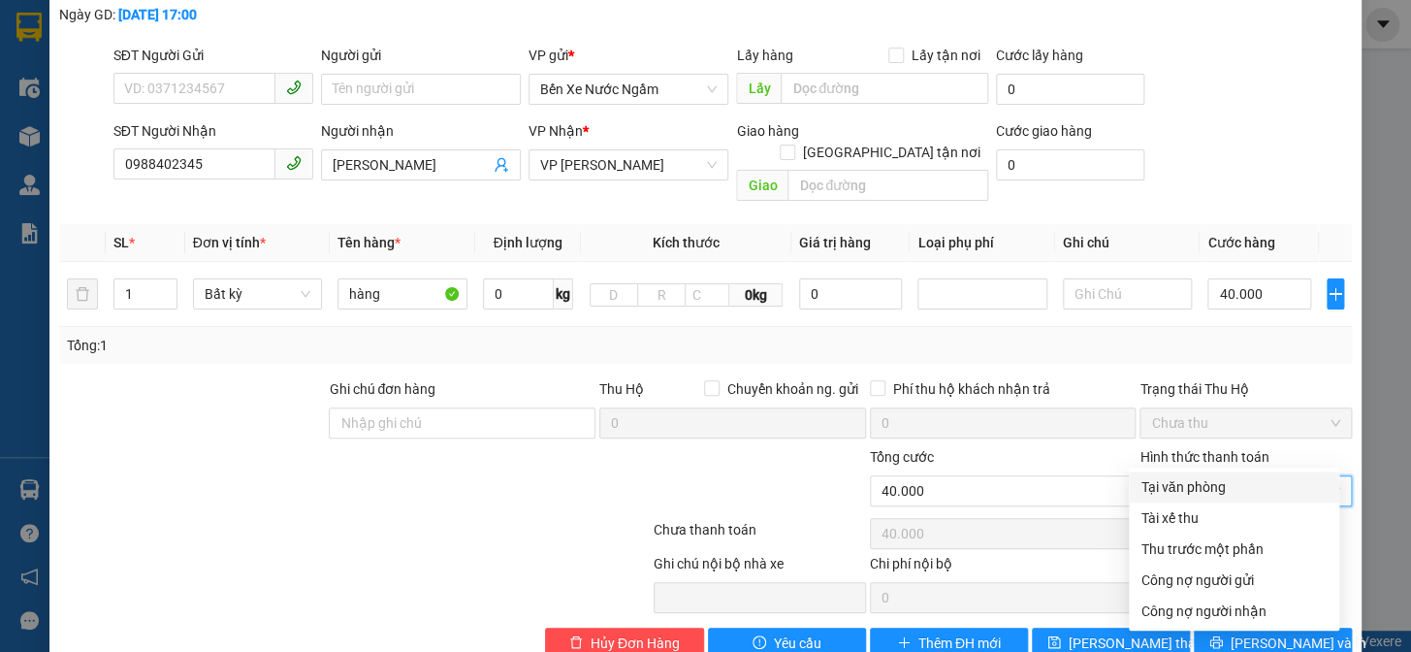
click at [1201, 499] on div "Tại văn phòng" at bounding box center [1234, 486] width 210 height 31
type input "0"
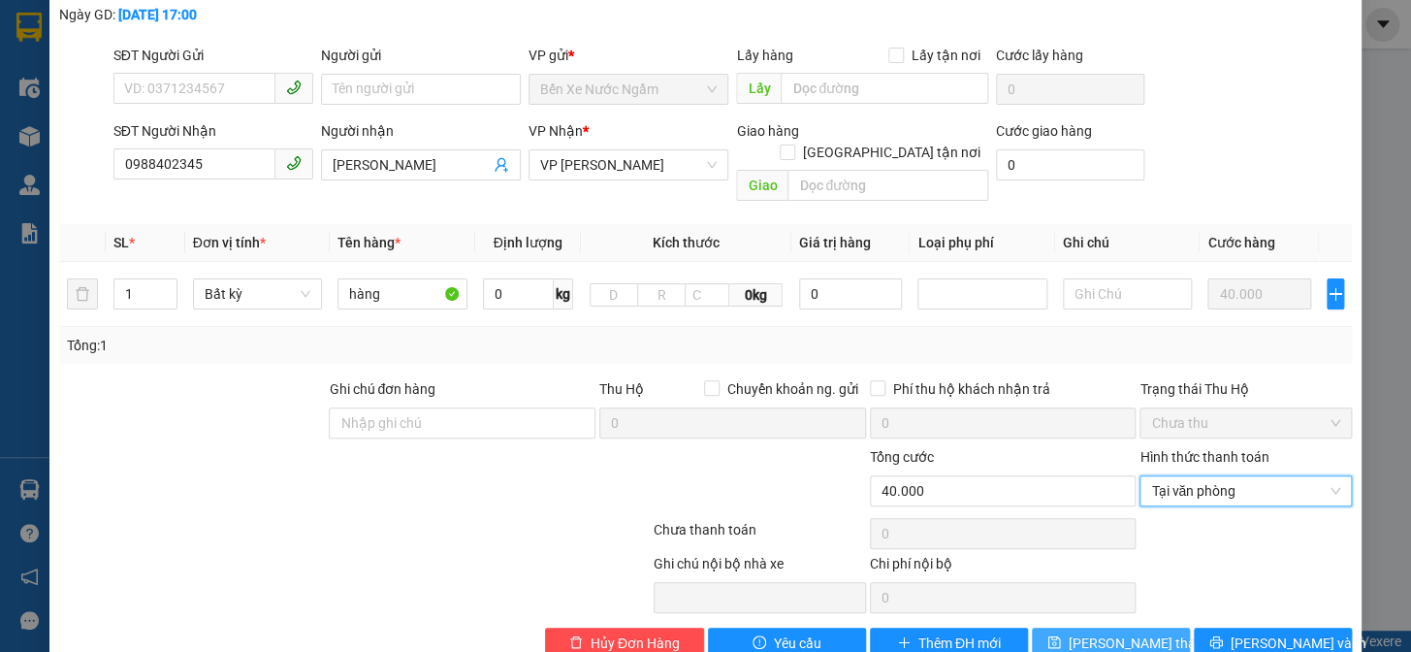
click at [1108, 632] on span "[PERSON_NAME] thay đổi" at bounding box center [1146, 642] width 155 height 21
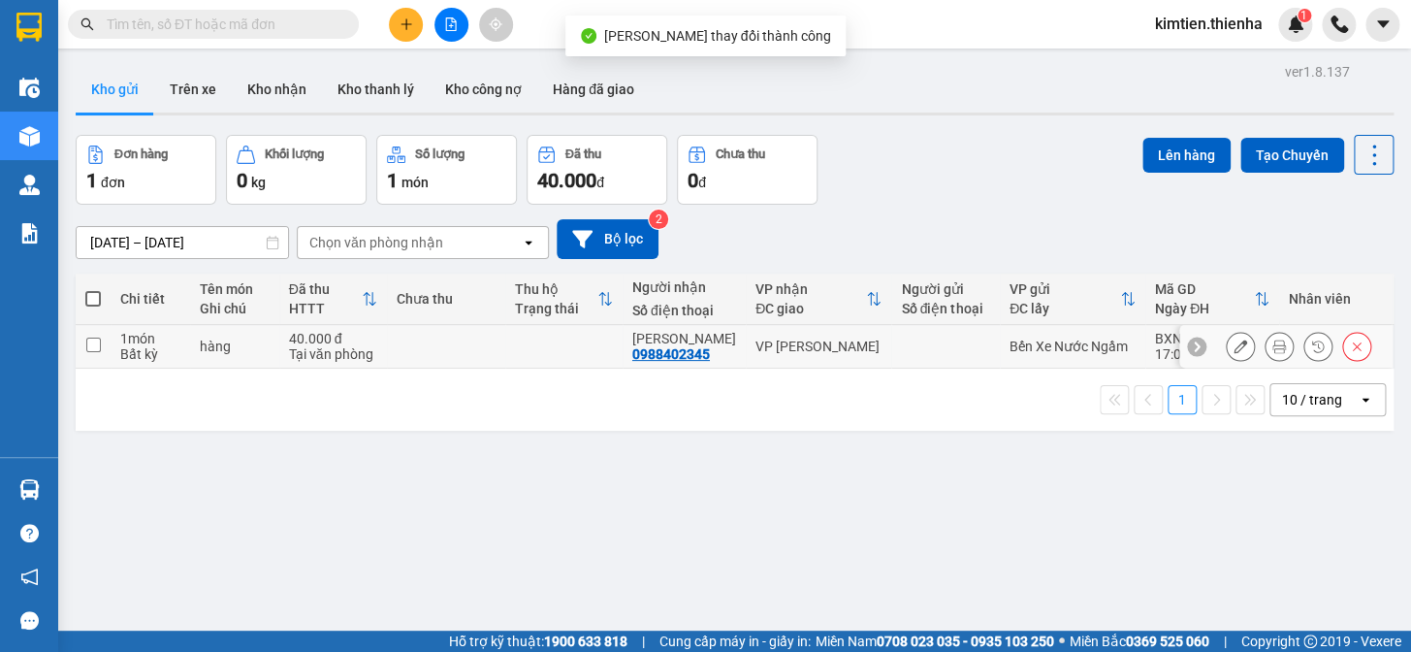
click at [339, 354] on div "Tại văn phòng" at bounding box center [333, 354] width 89 height 16
checkbox input "true"
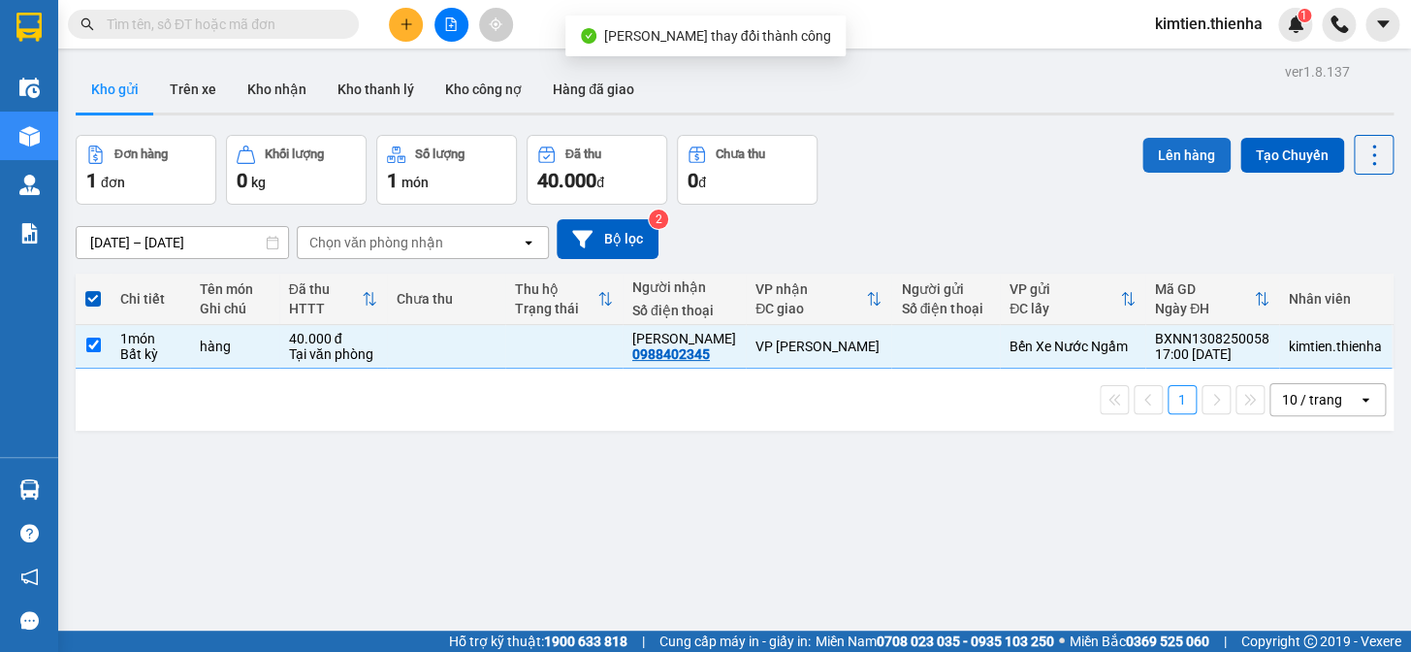
click at [1177, 155] on button "Lên hàng" at bounding box center [1186, 155] width 88 height 35
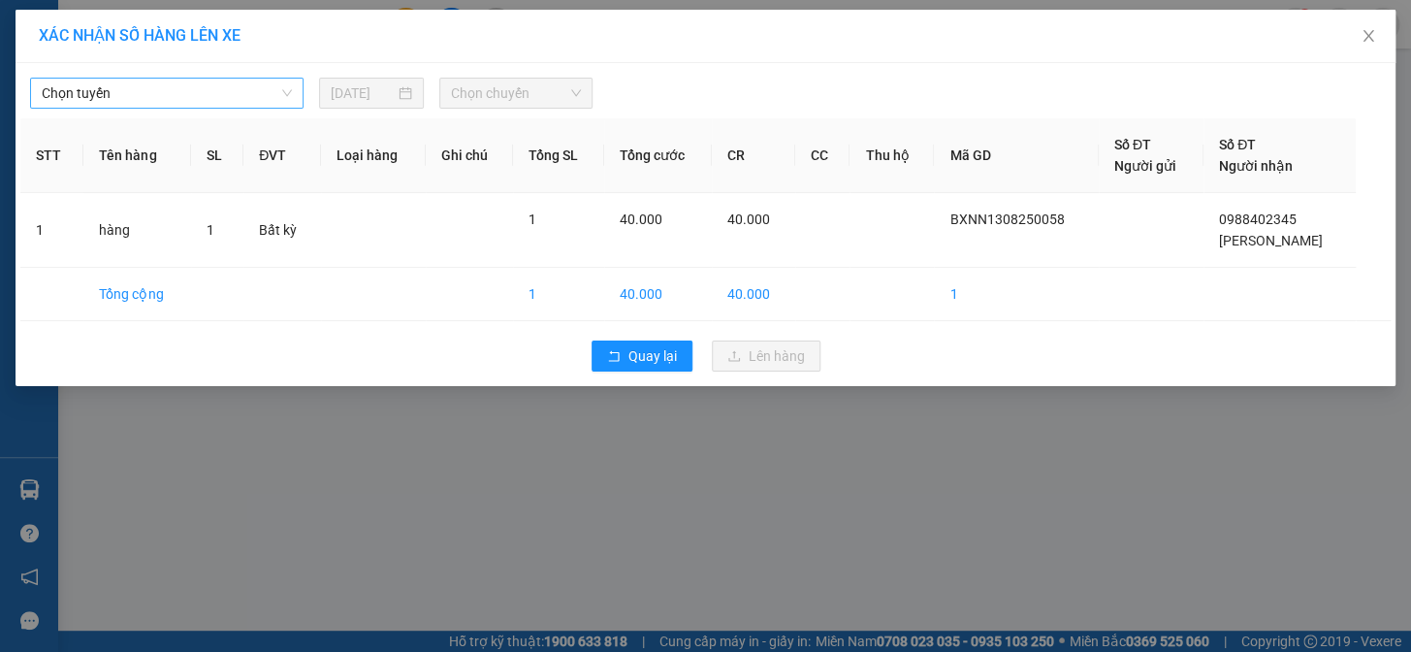
click at [198, 97] on span "Chọn tuyến" at bounding box center [167, 93] width 250 height 29
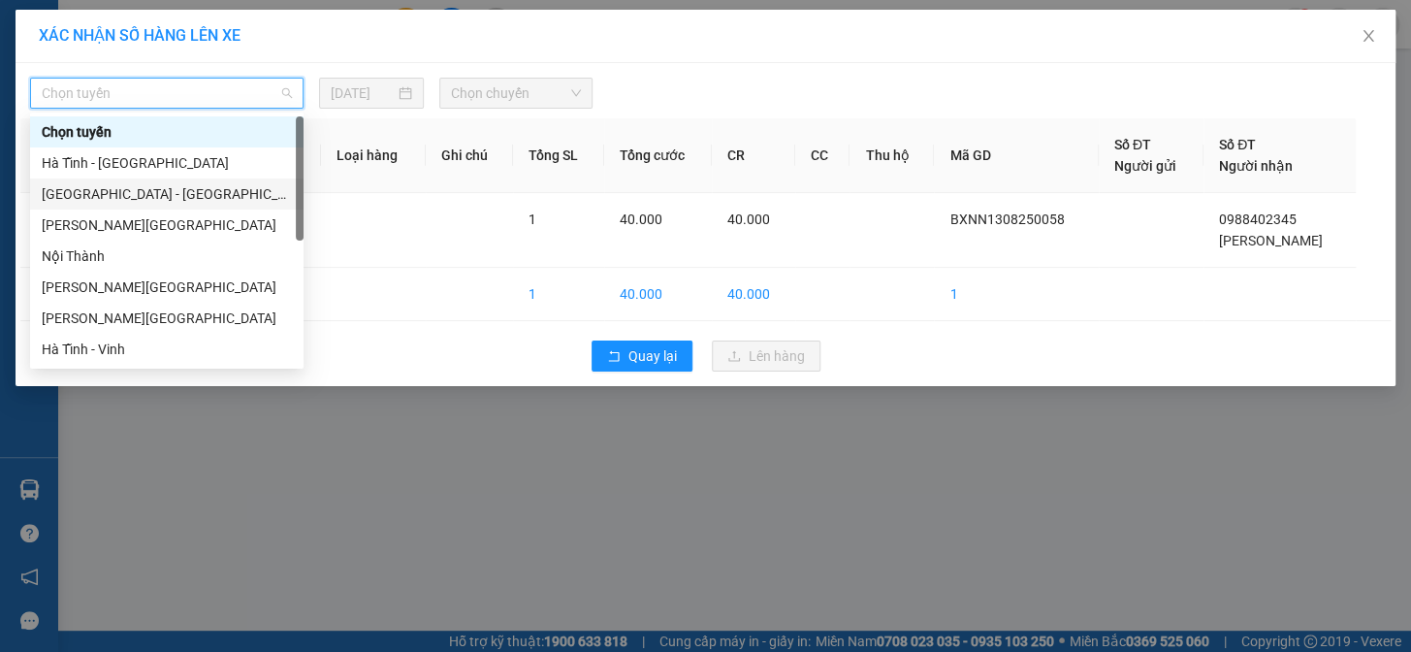
click at [127, 202] on div "[GEOGRAPHIC_DATA] - [GEOGRAPHIC_DATA]" at bounding box center [167, 193] width 250 height 21
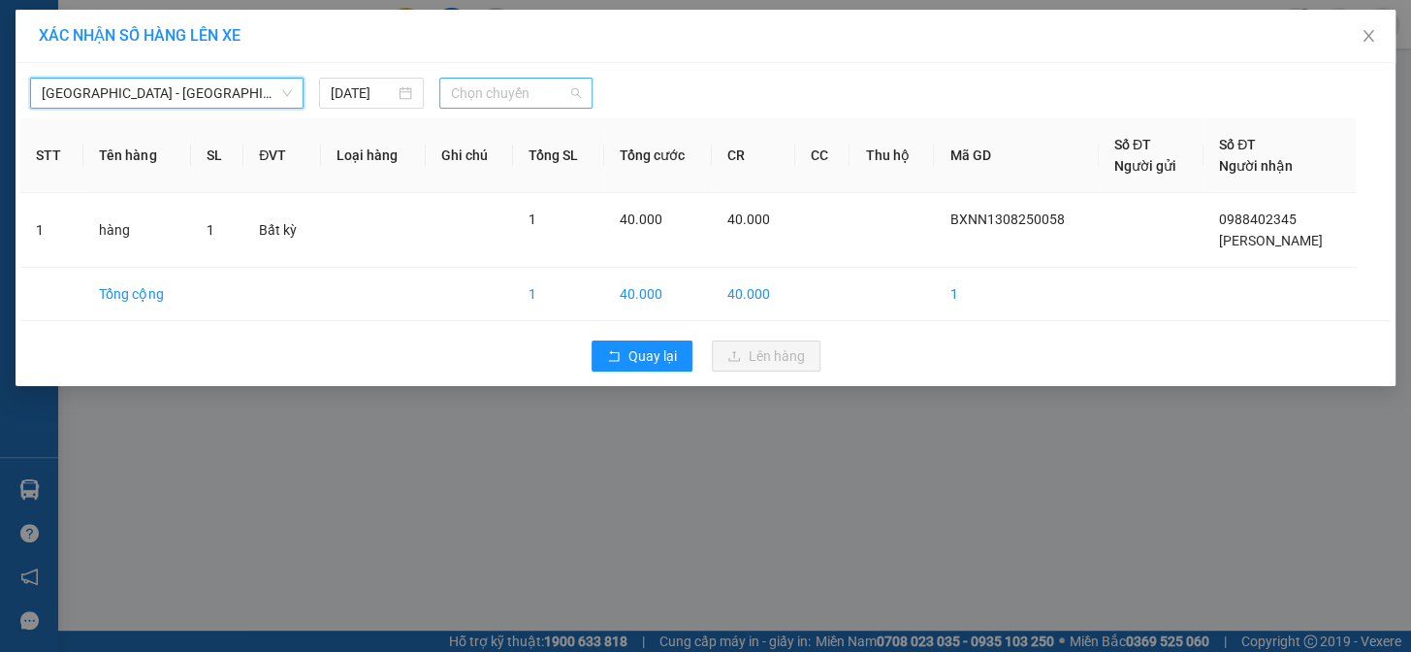
click at [486, 80] on span "Chọn chuyến" at bounding box center [516, 93] width 130 height 29
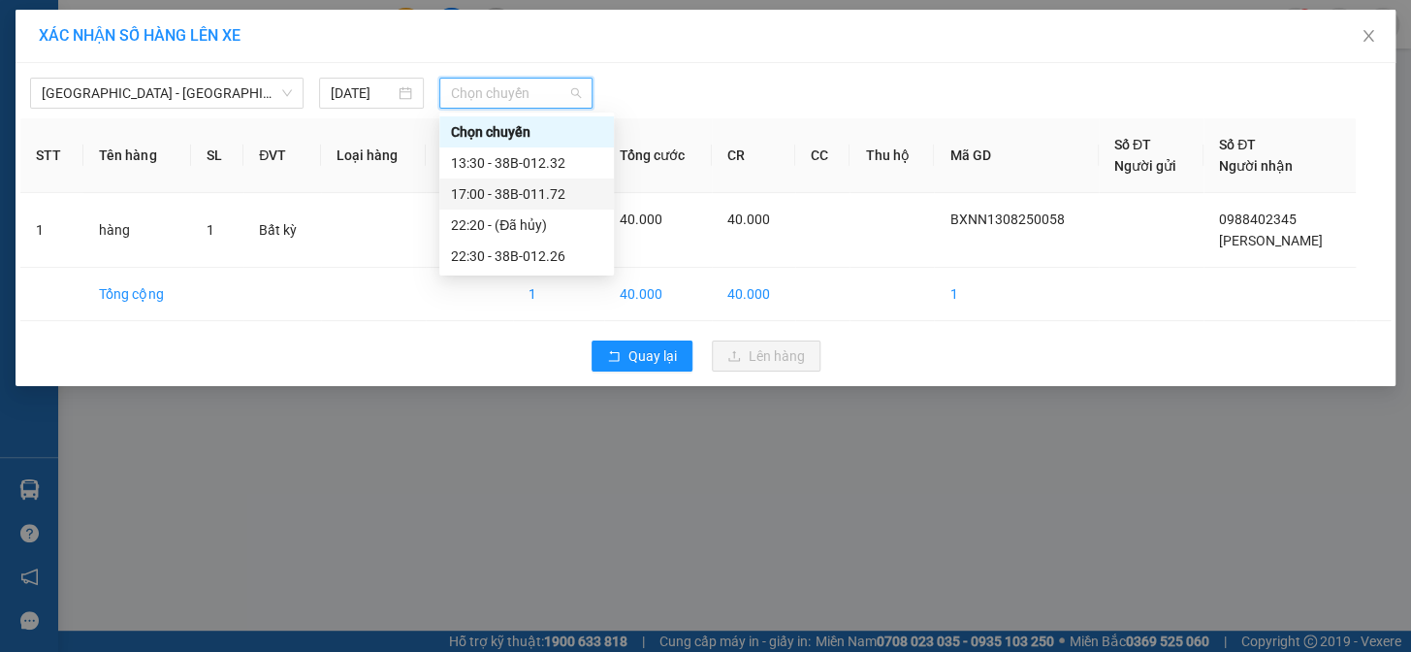
click at [527, 187] on div "17:00 - 38B-011.72" at bounding box center [526, 193] width 151 height 21
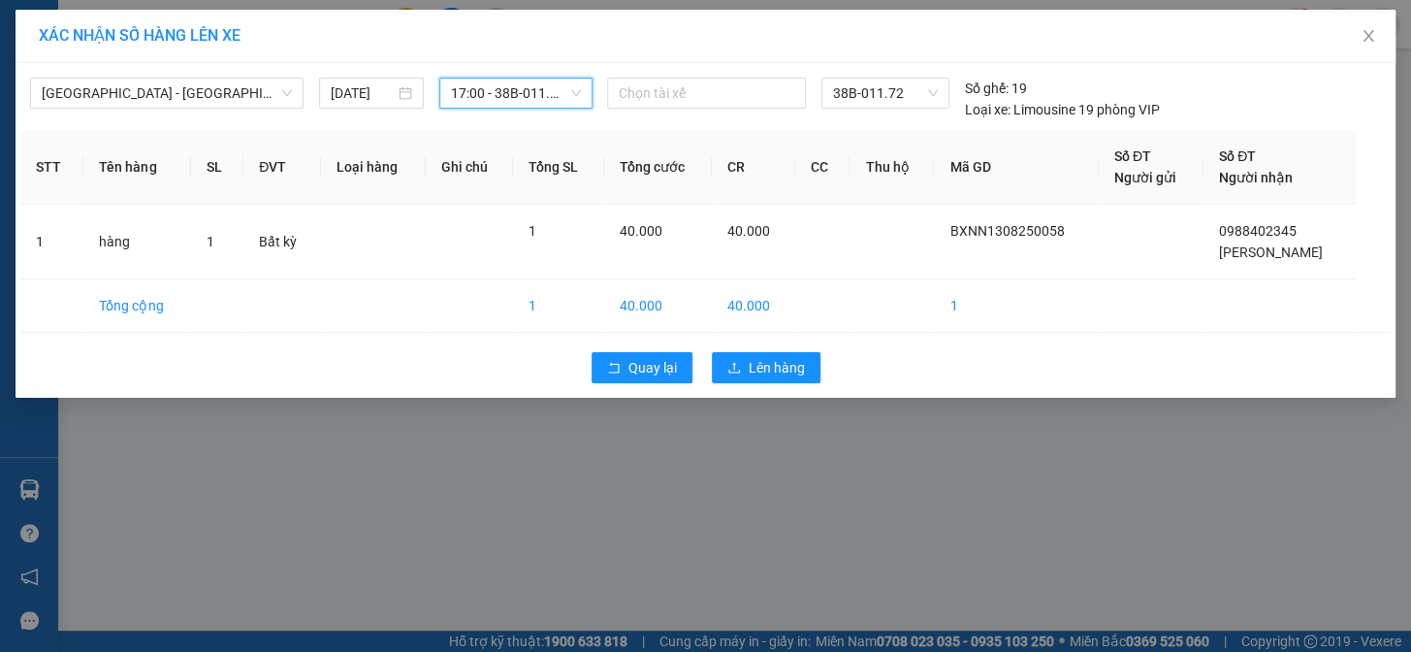
click at [768, 348] on div "Quay lại Lên hàng" at bounding box center [705, 367] width 1370 height 50
click at [761, 369] on span "Lên hàng" at bounding box center [777, 367] width 56 height 21
